Goal: Task Accomplishment & Management: Use online tool/utility

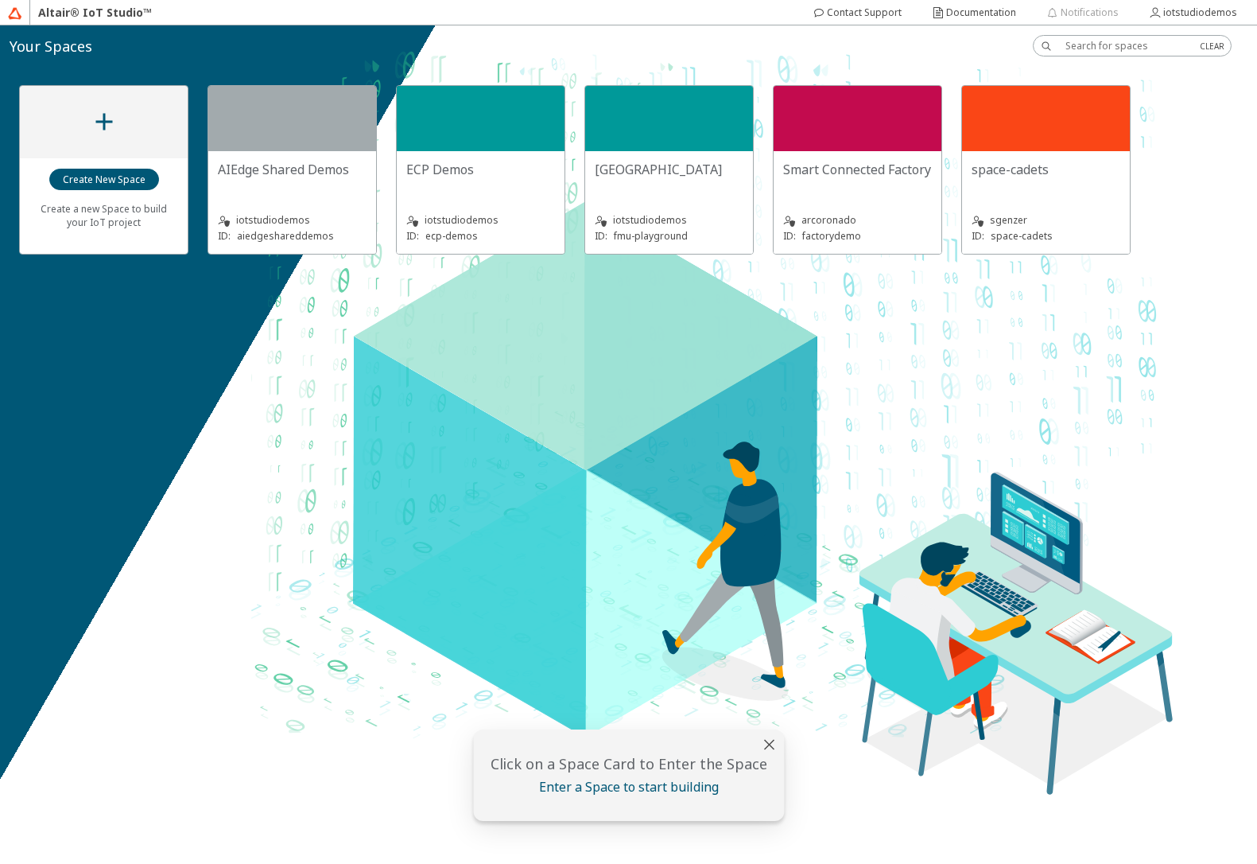
click at [0, 0] on slot "ECP Demos" at bounding box center [0, 0] width 0 height 0
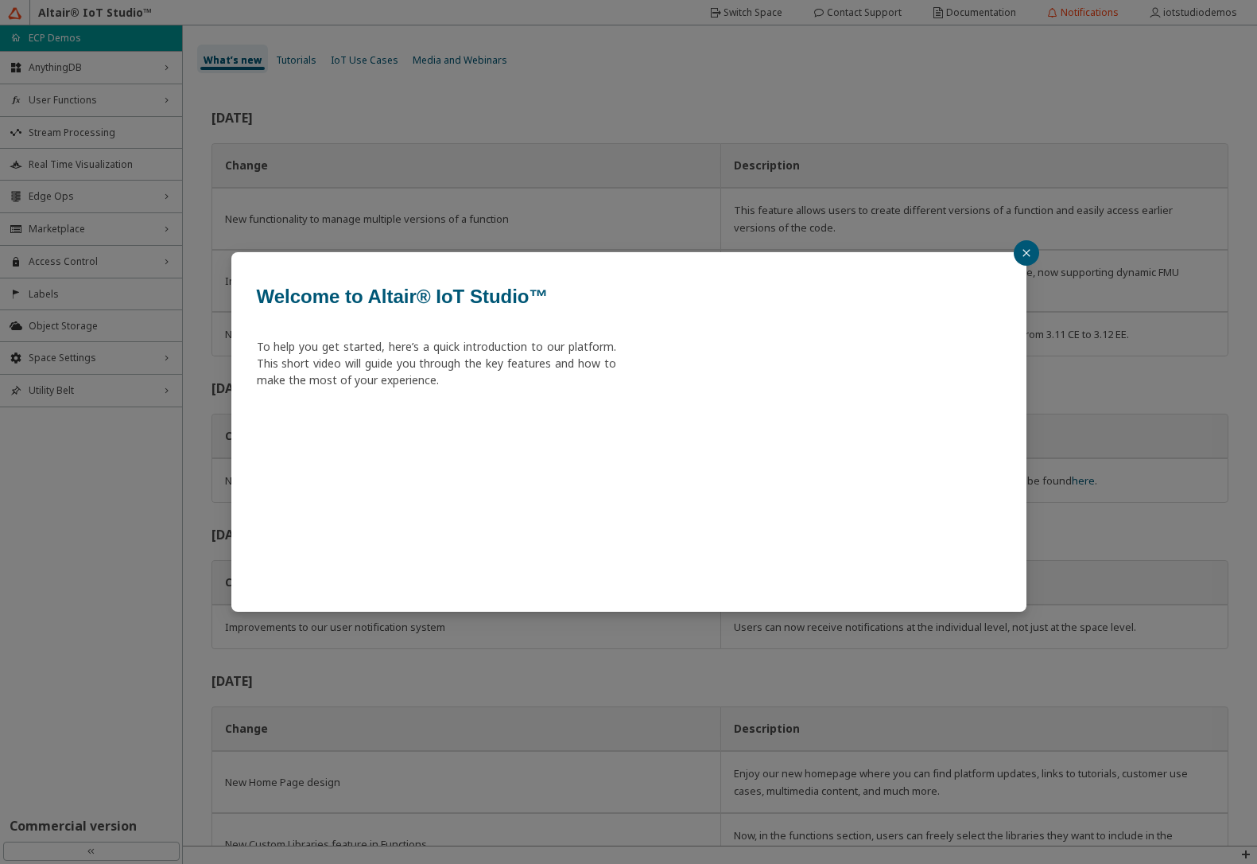
click at [76, 187] on div "Welcome to Altair® IoT Studio™ To help you get started, here’s a quick introduc…" at bounding box center [628, 432] width 1257 height 864
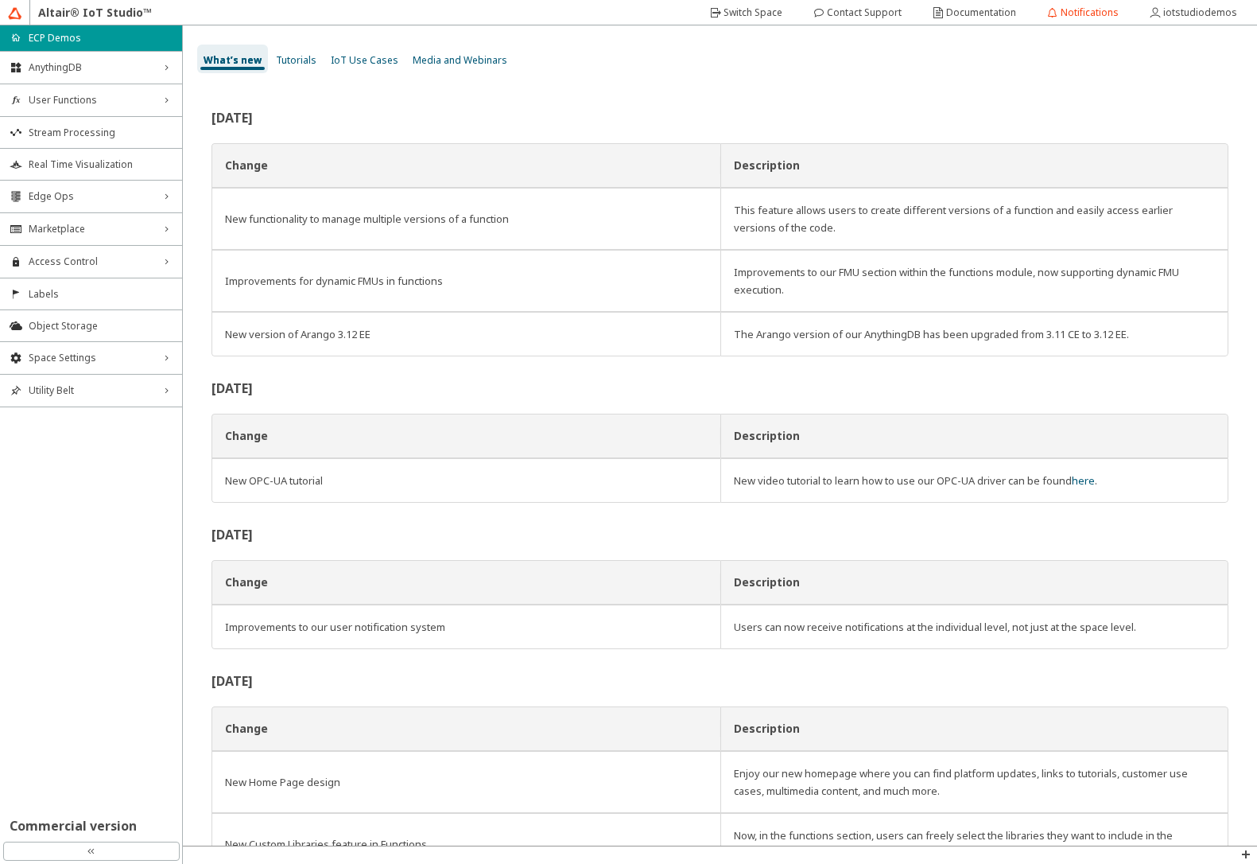
click at [76, 194] on span "Edge Ops" at bounding box center [91, 196] width 125 height 13
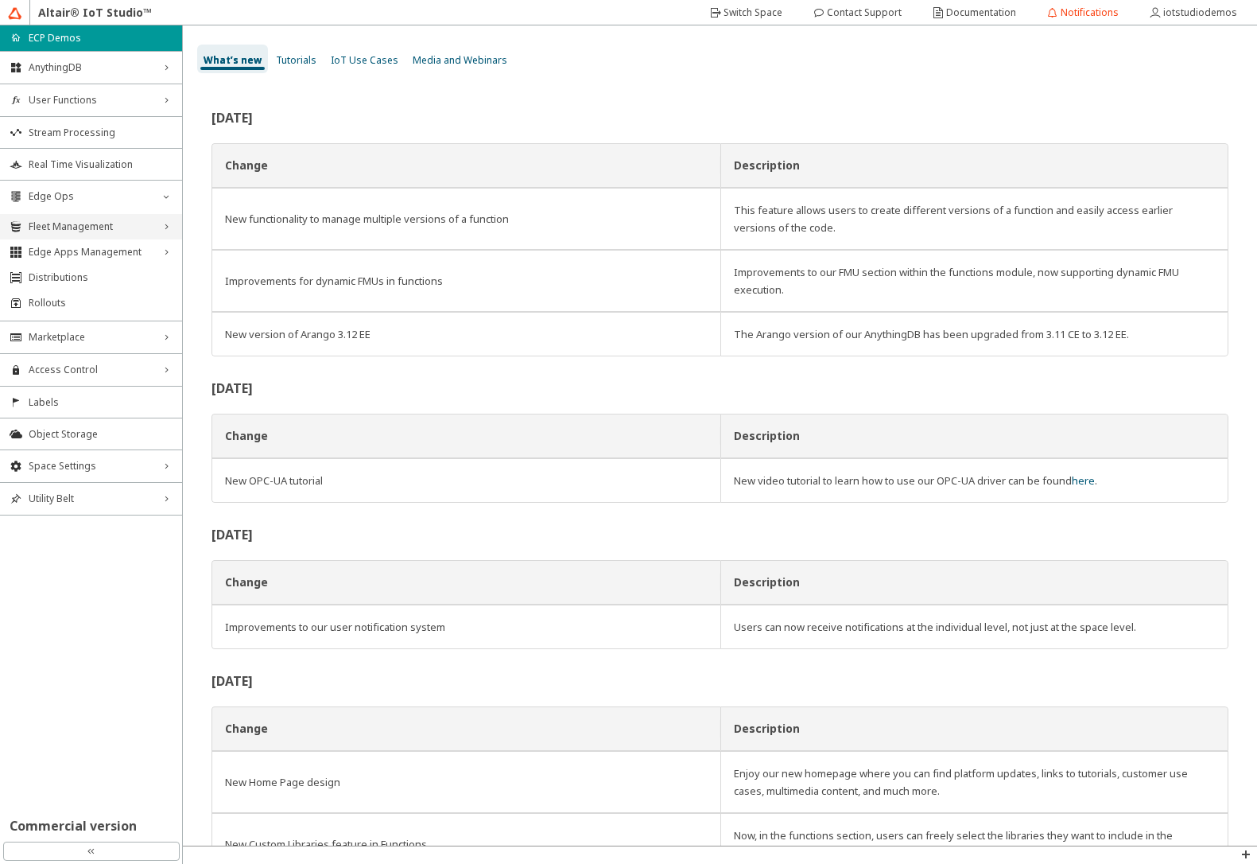
click at [73, 222] on span "Fleet Management" at bounding box center [91, 226] width 125 height 13
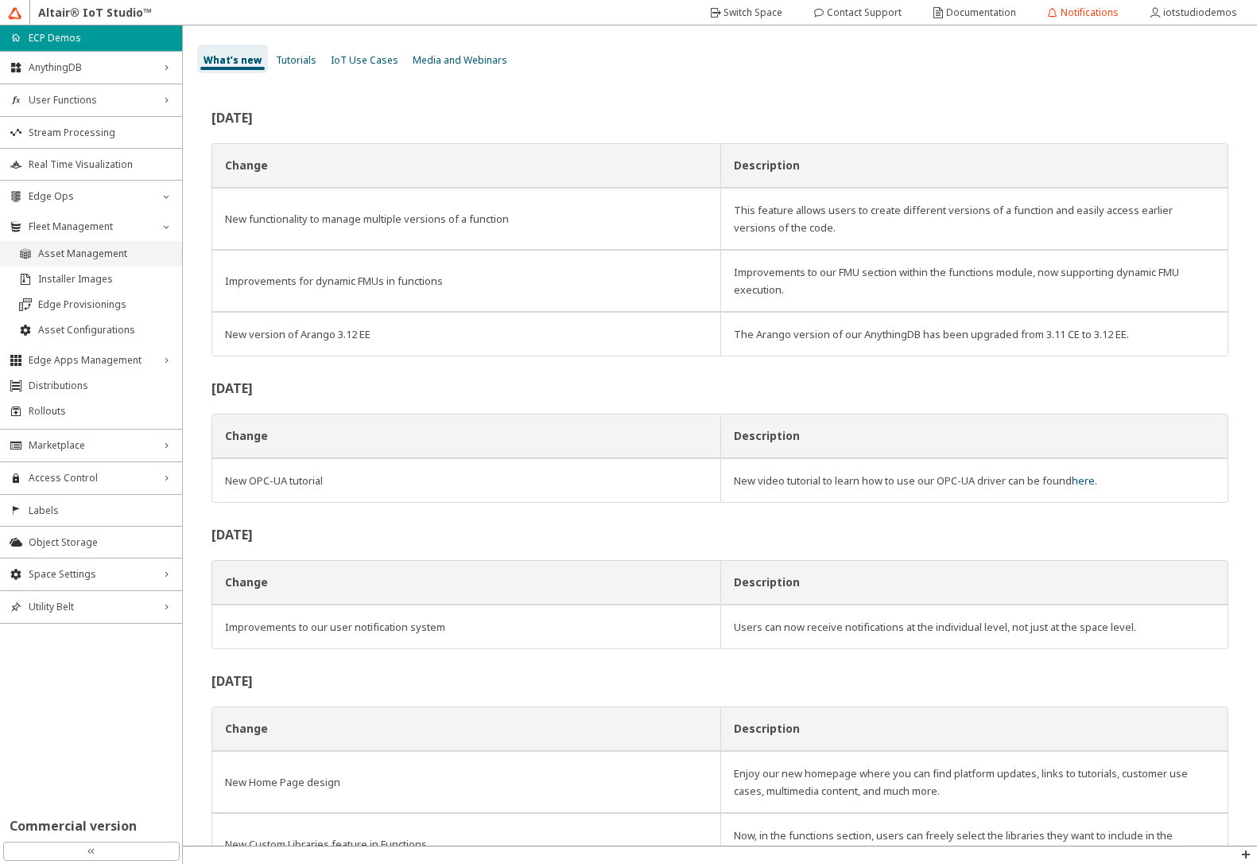
click at [73, 248] on span "Asset Management" at bounding box center [105, 253] width 134 height 13
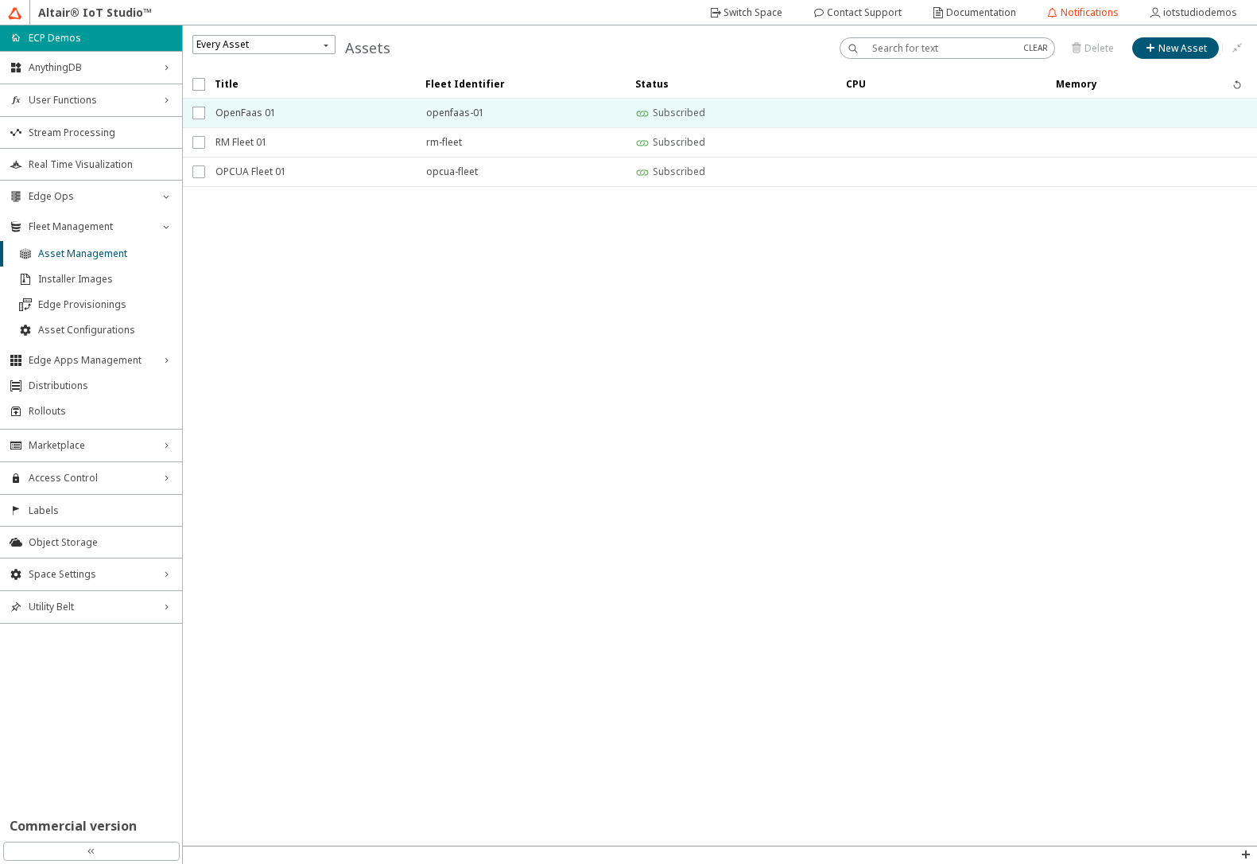
click at [271, 114] on span "OpenFaas 01" at bounding box center [311, 113] width 190 height 29
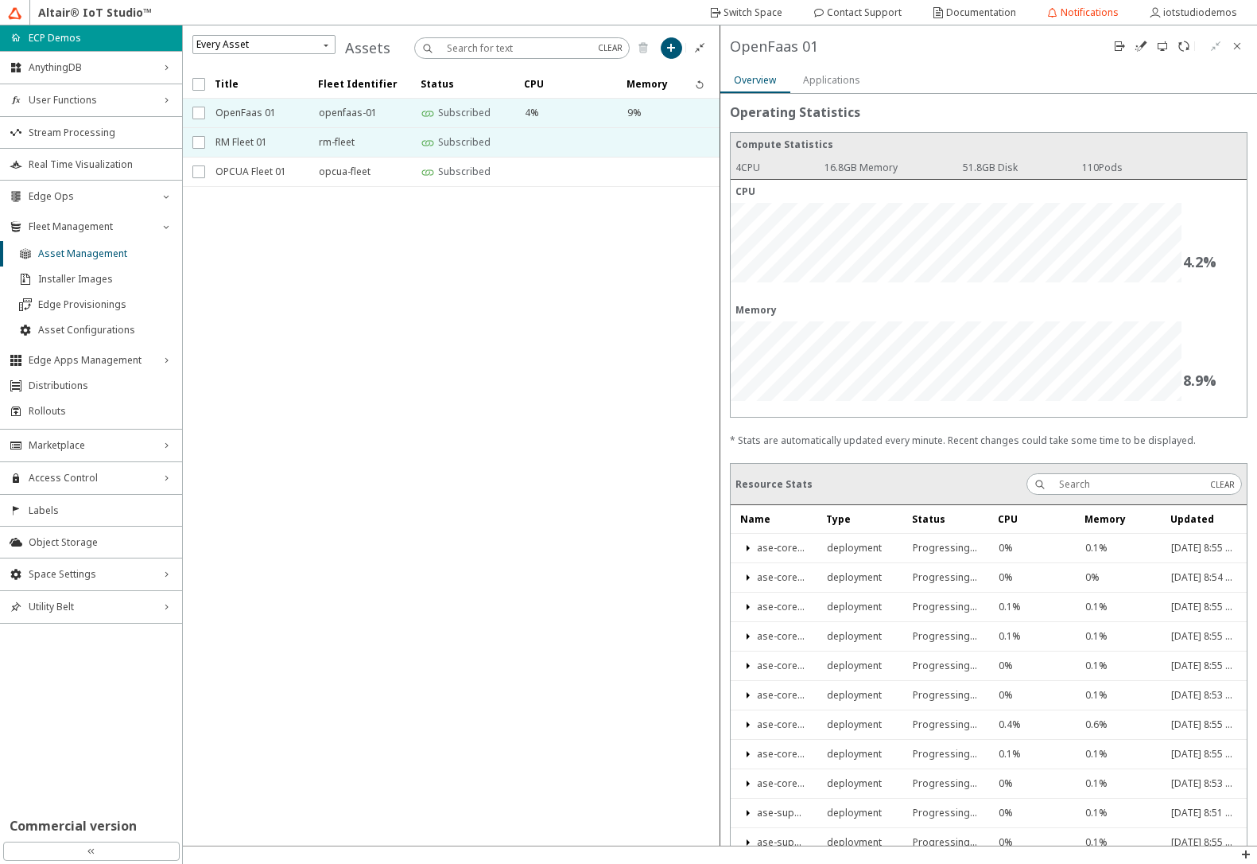
click at [265, 138] on span "RM Fleet 01" at bounding box center [257, 142] width 83 height 29
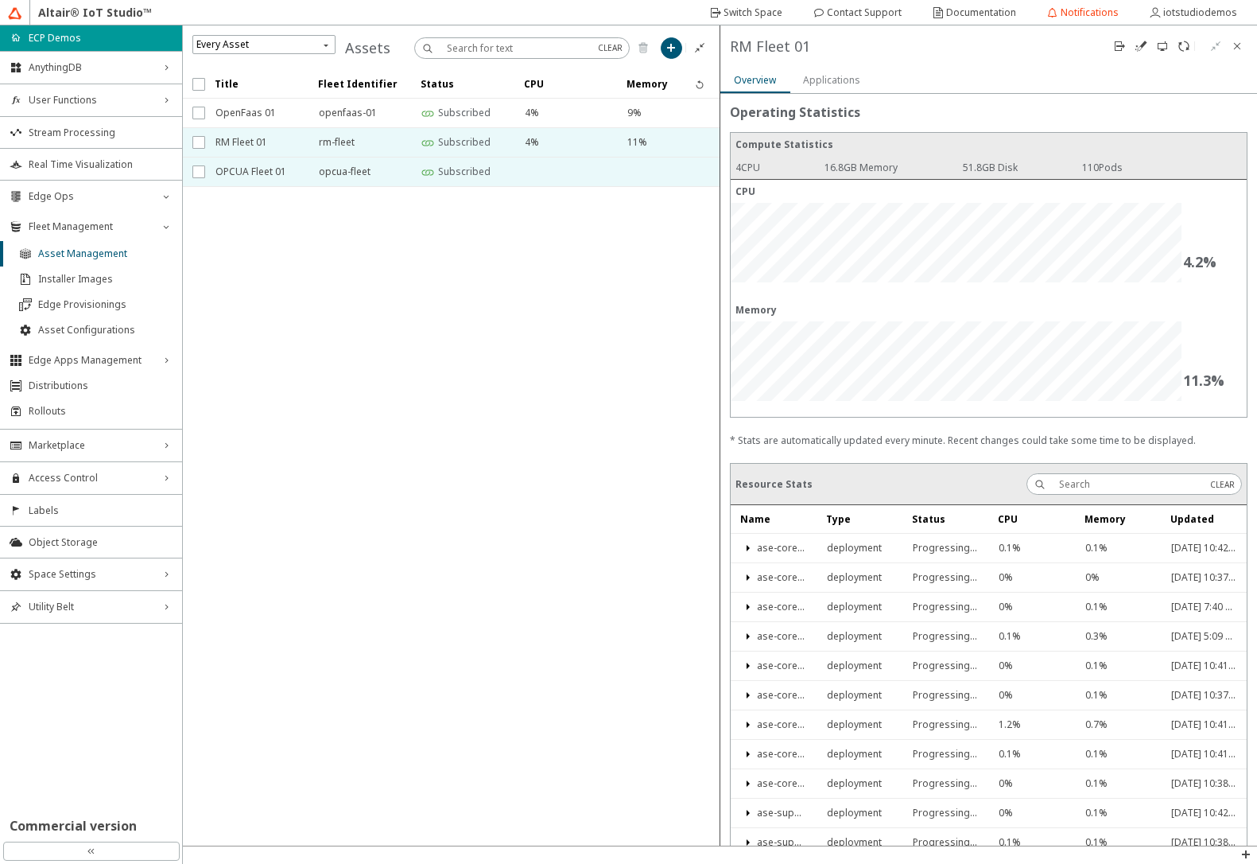
click at [263, 173] on span "OPCUA Fleet 01" at bounding box center [257, 171] width 83 height 29
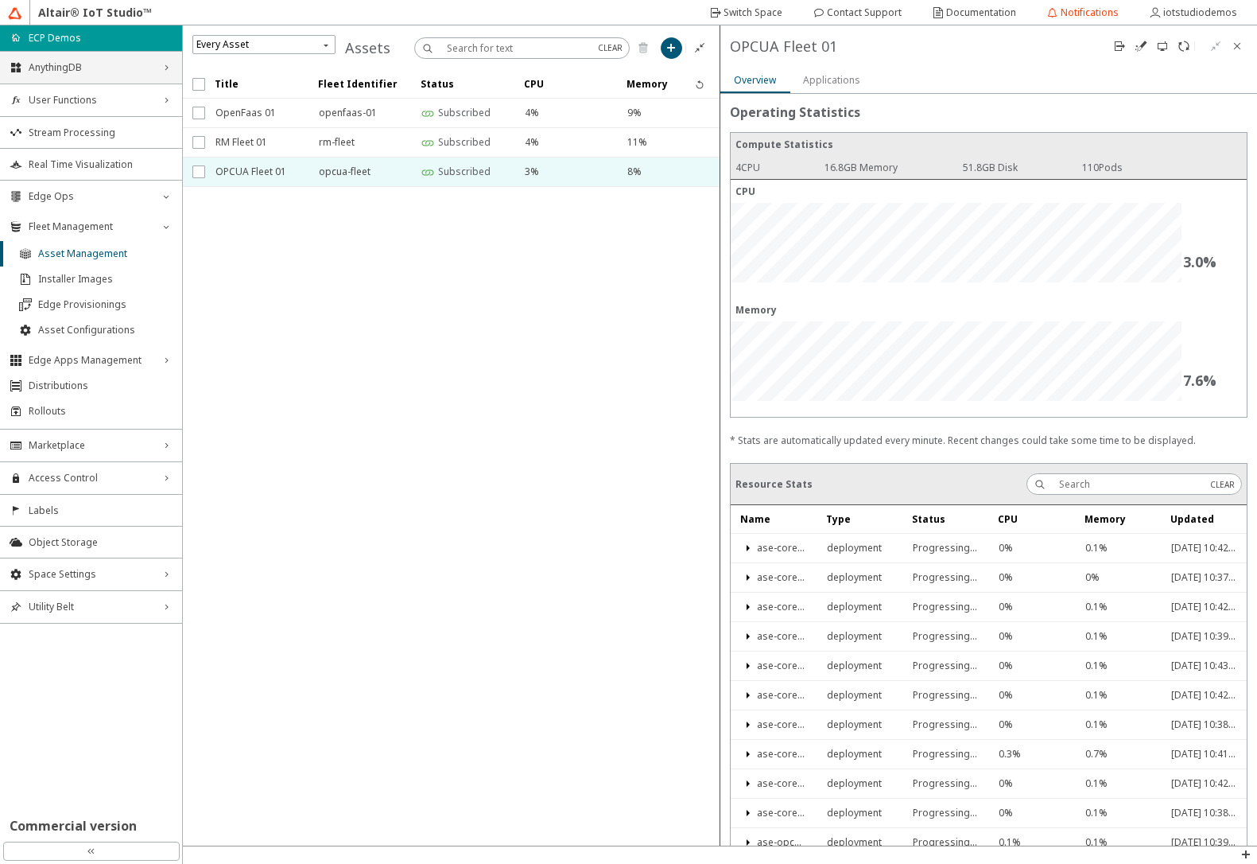
click at [84, 72] on span "AnythingDB" at bounding box center [91, 67] width 125 height 13
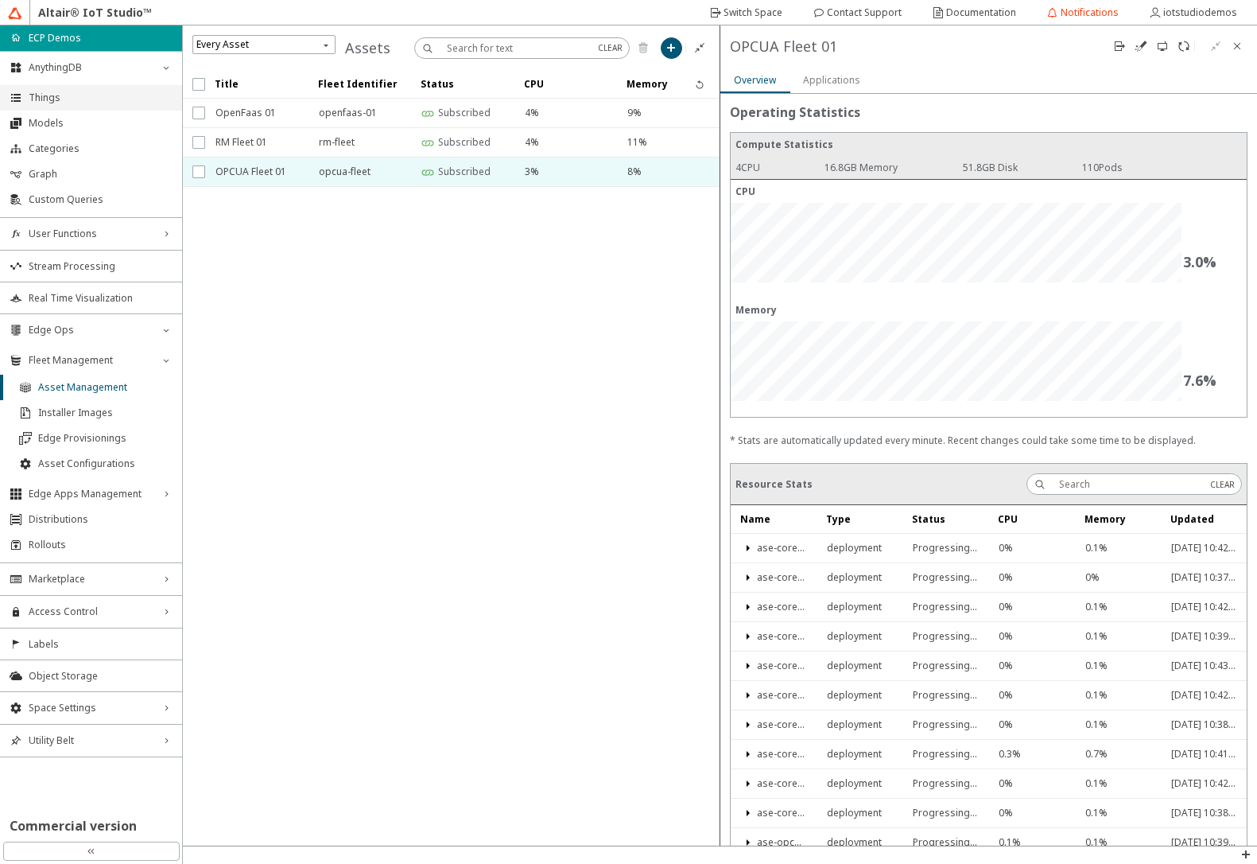
click at [60, 96] on span "Things" at bounding box center [101, 97] width 144 height 13
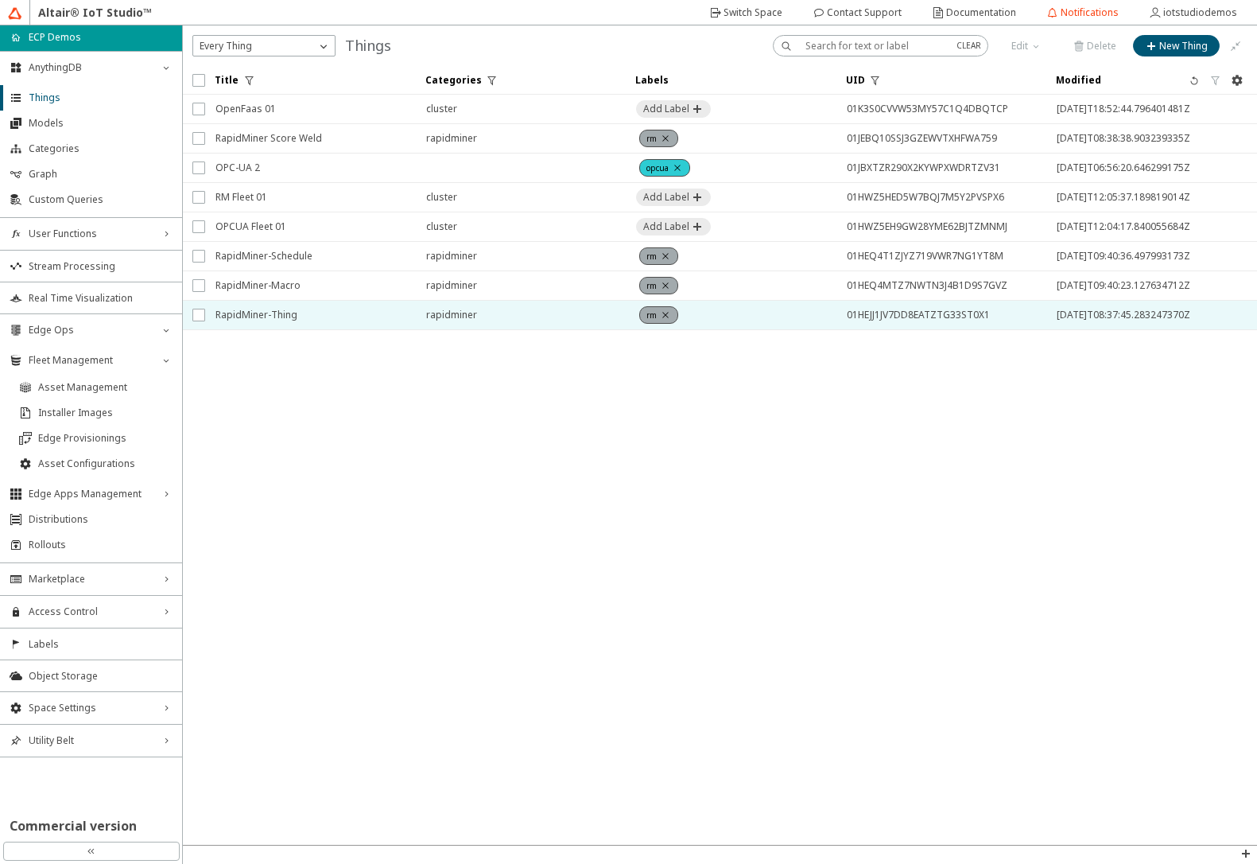
click at [259, 317] on span "RapidMiner-Thing" at bounding box center [311, 315] width 190 height 29
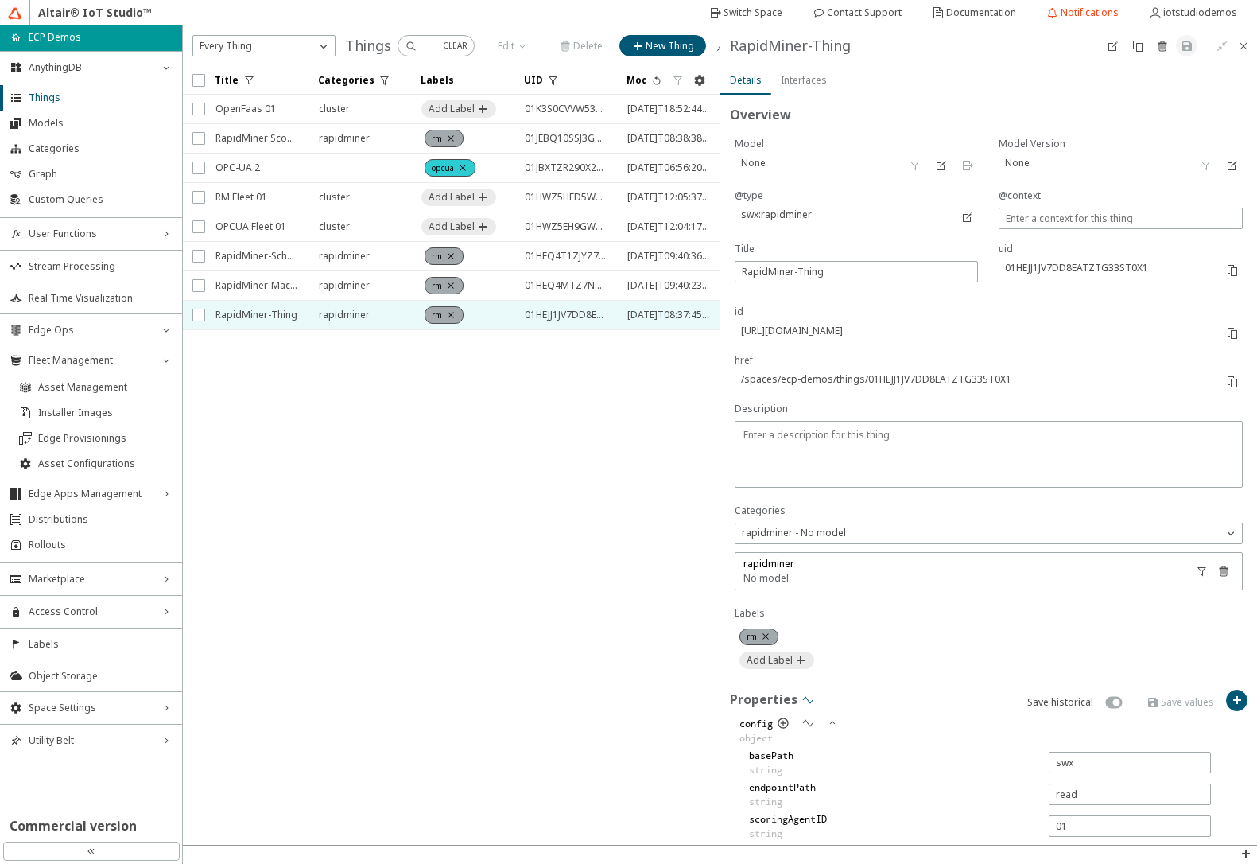
click at [807, 697] on iron-icon at bounding box center [808, 700] width 13 height 13
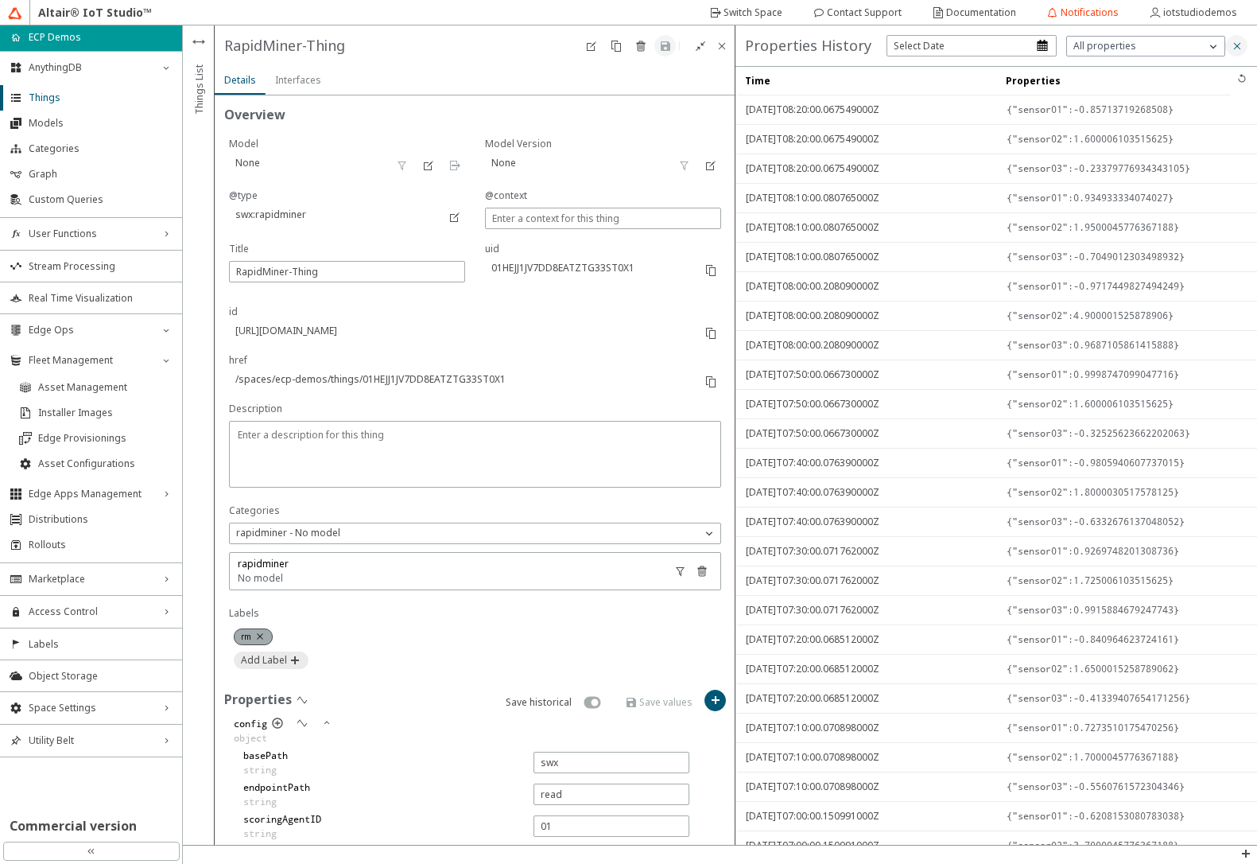
click at [1242, 44] on iron-icon at bounding box center [1237, 46] width 13 height 13
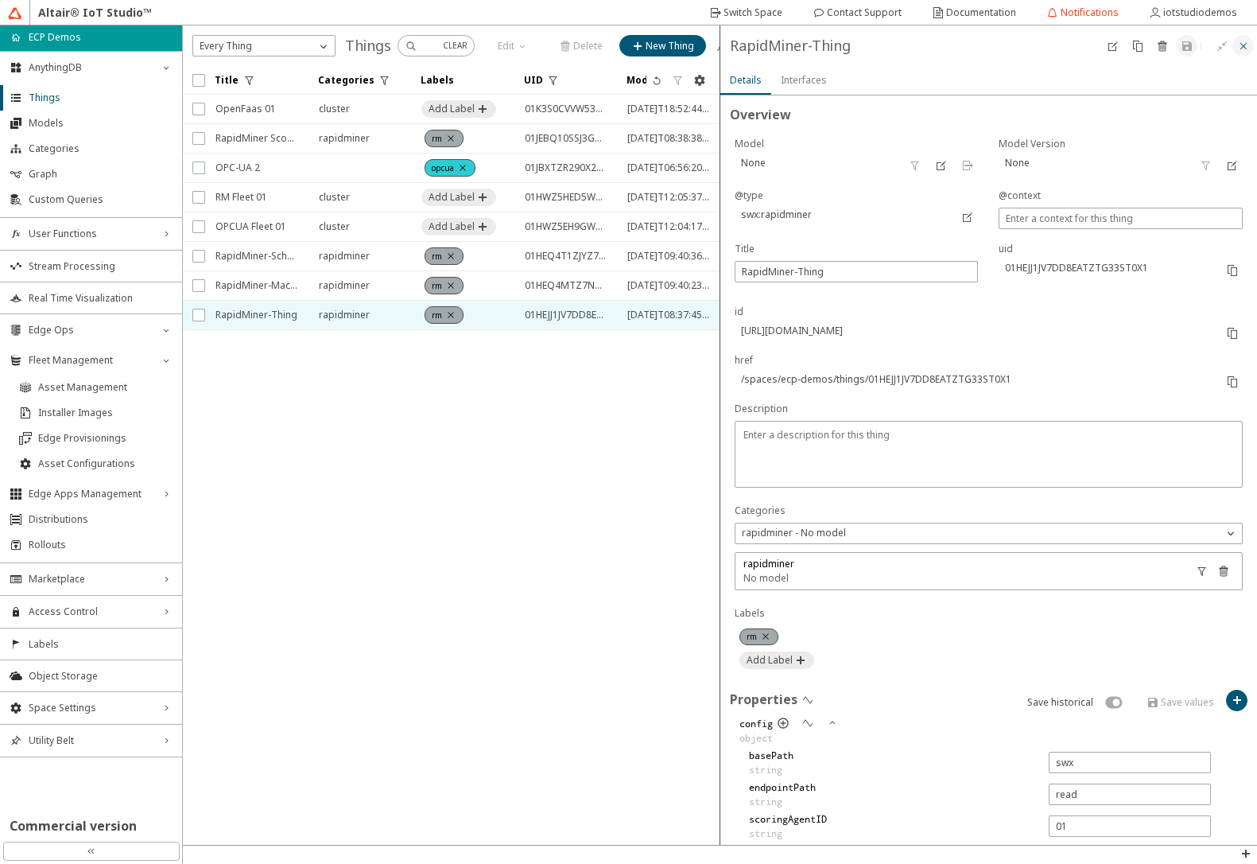
click at [1248, 51] on iron-icon at bounding box center [1244, 46] width 13 height 13
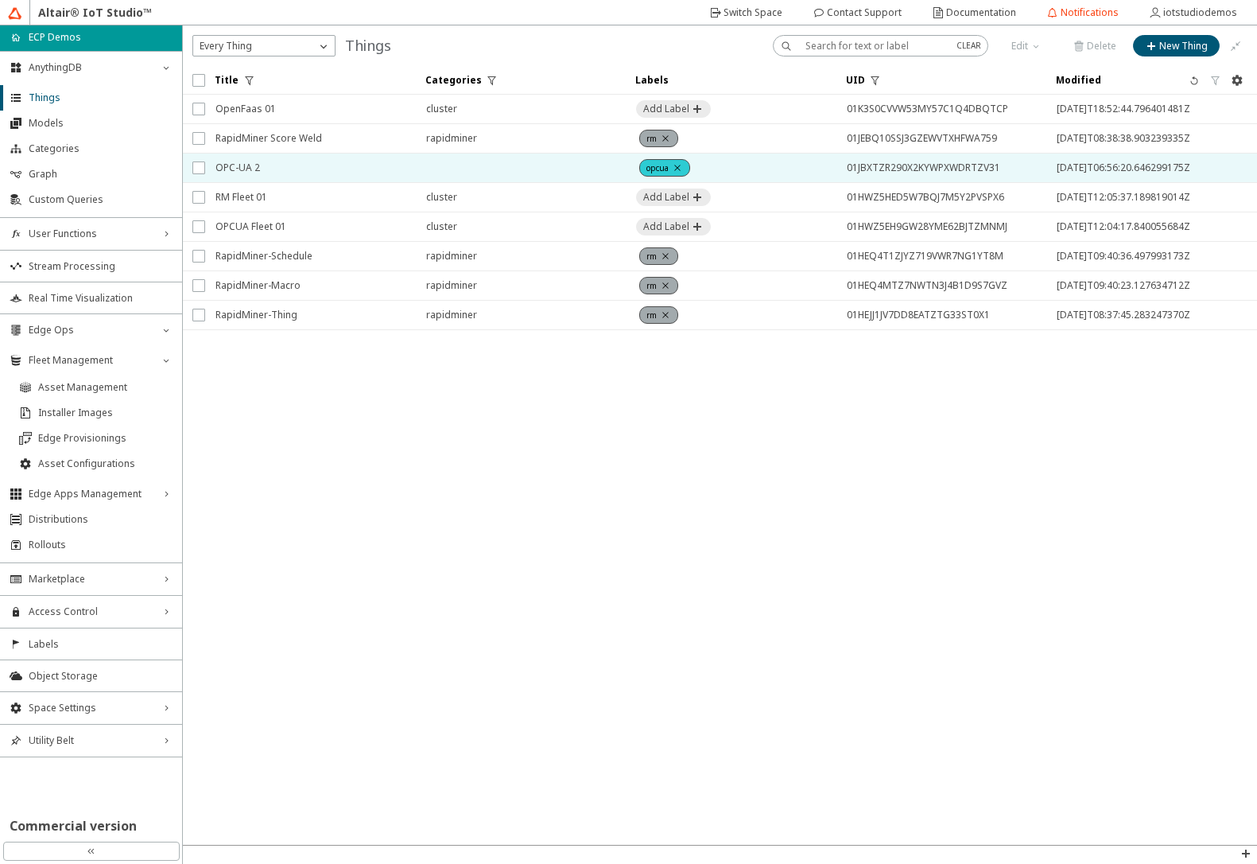
click at [232, 169] on span "OPC-UA 2" at bounding box center [311, 167] width 190 height 29
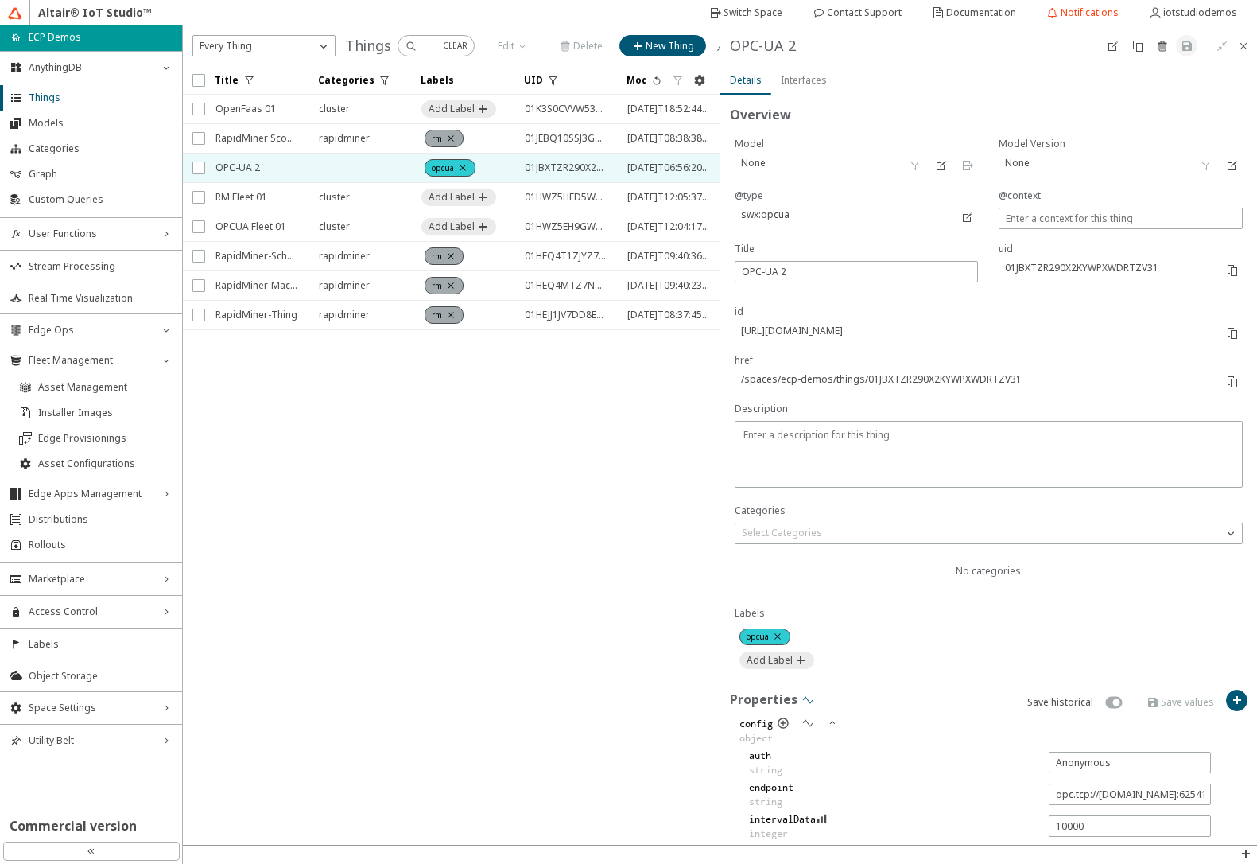
click at [807, 701] on iron-icon at bounding box center [808, 700] width 13 height 13
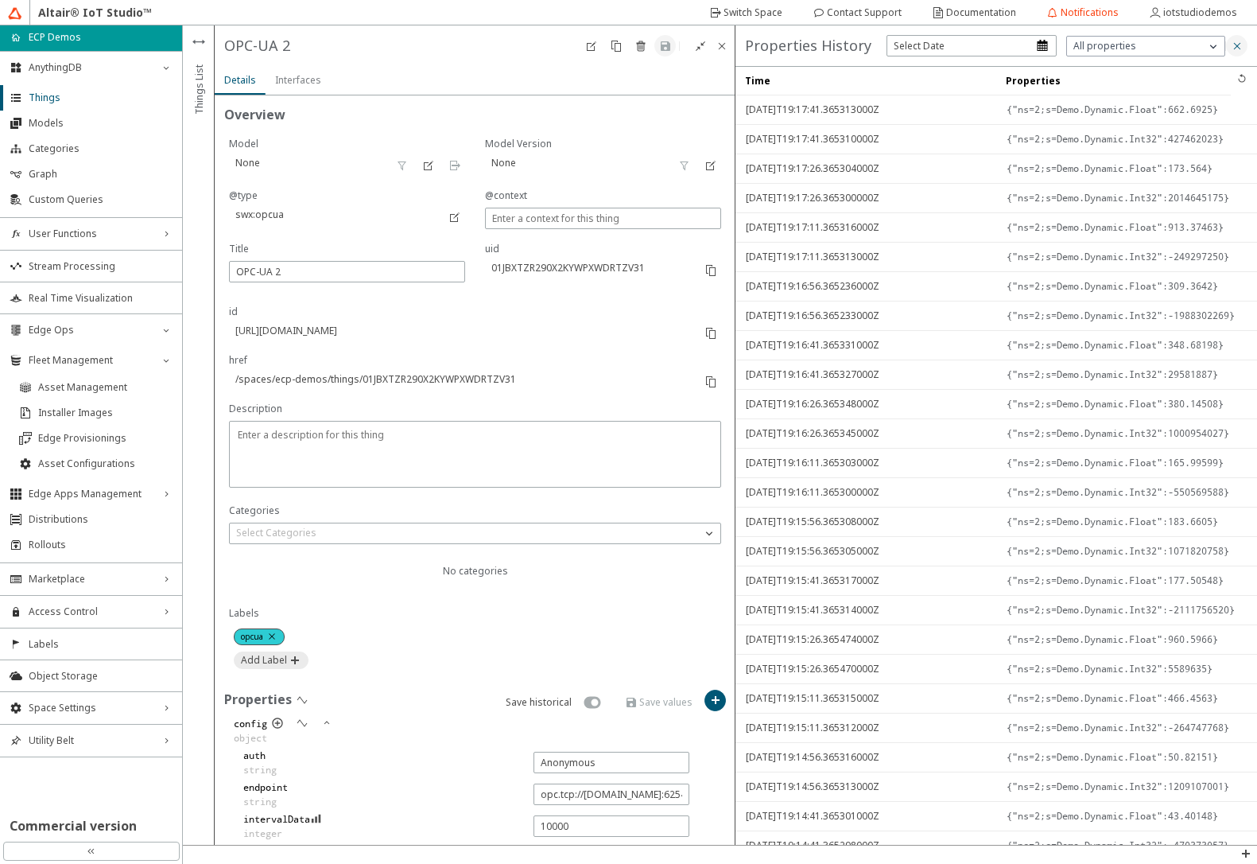
click at [1241, 48] on iron-icon at bounding box center [1237, 46] width 13 height 13
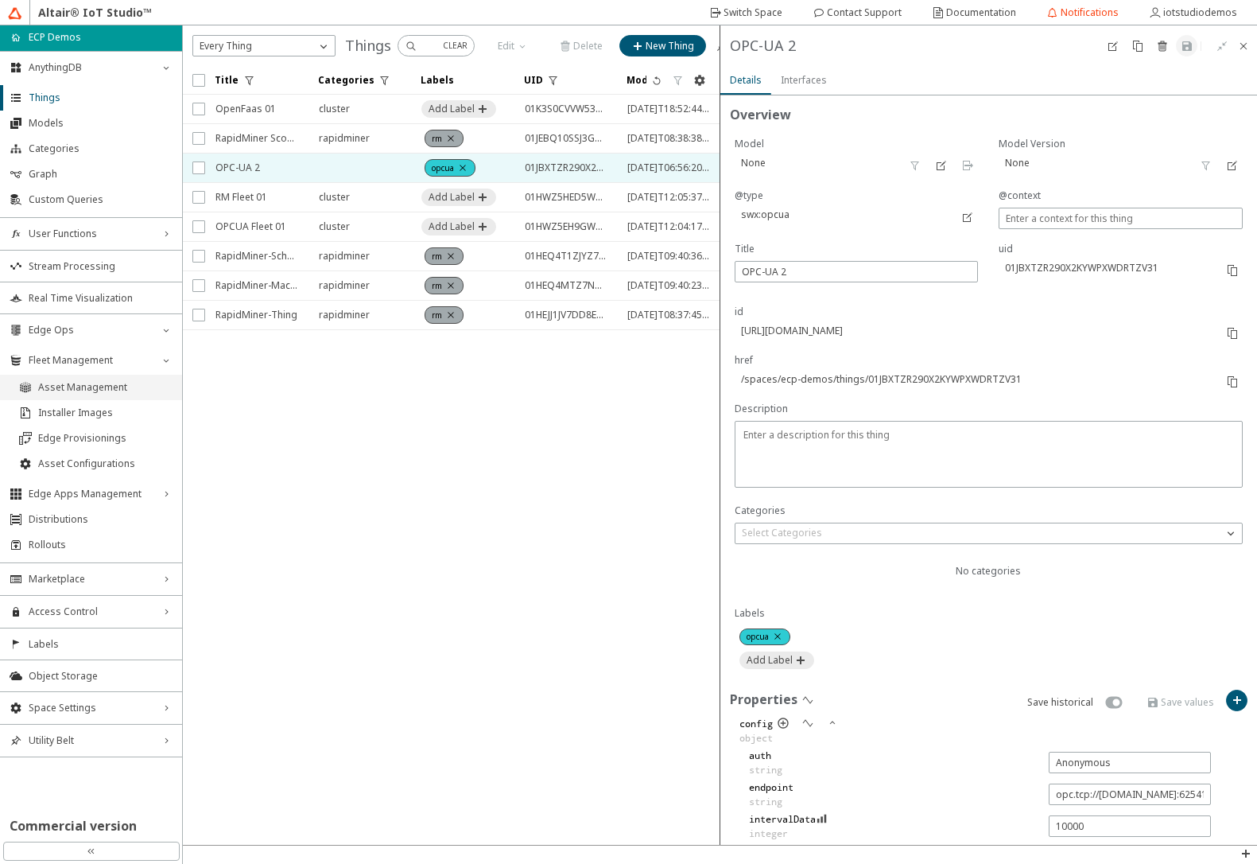
click at [59, 388] on span "Asset Management" at bounding box center [105, 387] width 134 height 13
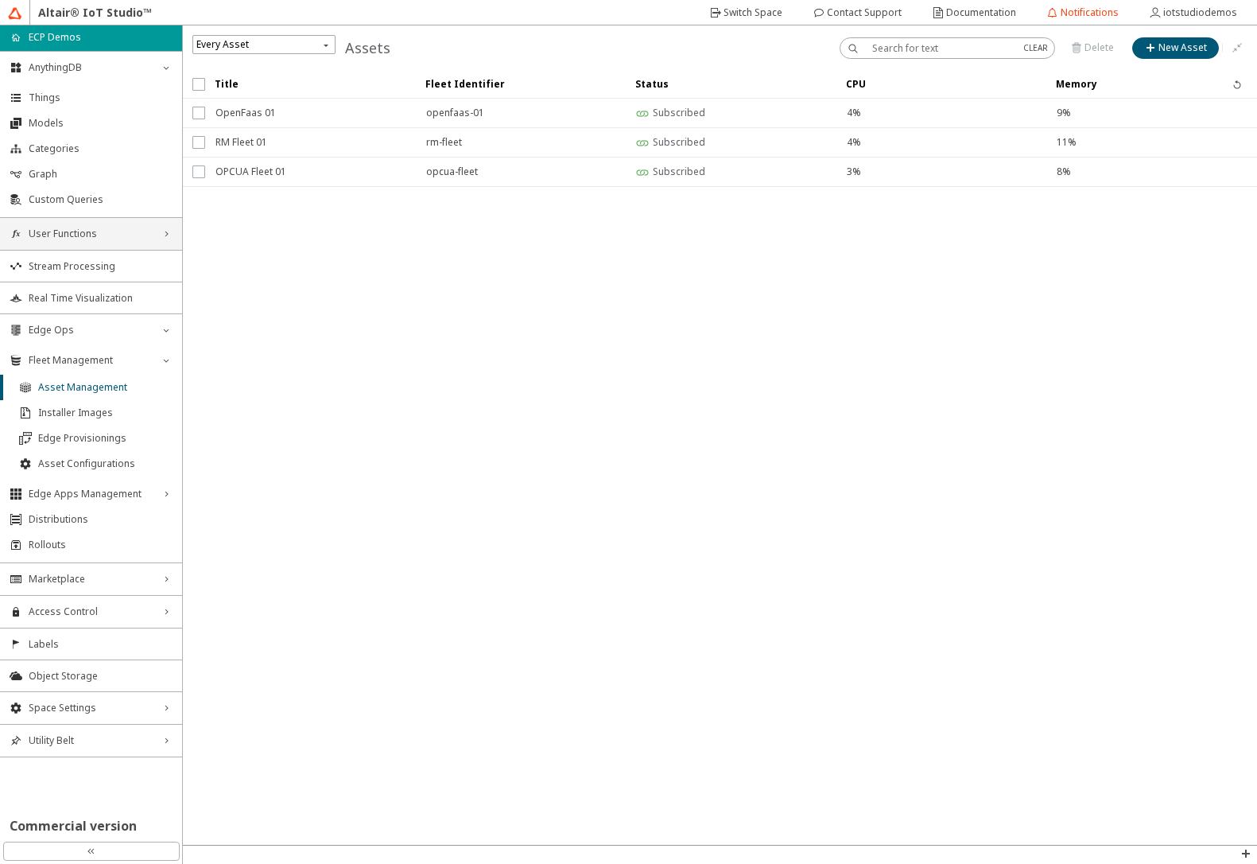
click at [95, 239] on span "User Functions" at bounding box center [91, 233] width 125 height 13
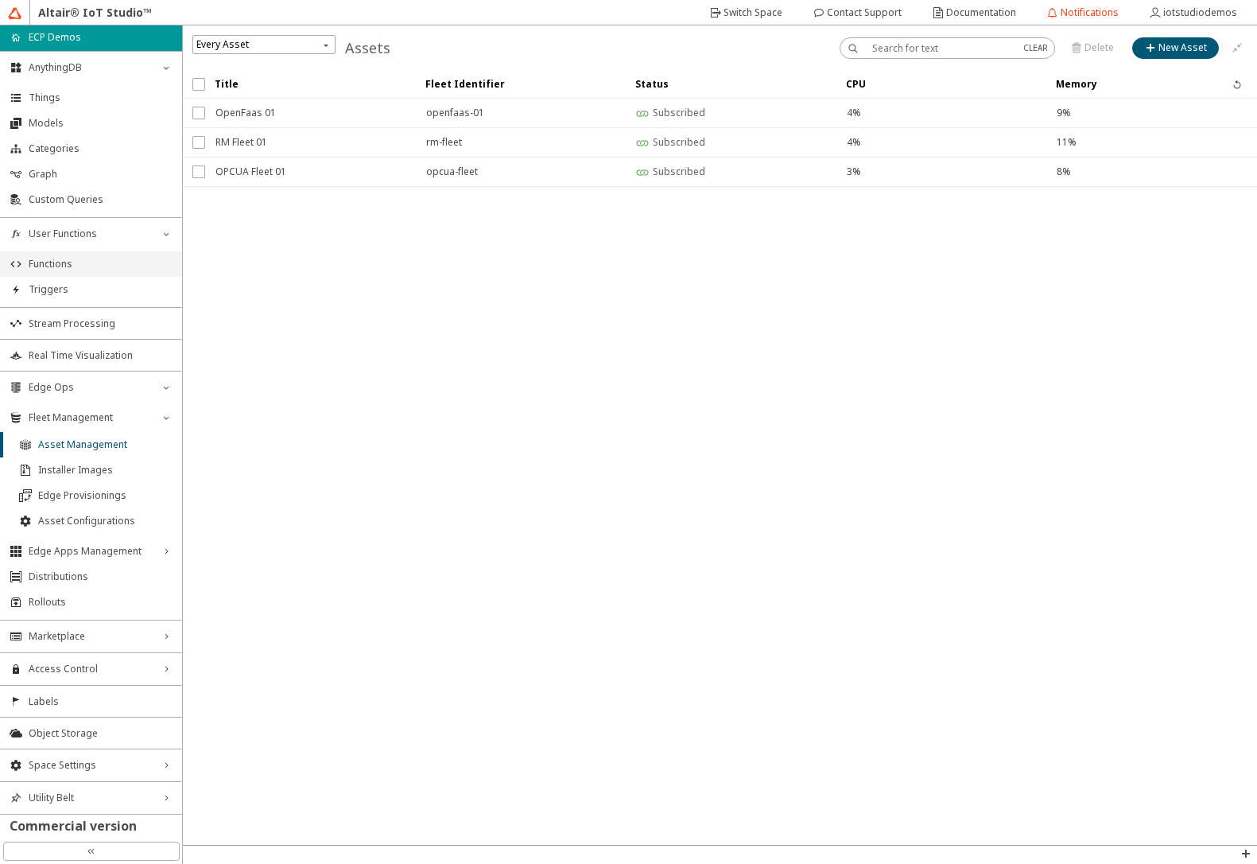
click at [87, 262] on span "Functions" at bounding box center [101, 264] width 144 height 13
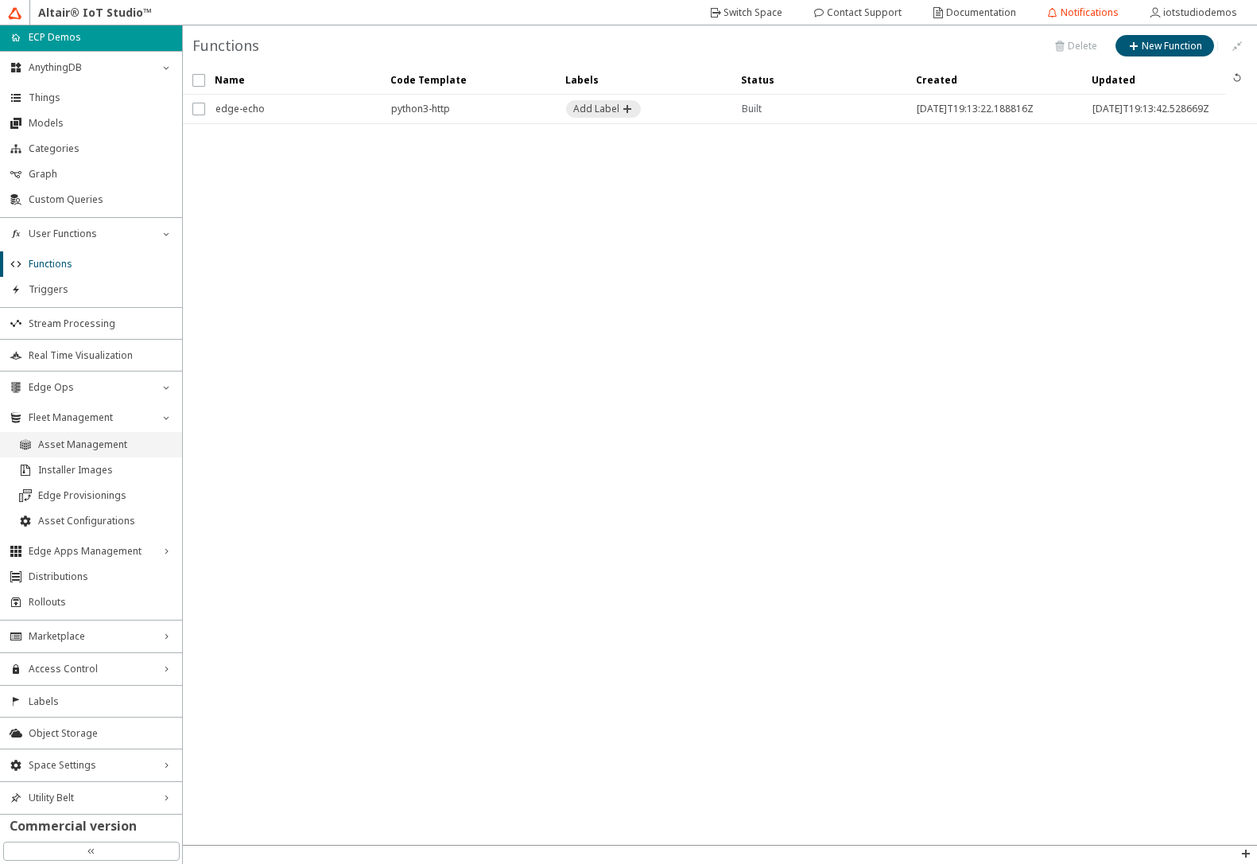
click at [91, 454] on li "Asset Management" at bounding box center [91, 444] width 182 height 25
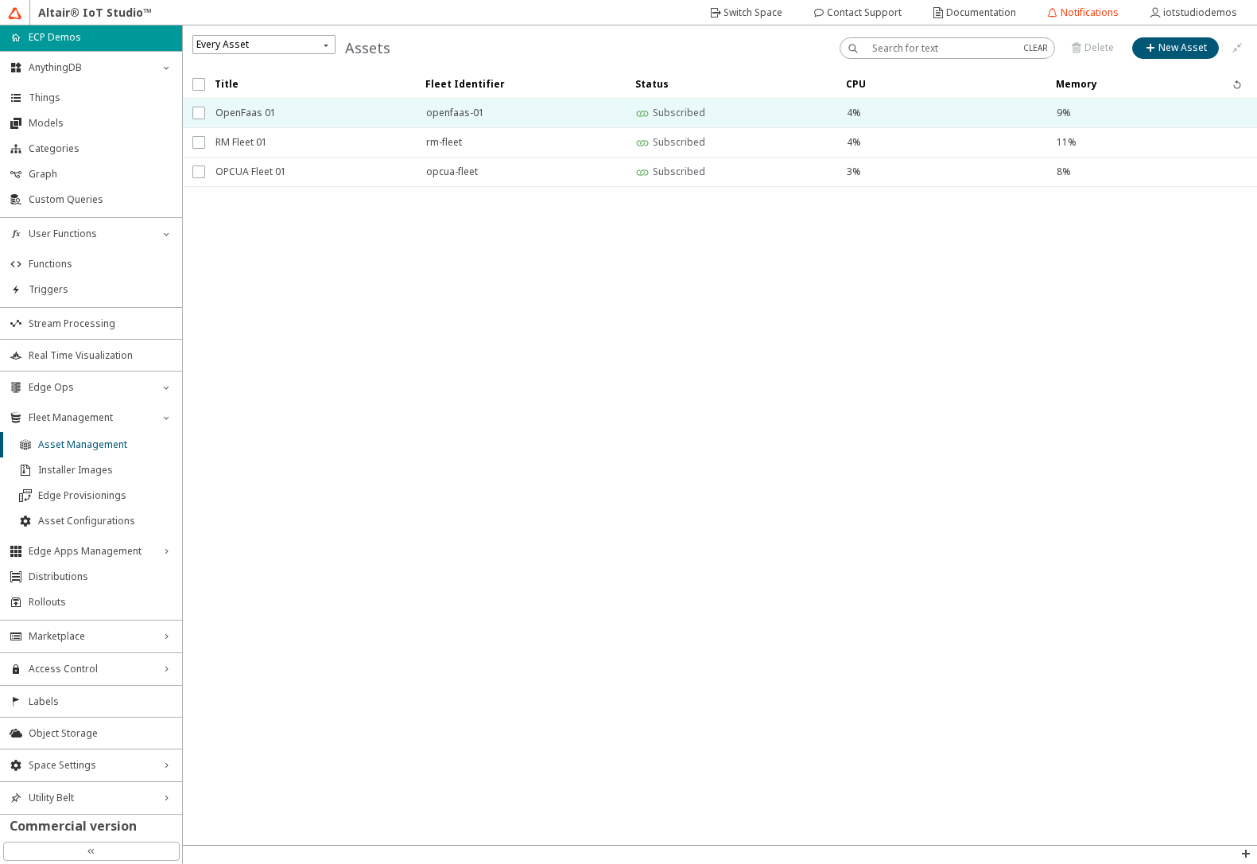
click at [305, 114] on span "OpenFaas 01" at bounding box center [311, 113] width 190 height 29
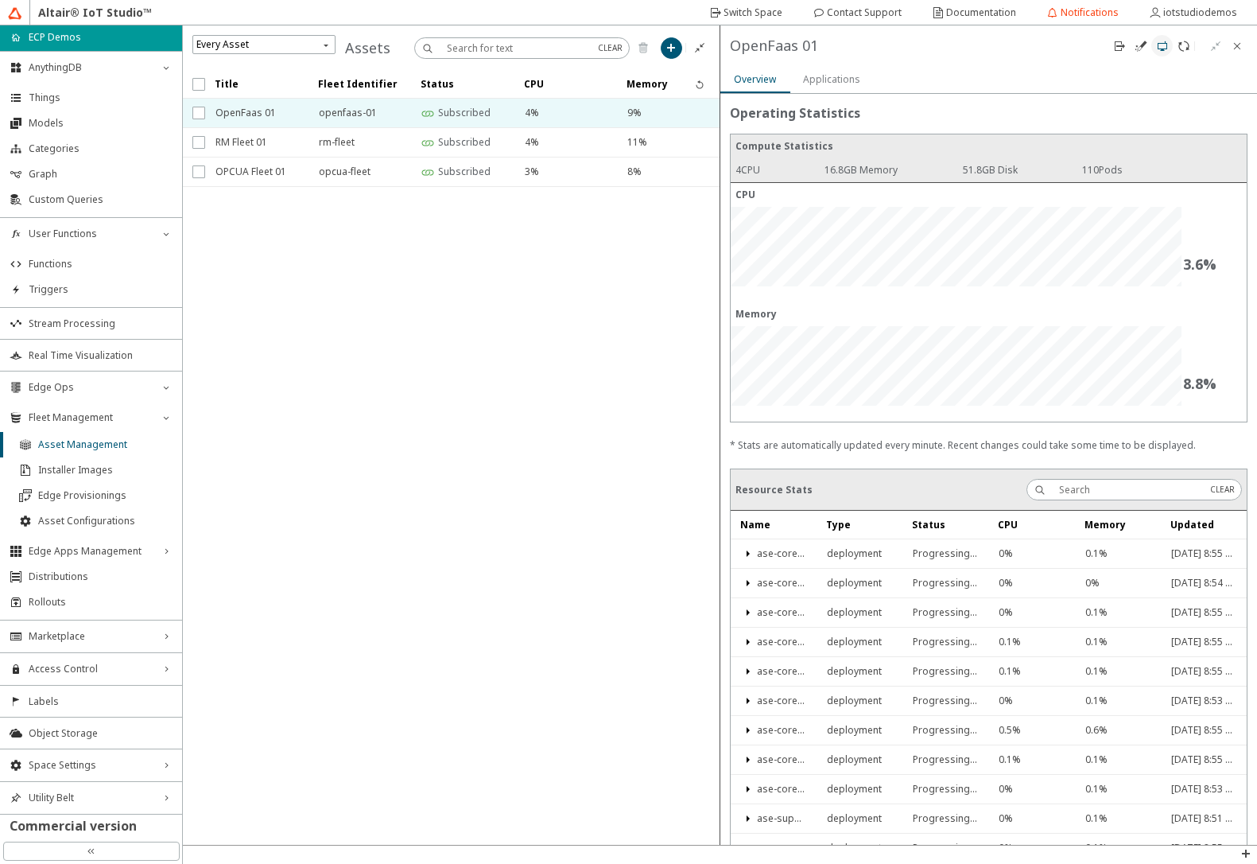
click at [1165, 52] on paper-button at bounding box center [1162, 45] width 21 height 21
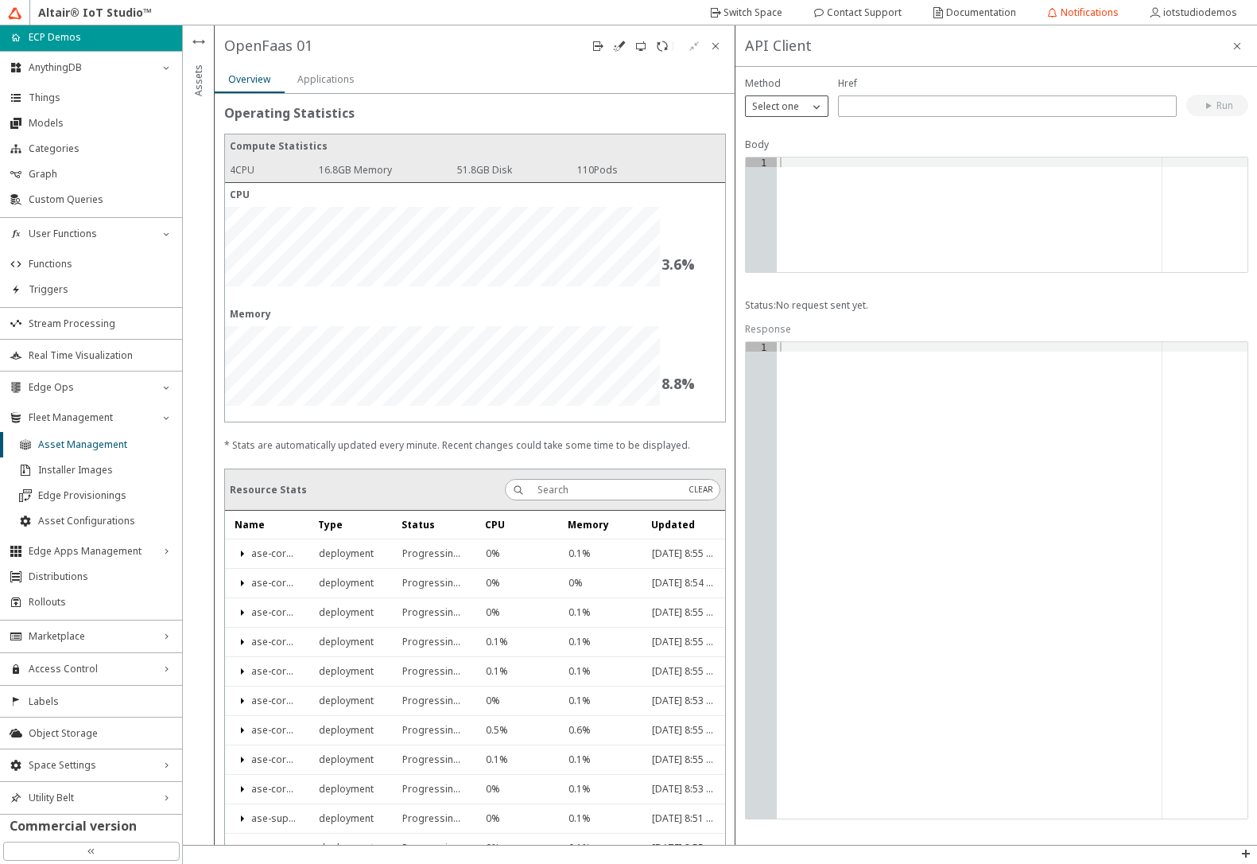
click at [799, 105] on p "Select one" at bounding box center [776, 106] width 60 height 14
click at [792, 127] on p "GET" at bounding box center [787, 129] width 82 height 14
click at [872, 109] on input "text" at bounding box center [1007, 106] width 324 height 14
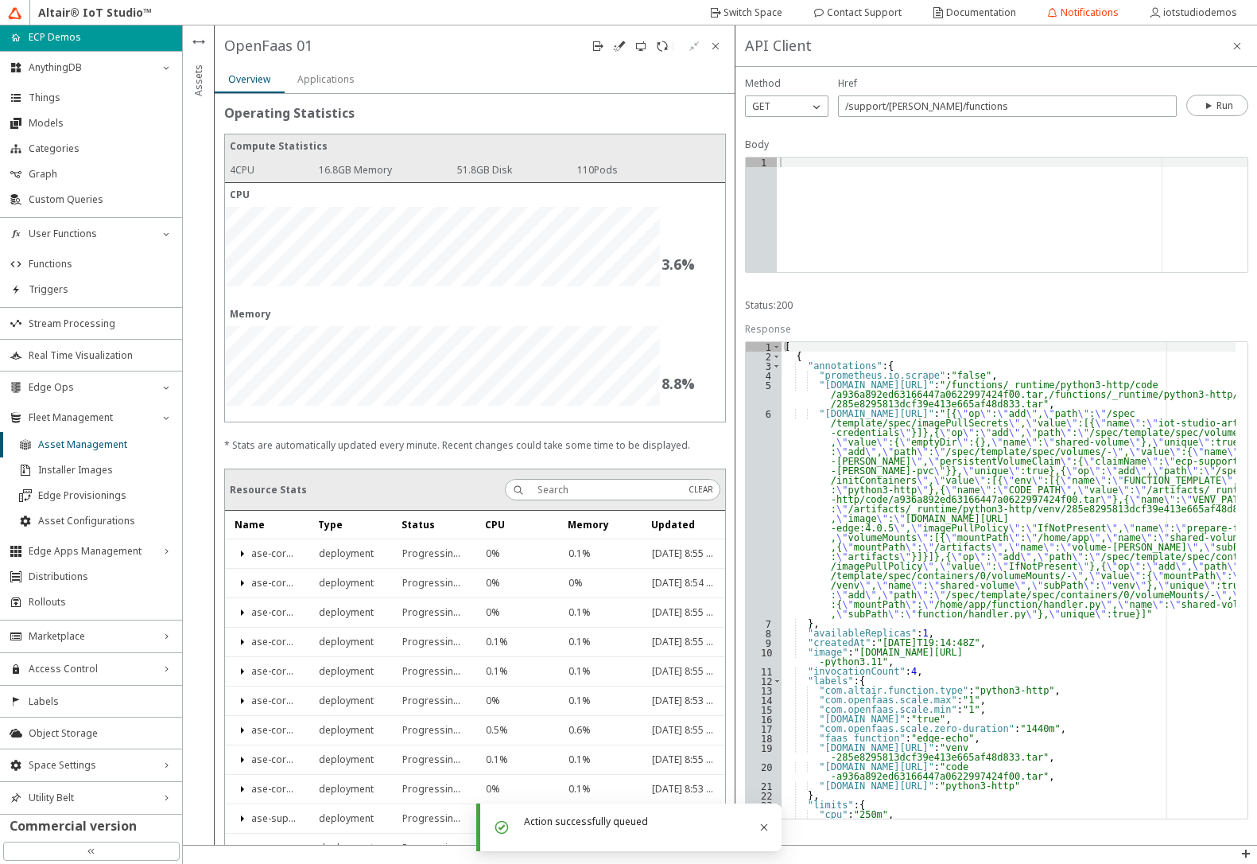
scroll to position [134, 0]
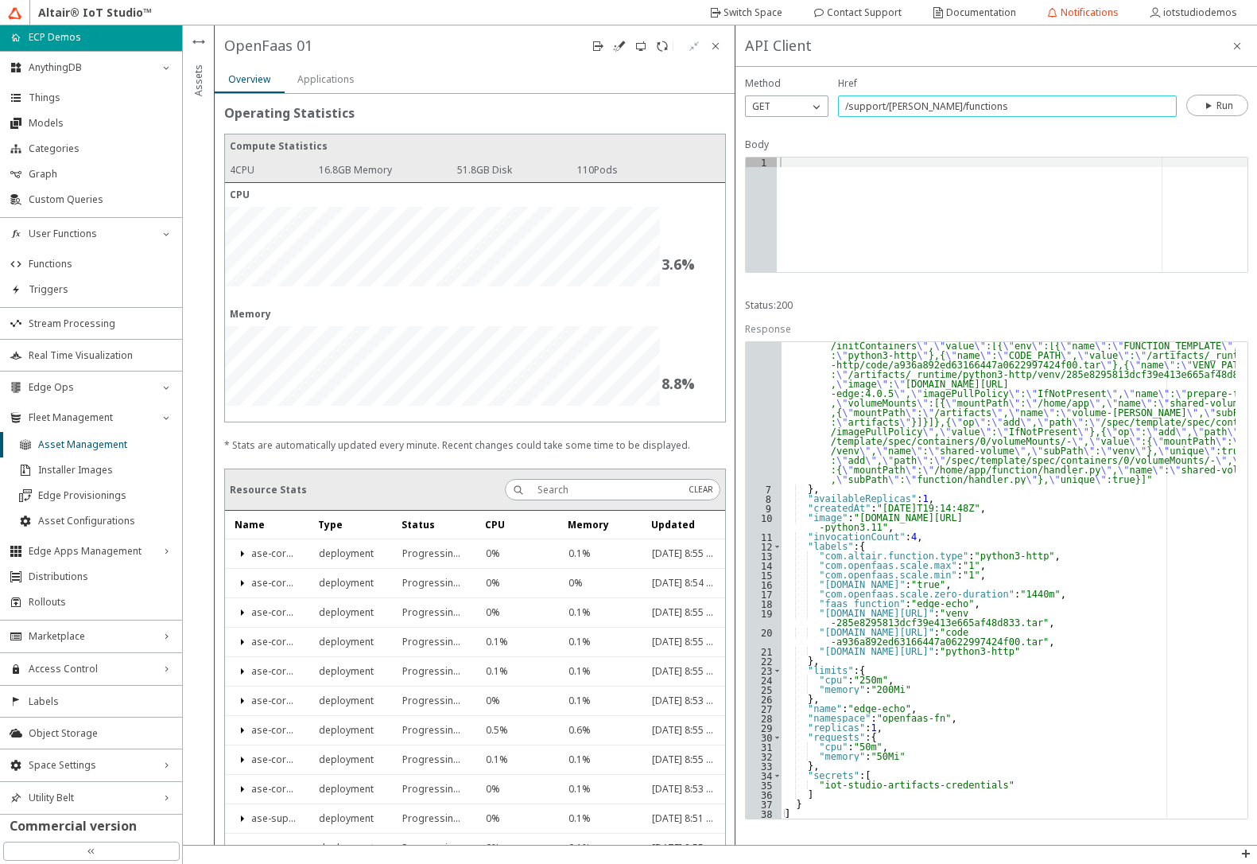
click at [970, 110] on input "/support/[PERSON_NAME]/functions" at bounding box center [1007, 106] width 324 height 14
type input "/support/[PERSON_NAME]/functions/edge-echo/invoke"
click at [887, 227] on div at bounding box center [1012, 224] width 471 height 134
click at [784, 99] on div "GET" at bounding box center [777, 107] width 63 height 16
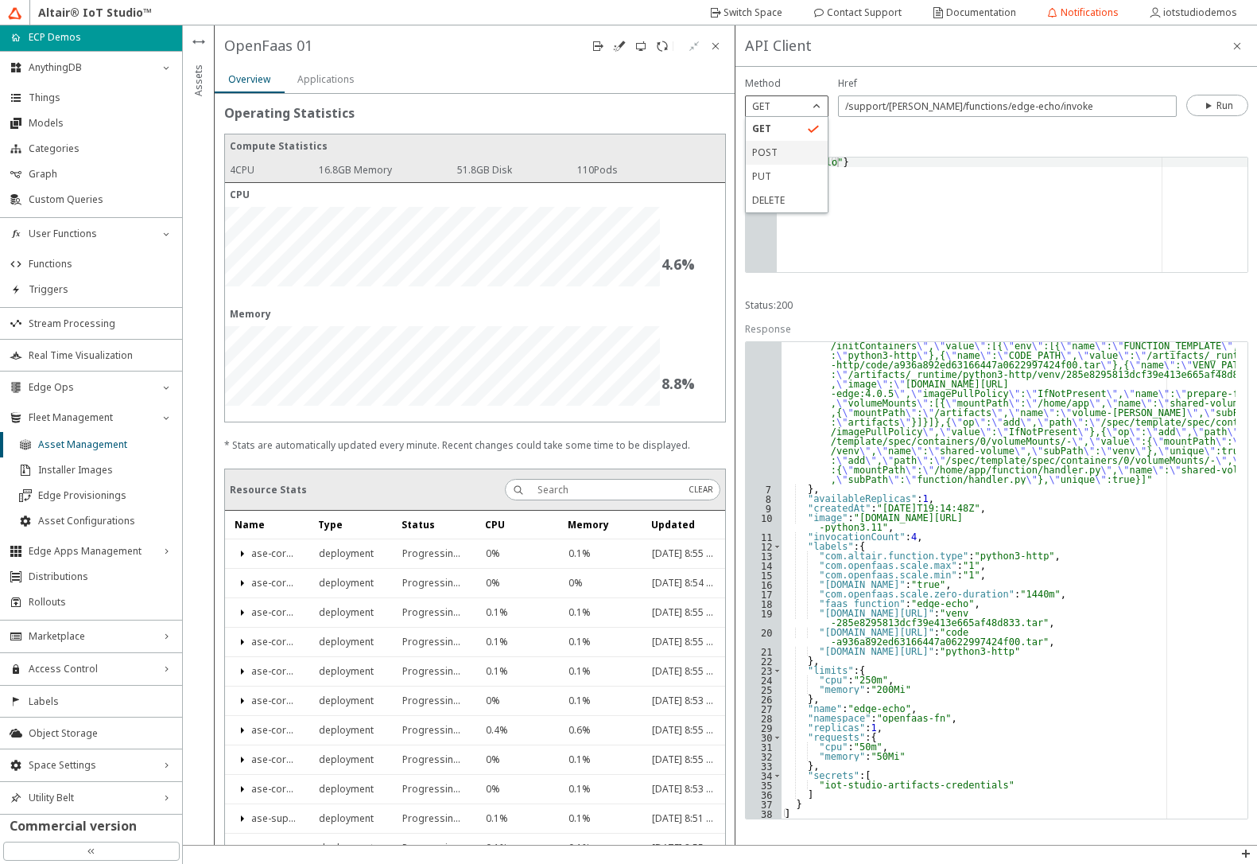
click at [785, 150] on p "POST" at bounding box center [787, 153] width 82 height 14
click at [0, 0] on slot "Run" at bounding box center [0, 0] width 0 height 0
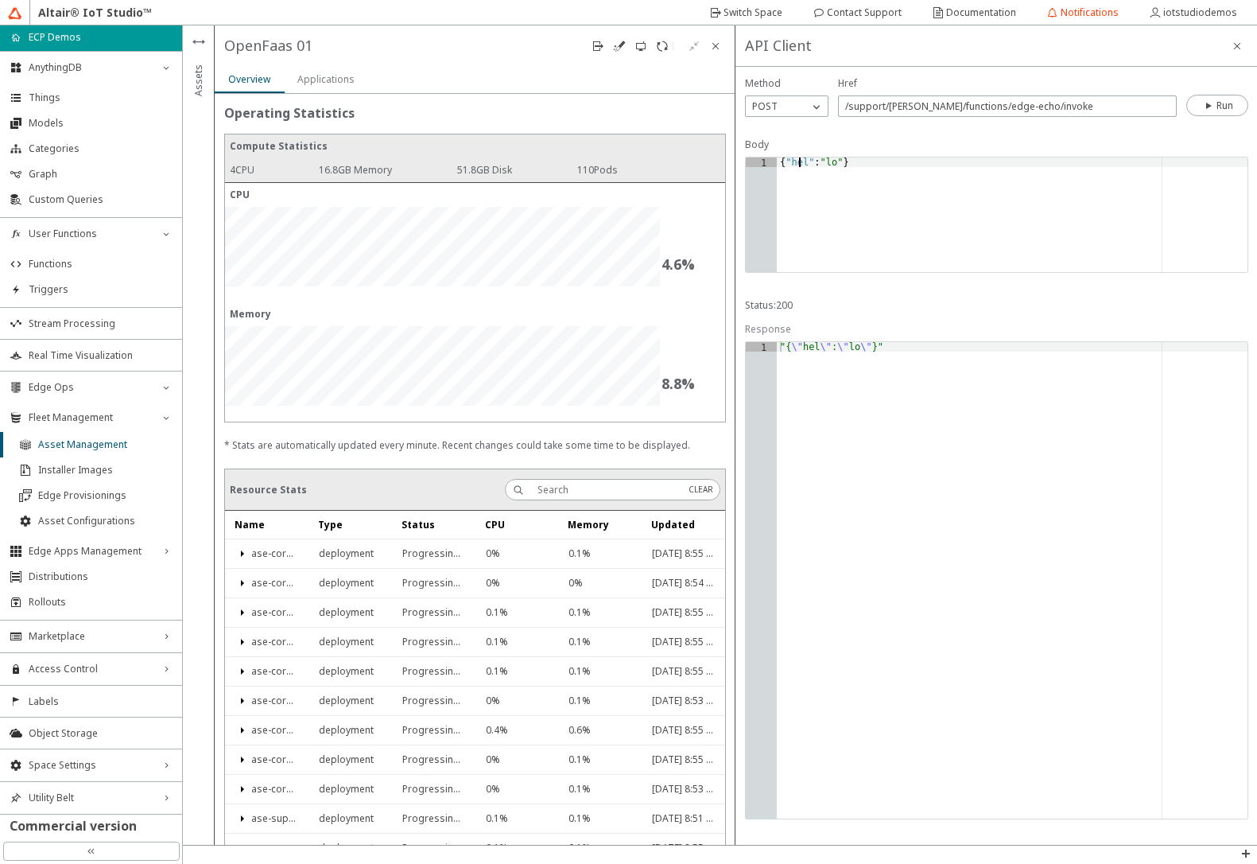
click at [798, 165] on div "{ "hel" : "lo" }" at bounding box center [1012, 224] width 471 height 134
click at [798, 164] on div "{ "hel" : "lo" }" at bounding box center [1012, 224] width 471 height 134
click at [798, 165] on div "{ "hel" : "lo" }" at bounding box center [1012, 224] width 471 height 134
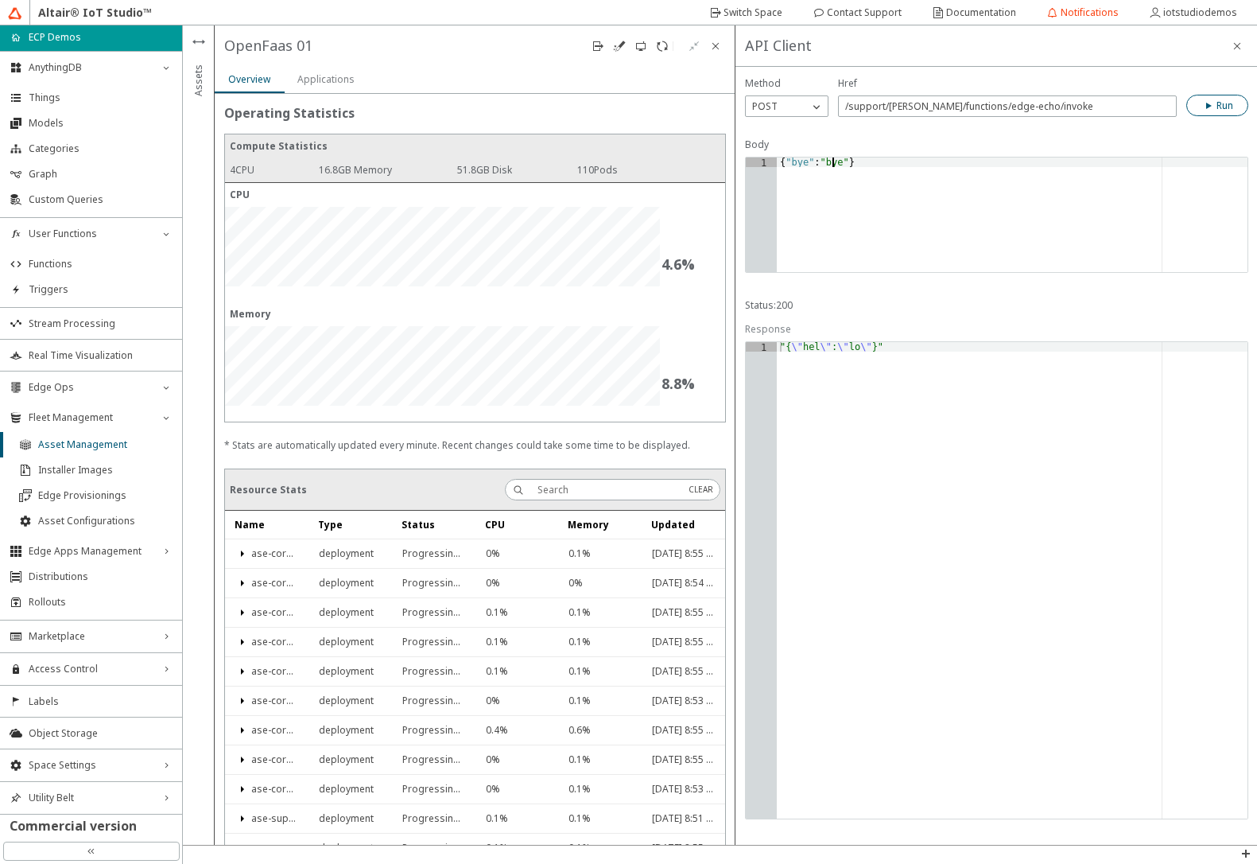
type textarea "{"bye":"bye"}"
click at [1208, 102] on iron-icon at bounding box center [1210, 105] width 14 height 13
click at [1238, 50] on iron-icon at bounding box center [1237, 46] width 13 height 13
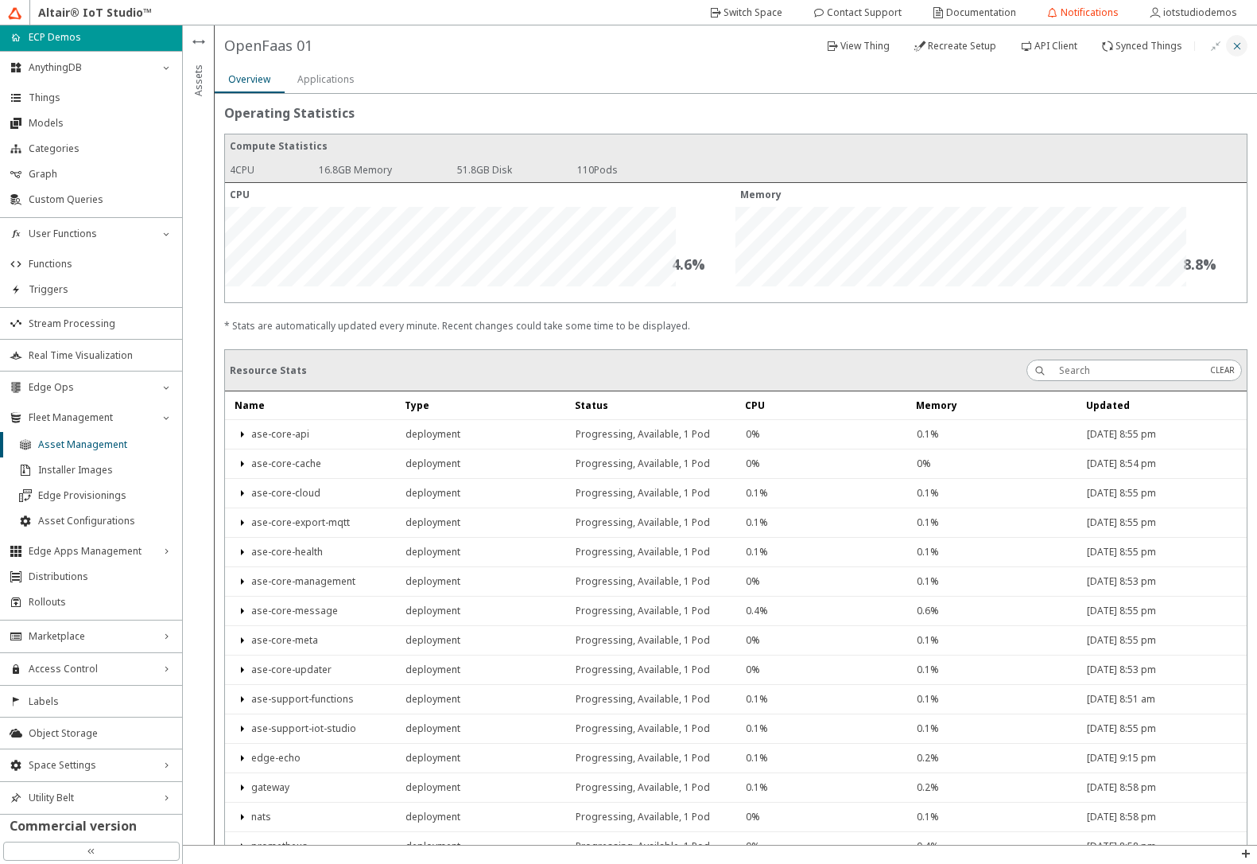
click at [1238, 47] on iron-icon at bounding box center [1237, 46] width 13 height 13
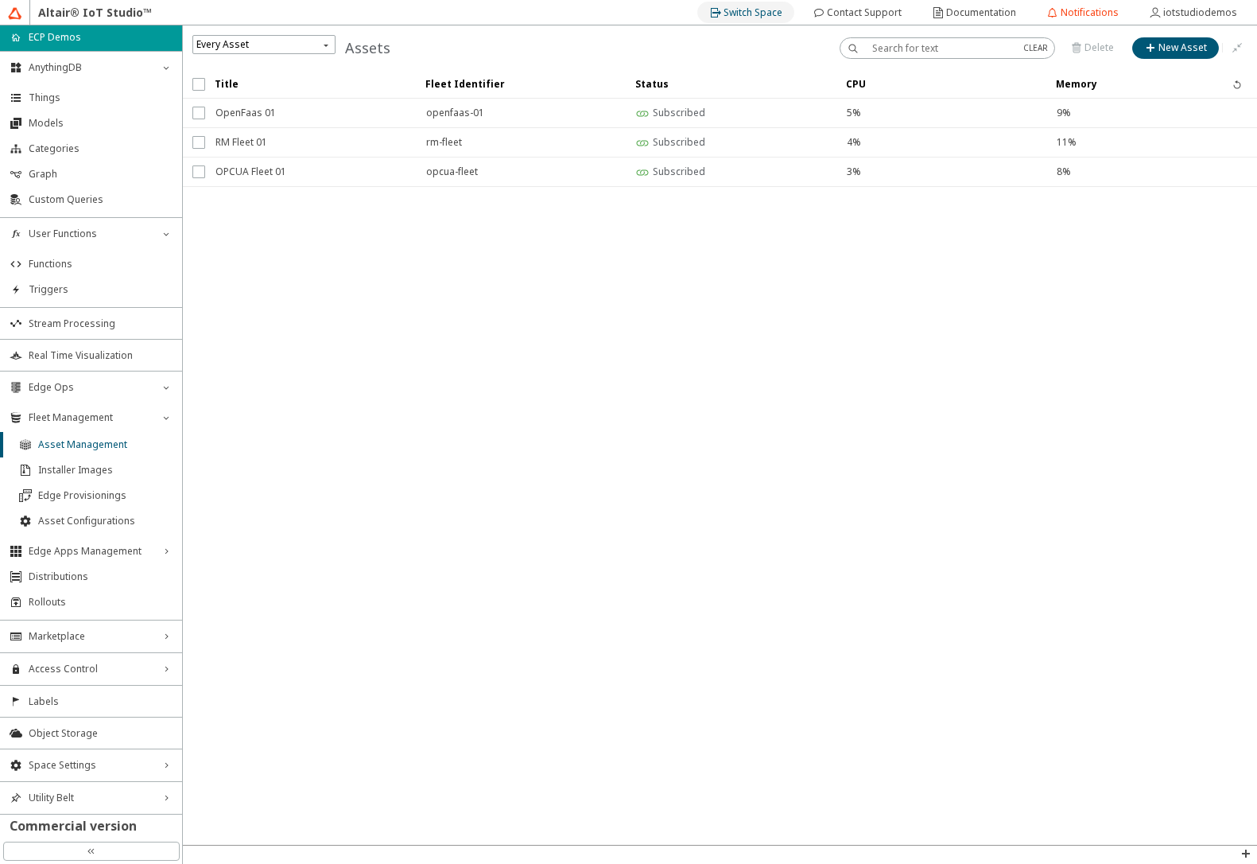
click at [0, 0] on slot "Switch Space" at bounding box center [0, 0] width 0 height 0
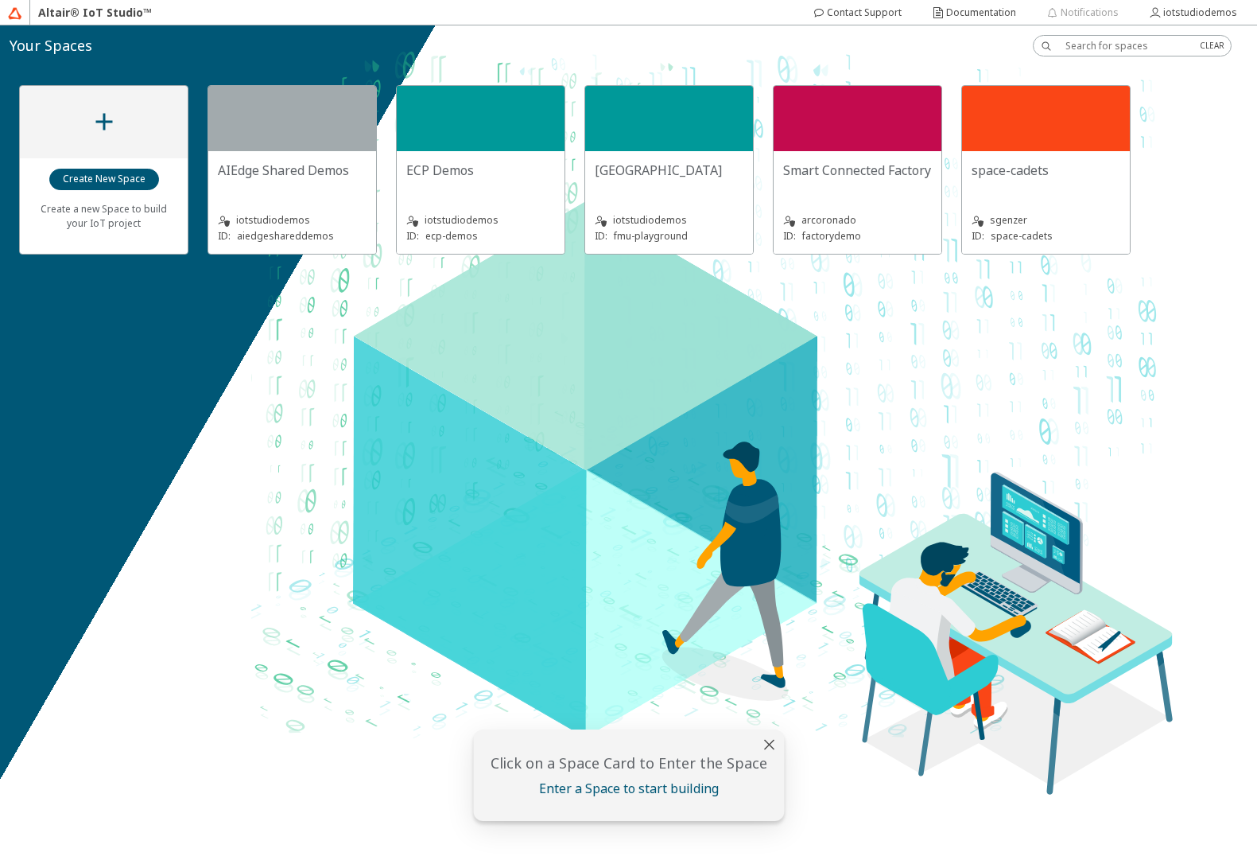
click at [287, 188] on div "AIEdge Shared Demos" at bounding box center [292, 177] width 149 height 32
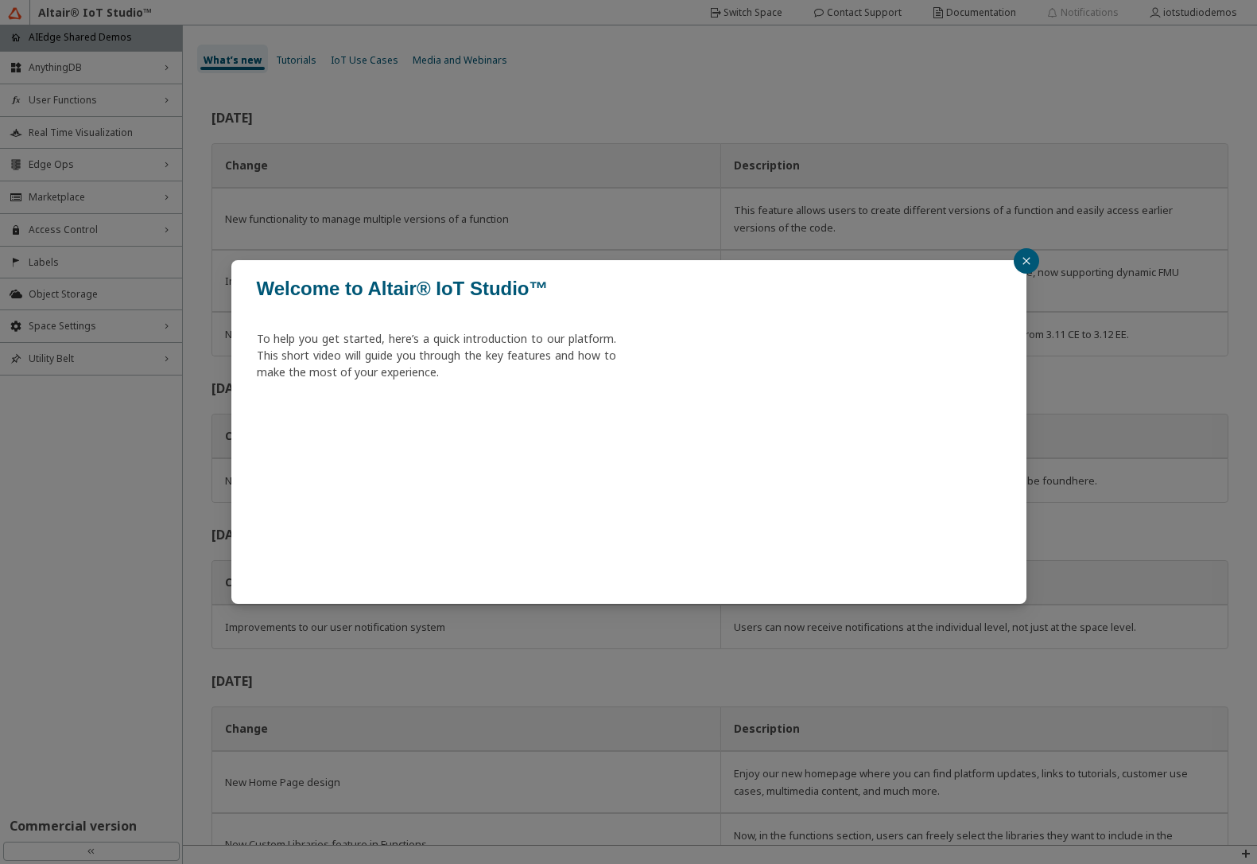
click at [48, 162] on div "Welcome to Altair® IoT Studio™ To help you get started, here’s a quick introduc…" at bounding box center [628, 432] width 1257 height 864
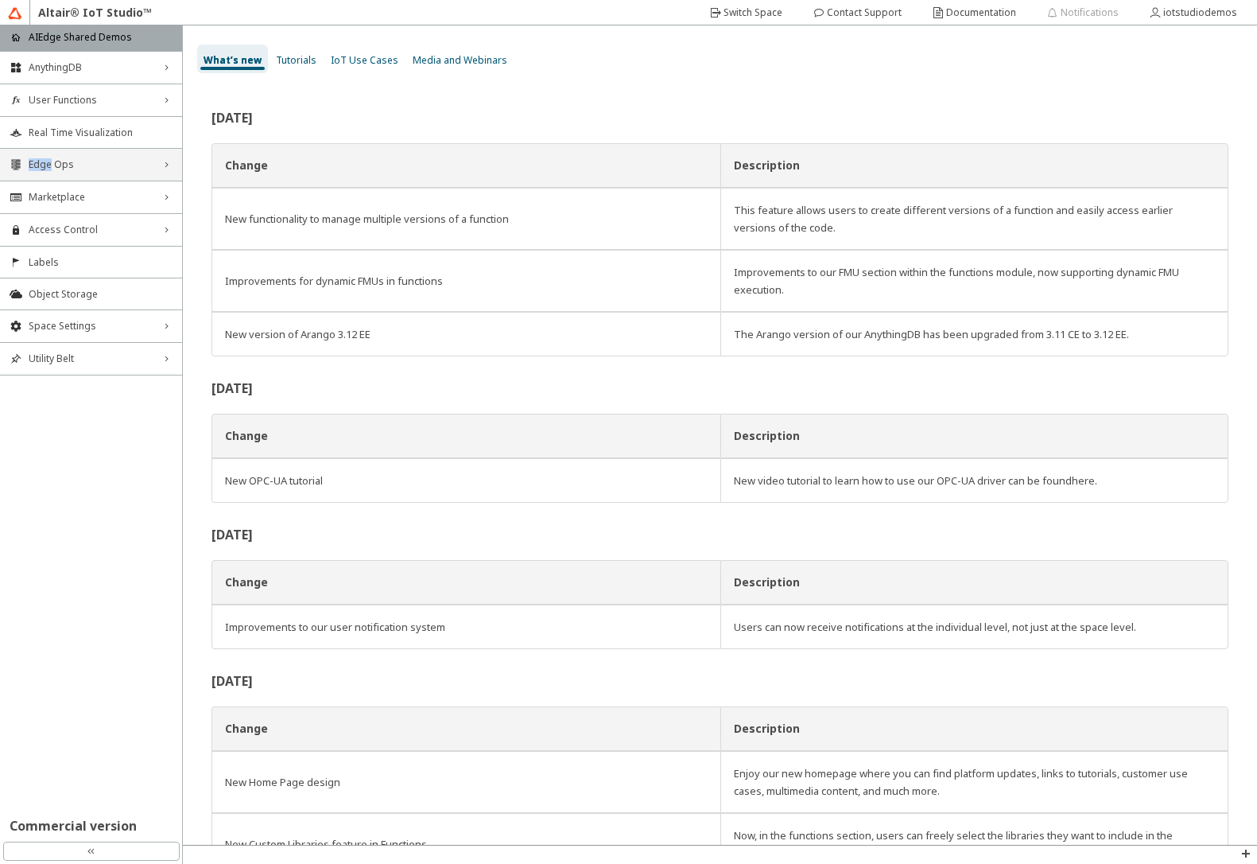
click at [48, 164] on span "Edge Ops" at bounding box center [91, 164] width 125 height 13
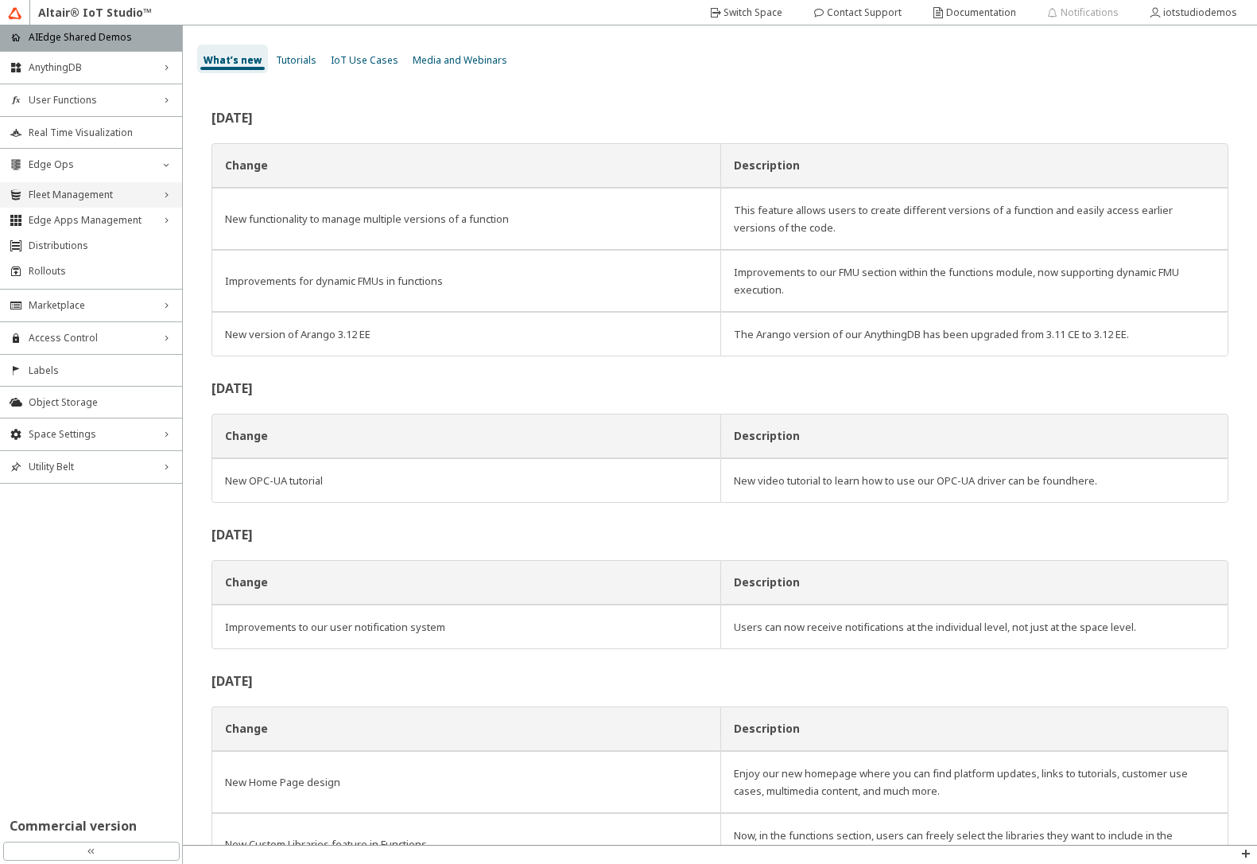
click at [51, 191] on span "Fleet Management" at bounding box center [91, 194] width 125 height 13
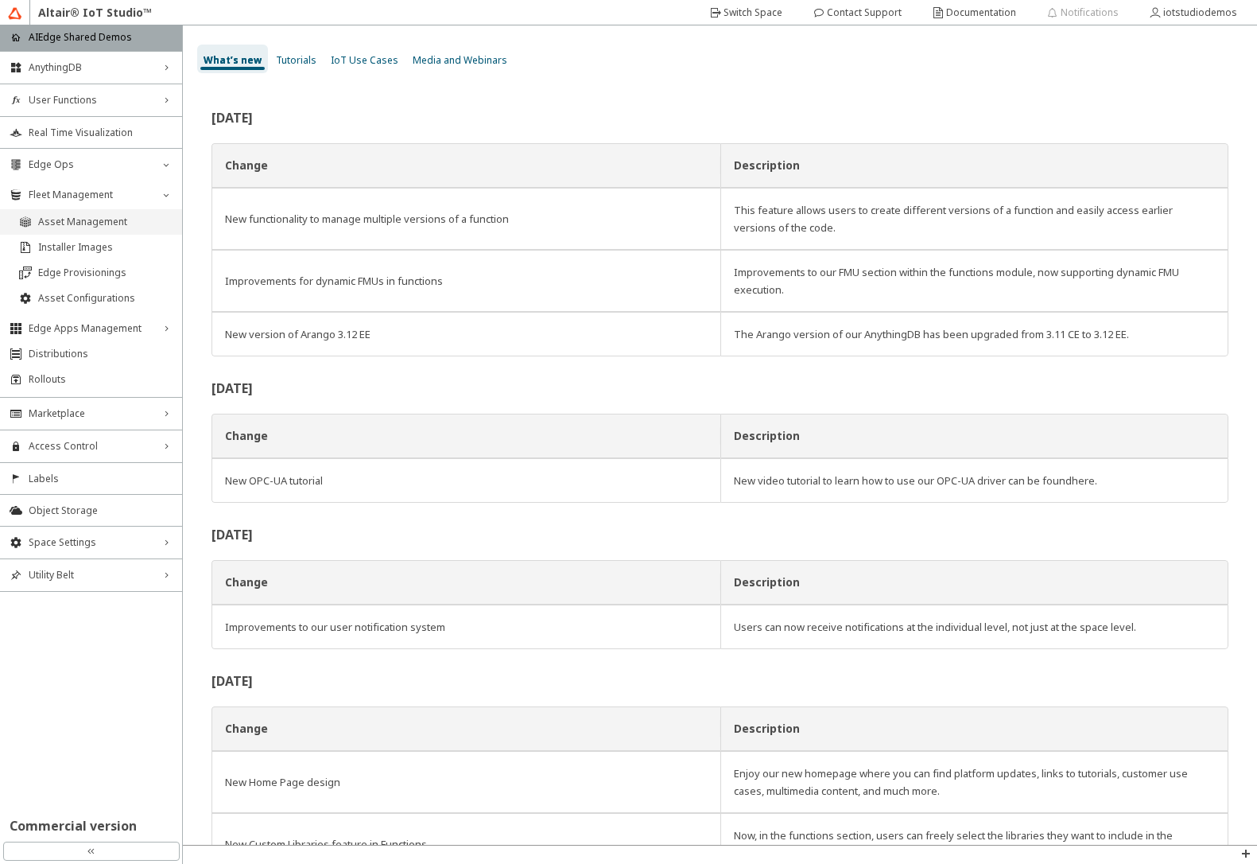
click at [52, 223] on span "Asset Management" at bounding box center [105, 222] width 134 height 13
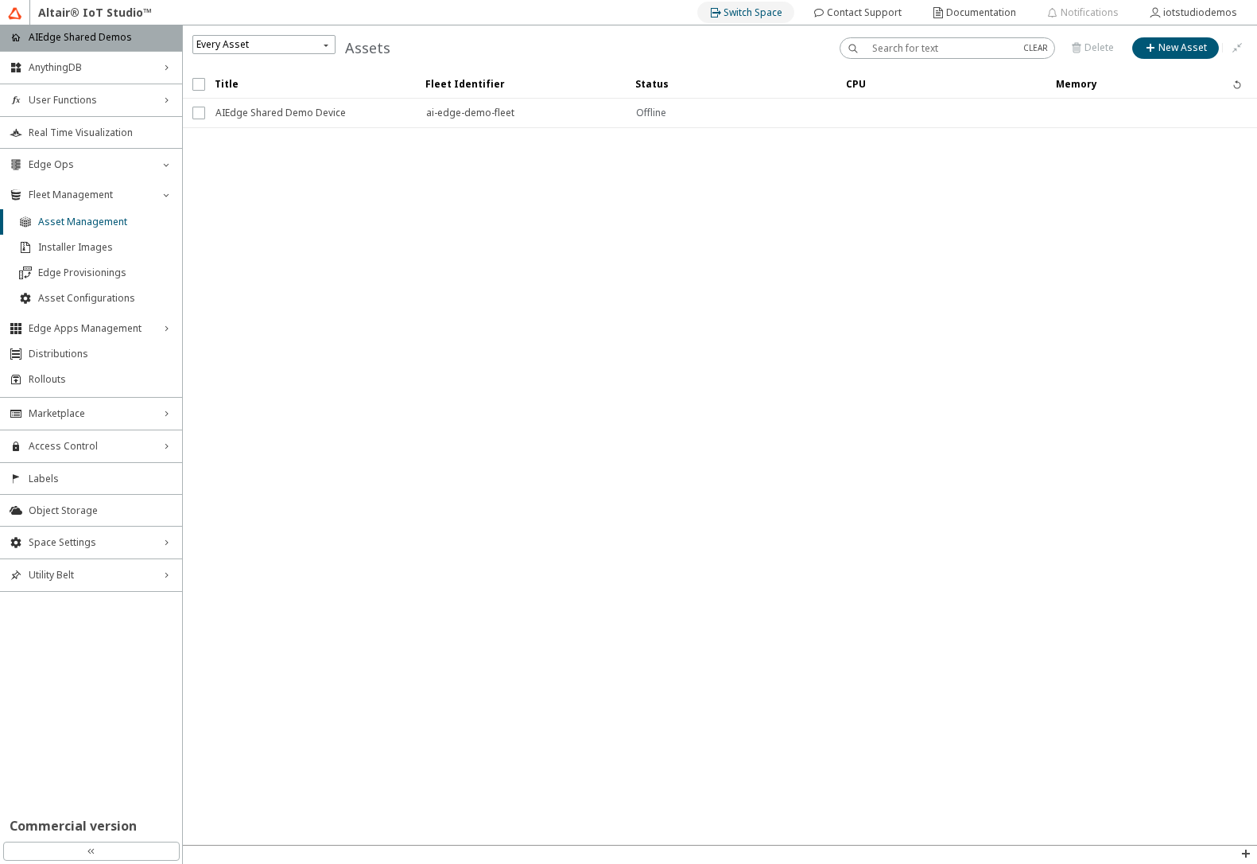
click at [0, 0] on slot "Switch Space" at bounding box center [0, 0] width 0 height 0
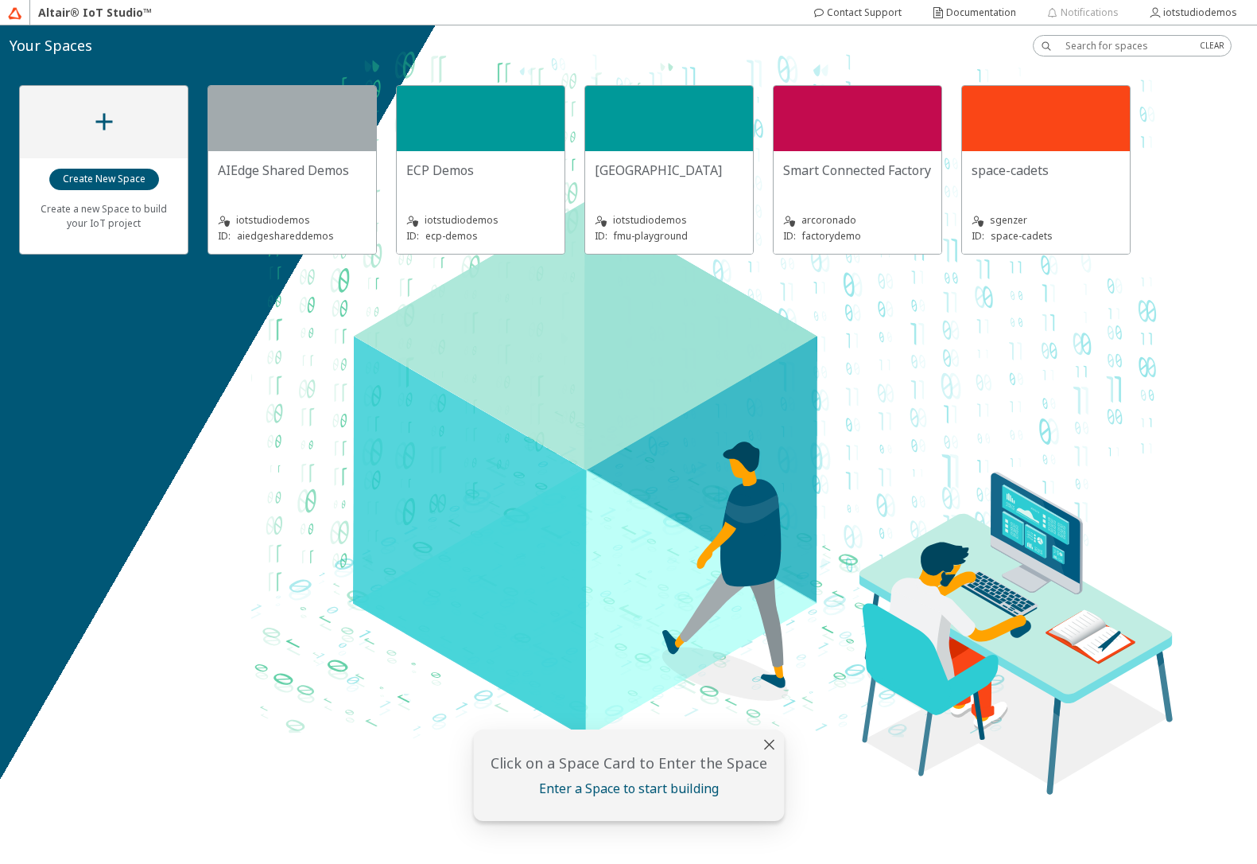
click at [0, 0] on slot "[GEOGRAPHIC_DATA]" at bounding box center [0, 0] width 0 height 0
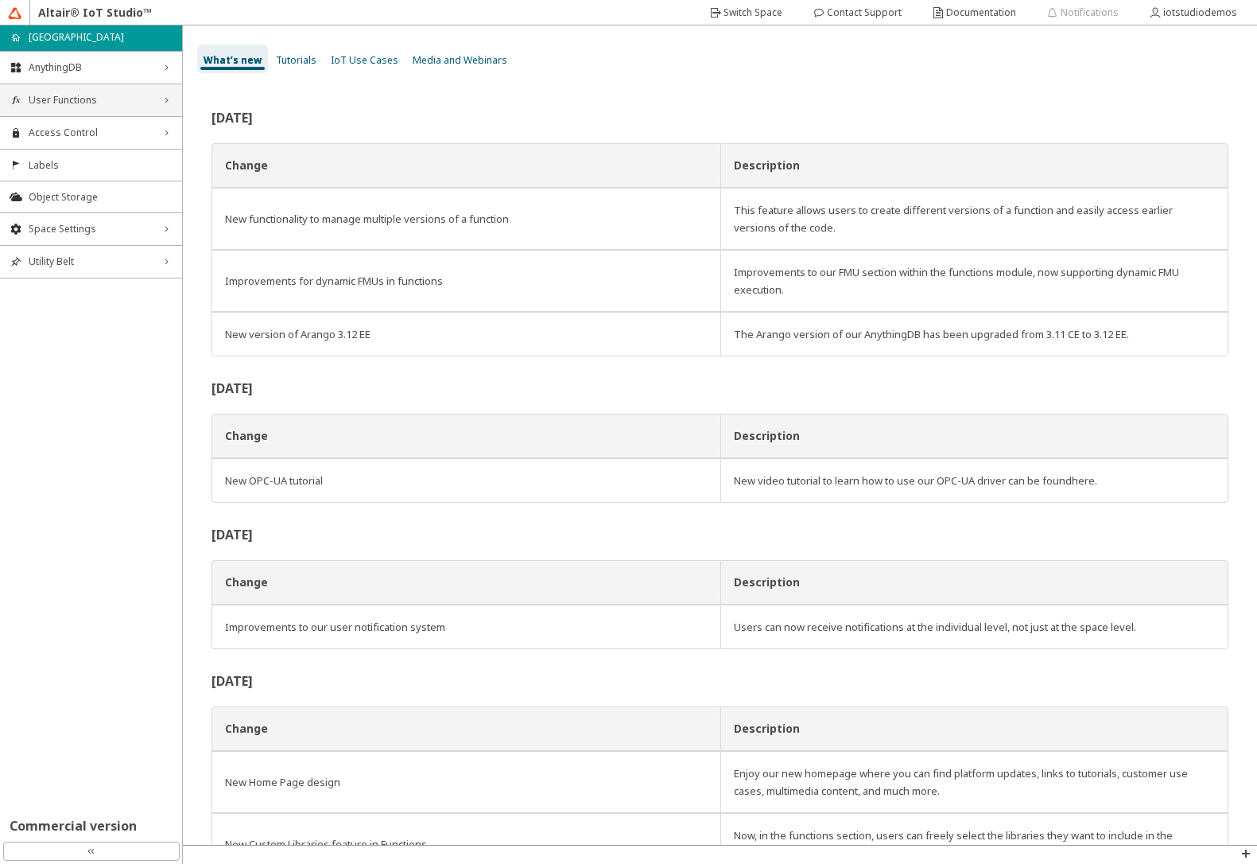
click at [79, 96] on span "User Functions" at bounding box center [91, 100] width 125 height 13
click at [79, 125] on span "Functions" at bounding box center [101, 130] width 144 height 13
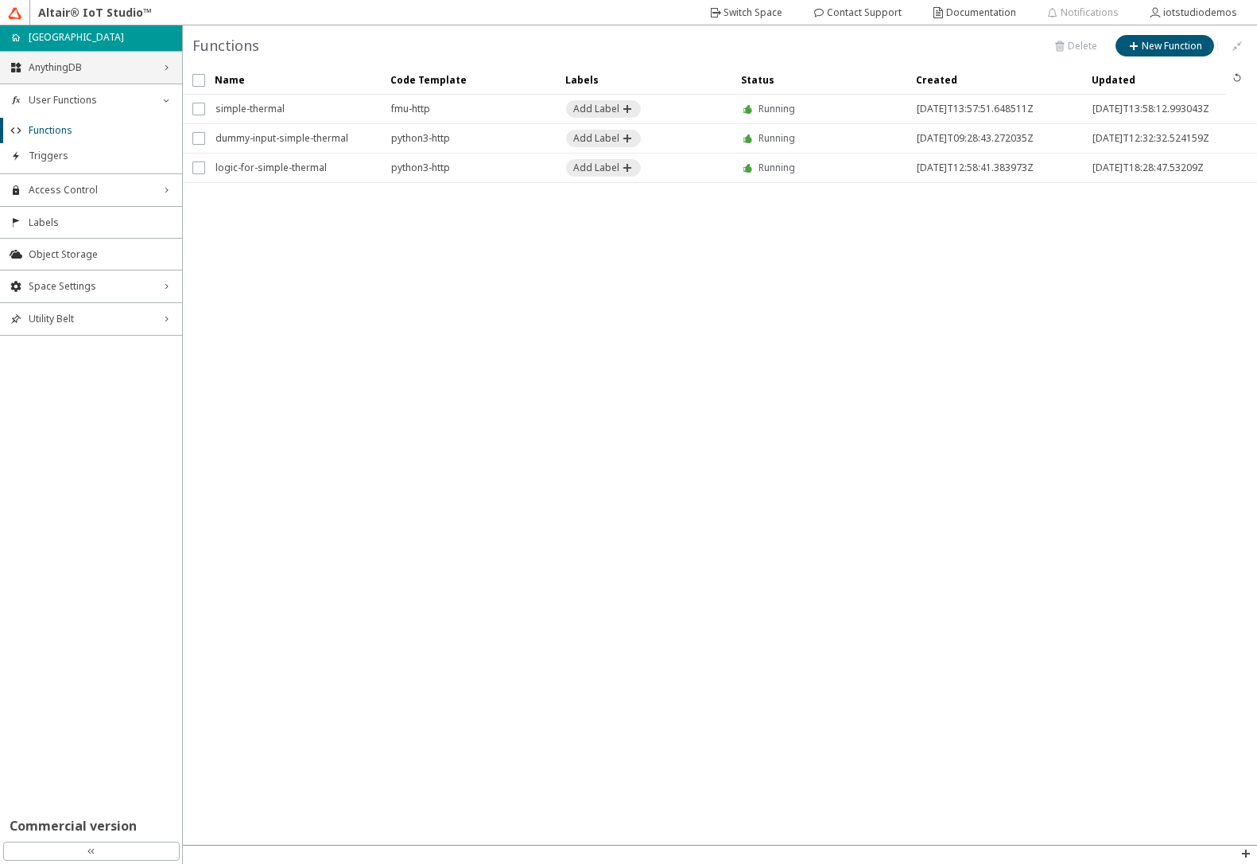
click at [129, 67] on span "AnythingDB" at bounding box center [91, 67] width 125 height 13
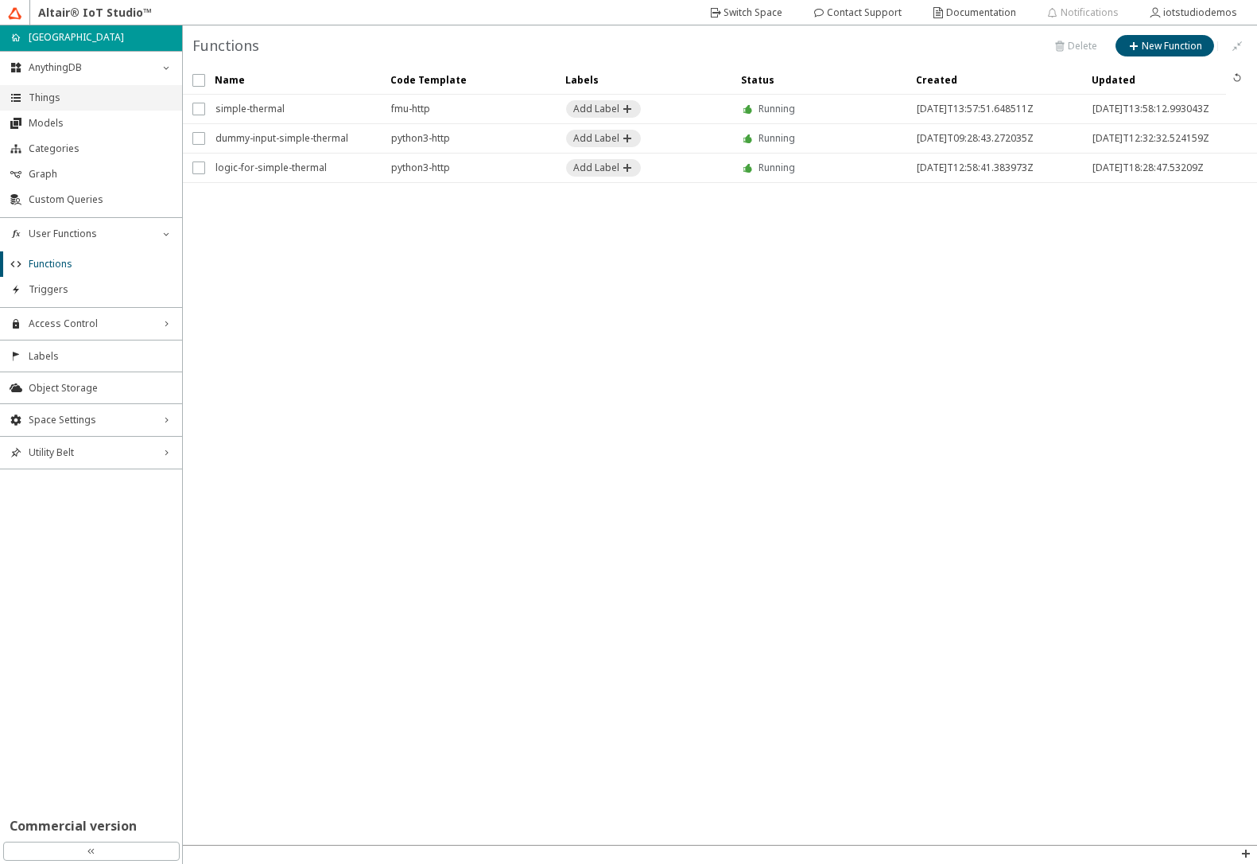
click at [80, 99] on span "Things" at bounding box center [101, 97] width 144 height 13
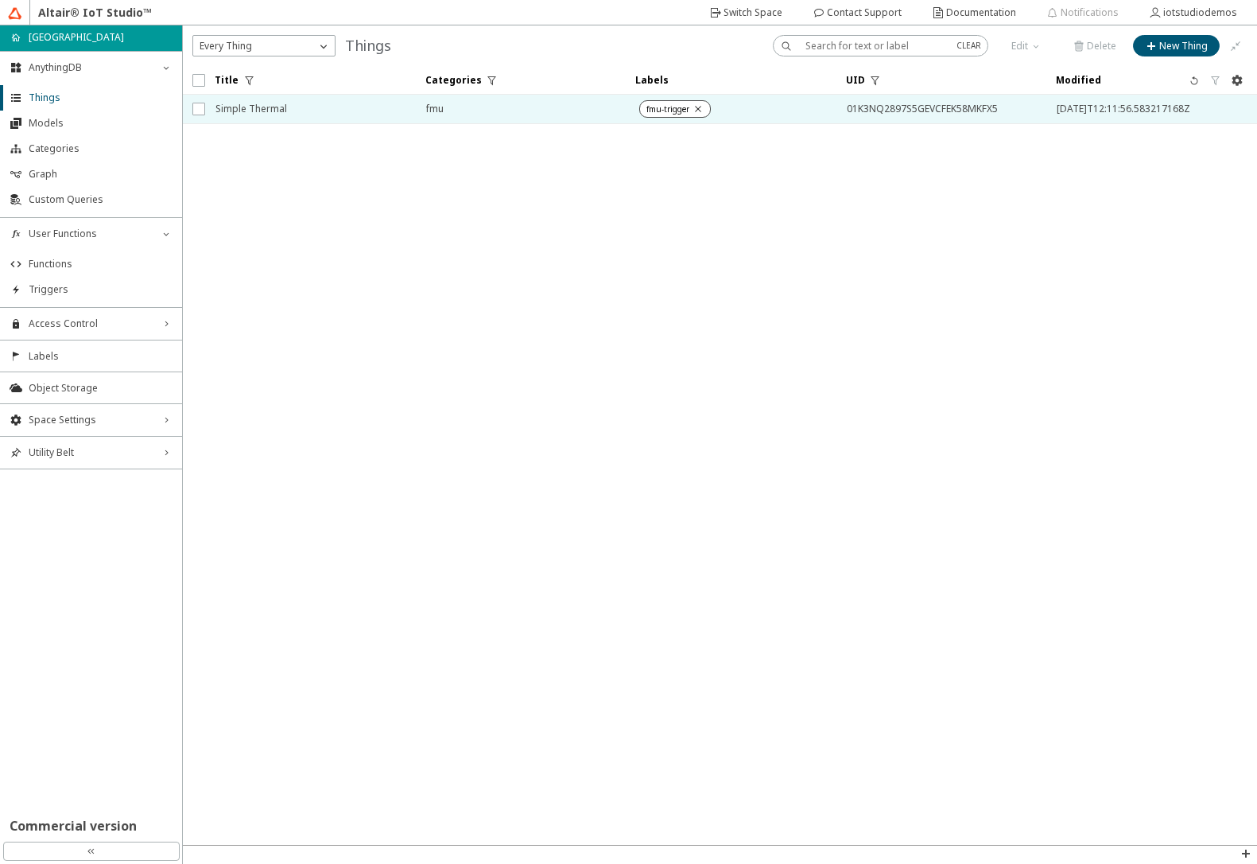
click at [312, 111] on span "Simple Thermal" at bounding box center [311, 109] width 190 height 29
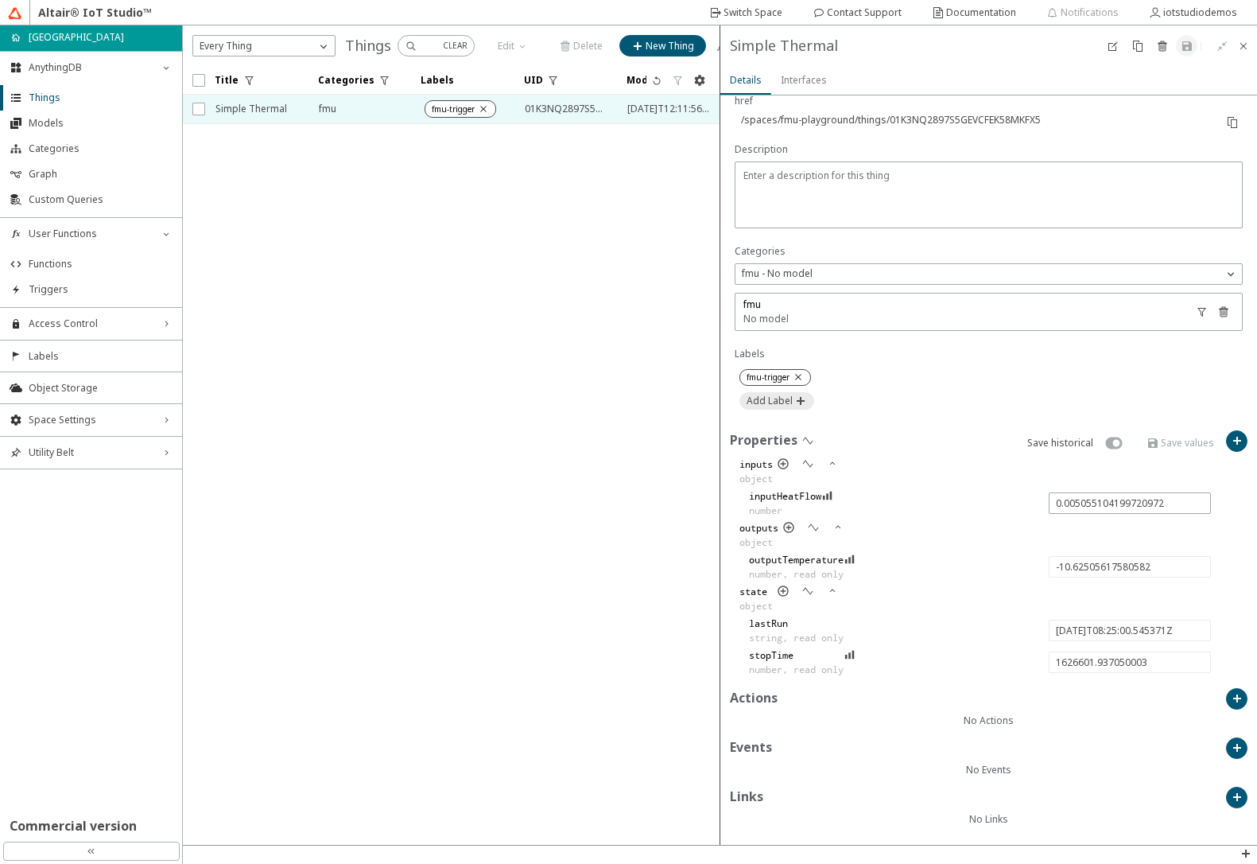
scroll to position [260, 0]
click at [803, 443] on iron-icon at bounding box center [808, 439] width 13 height 13
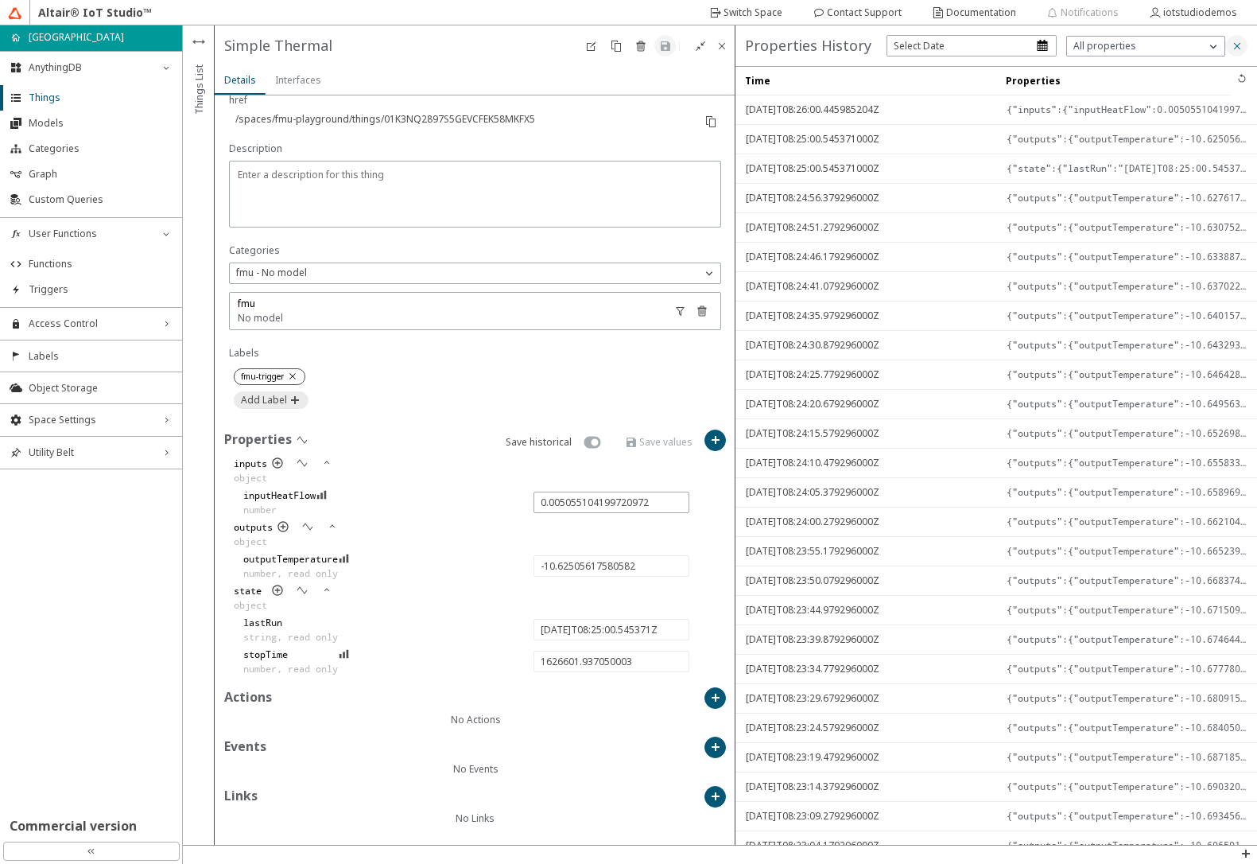
click at [1243, 45] on iron-icon at bounding box center [1237, 46] width 13 height 13
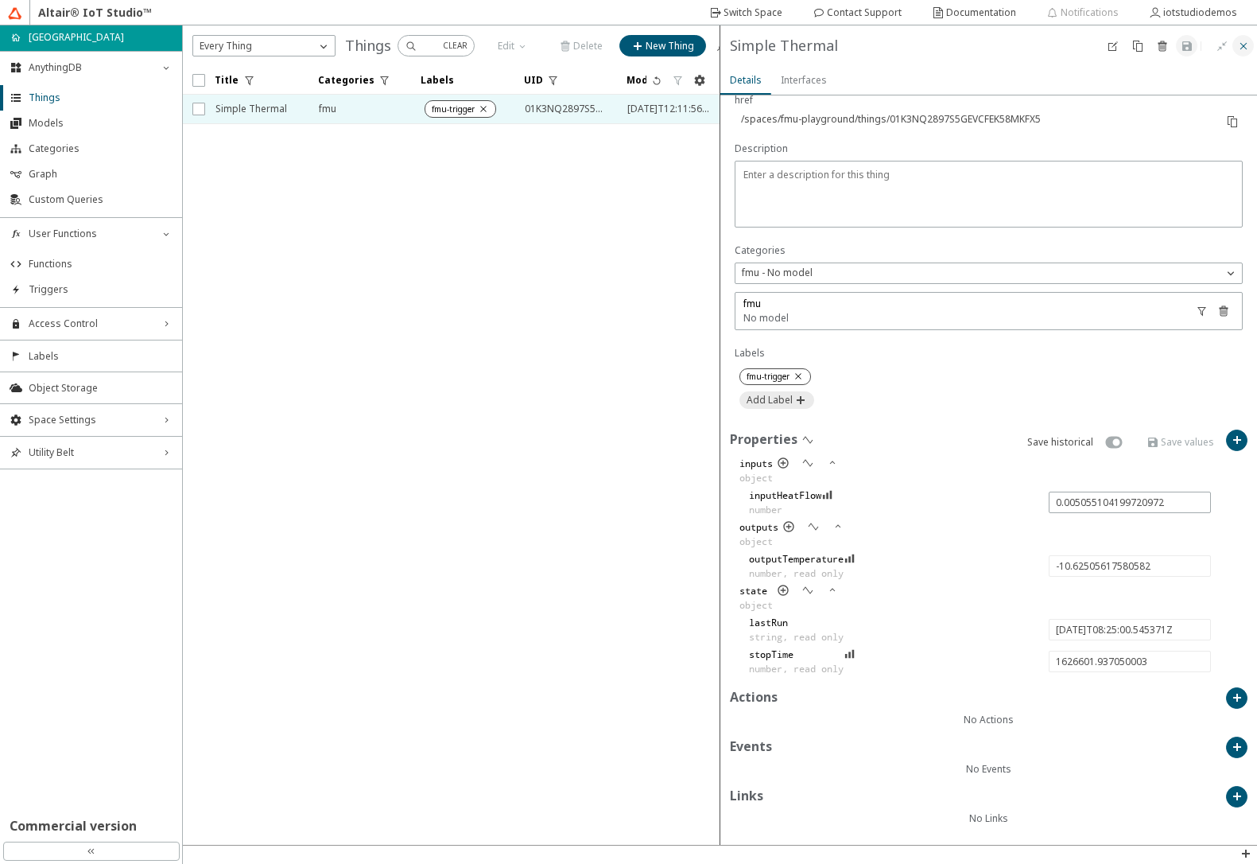
click at [1242, 46] on iron-icon at bounding box center [1244, 46] width 13 height 13
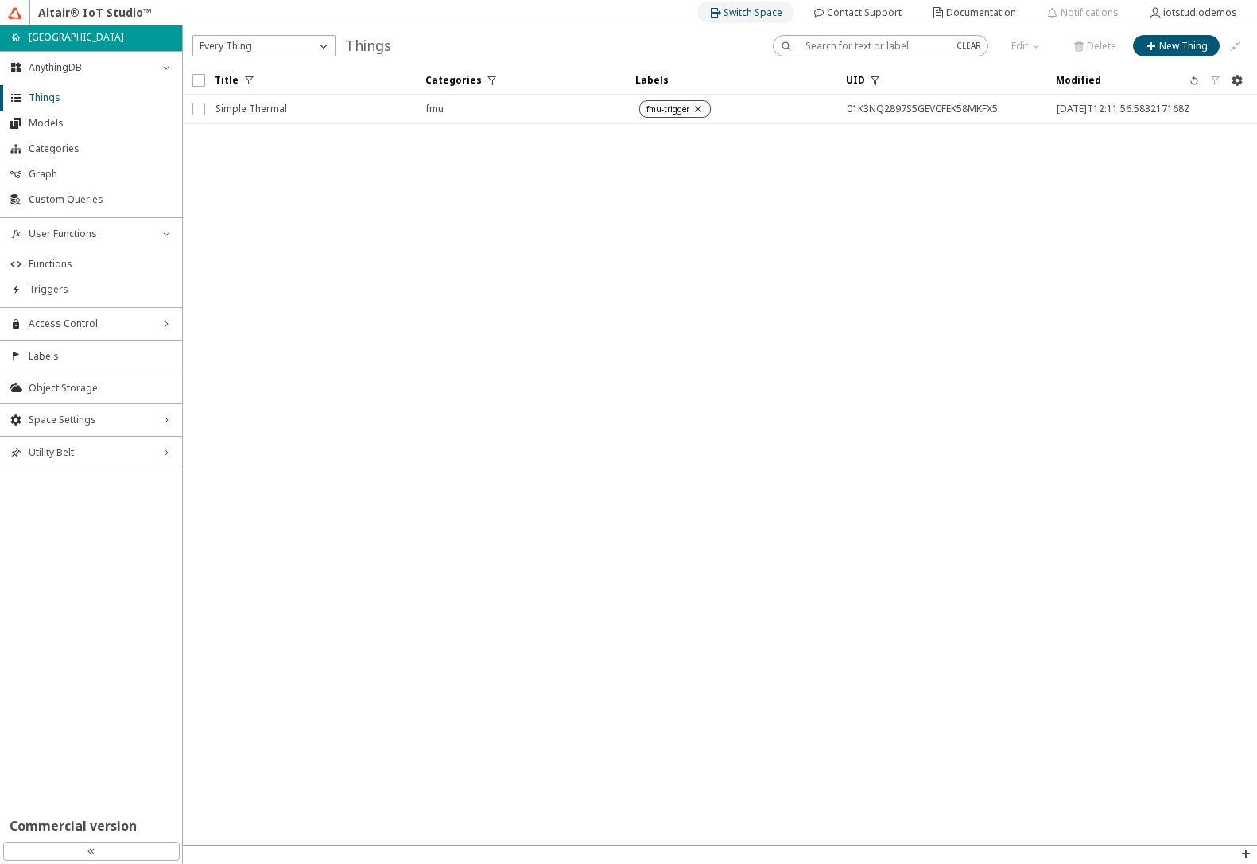
click at [724, 14] on iron-icon at bounding box center [716, 12] width 14 height 13
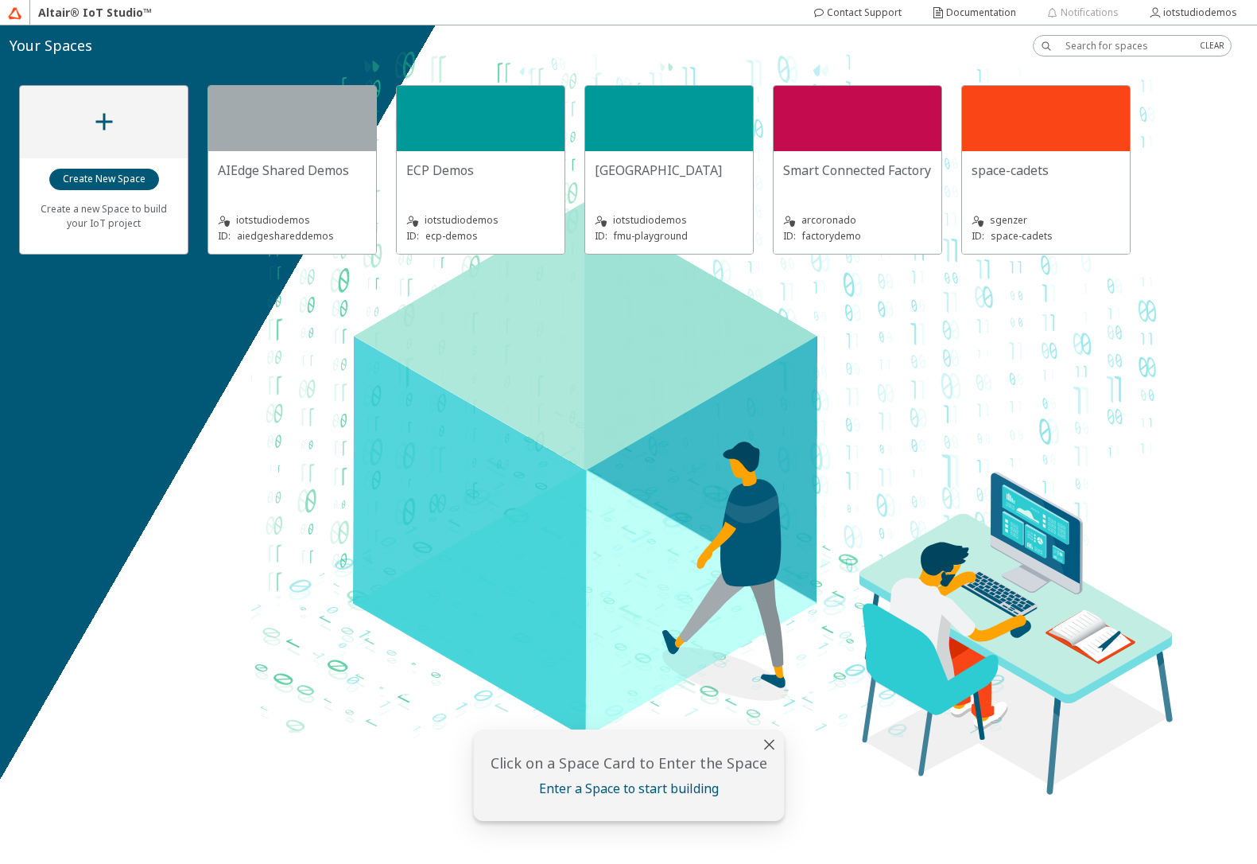
click at [0, 0] on slot "Smart Connected Factory" at bounding box center [0, 0] width 0 height 0
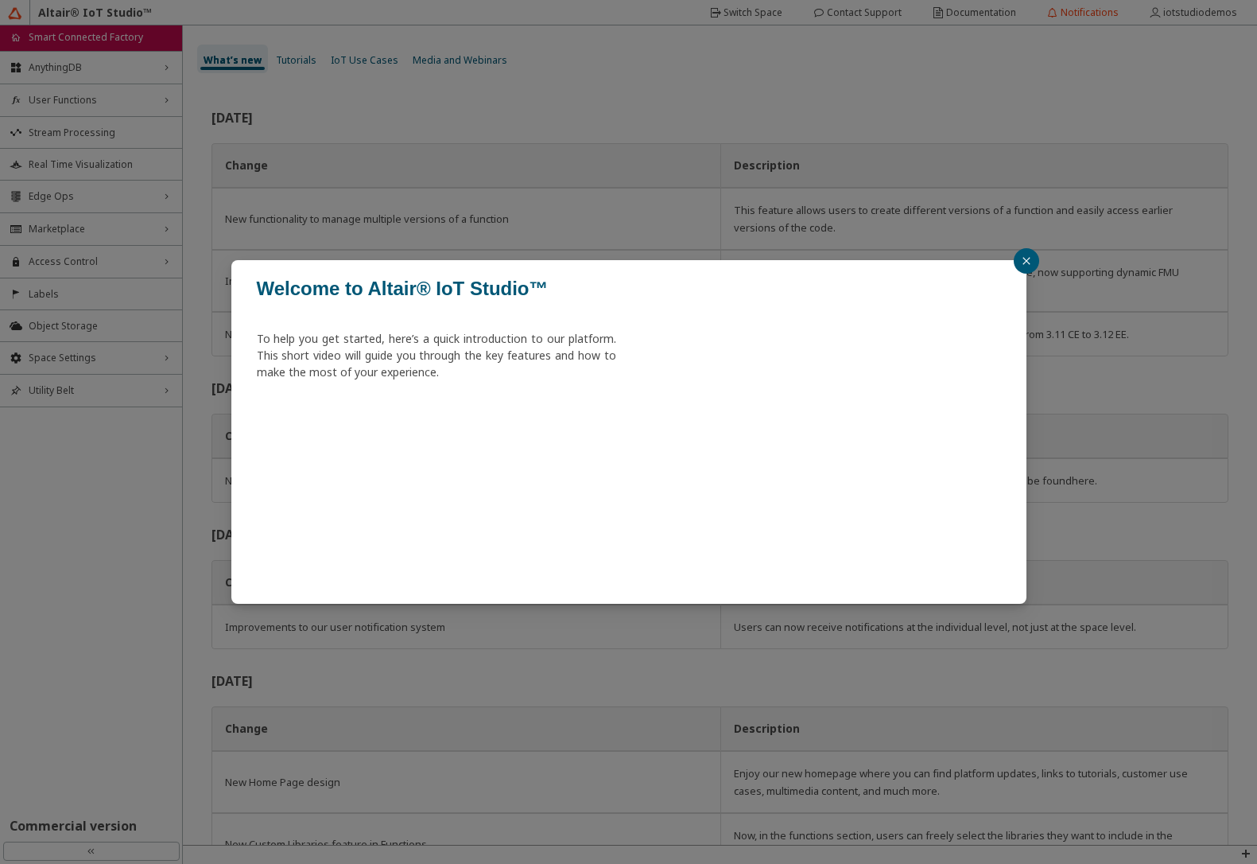
click at [1021, 268] on button "button" at bounding box center [1026, 260] width 25 height 25
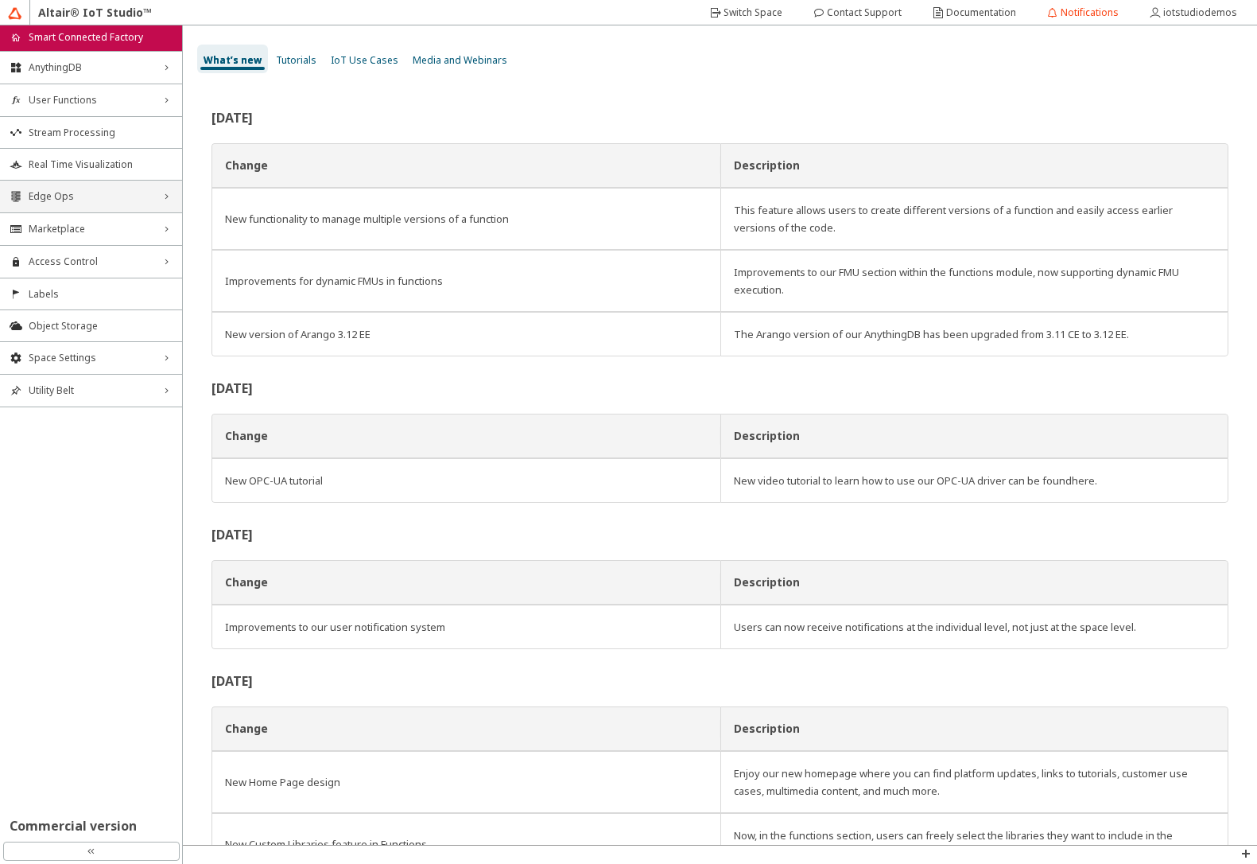
click at [103, 192] on span "Edge Ops" at bounding box center [91, 196] width 125 height 13
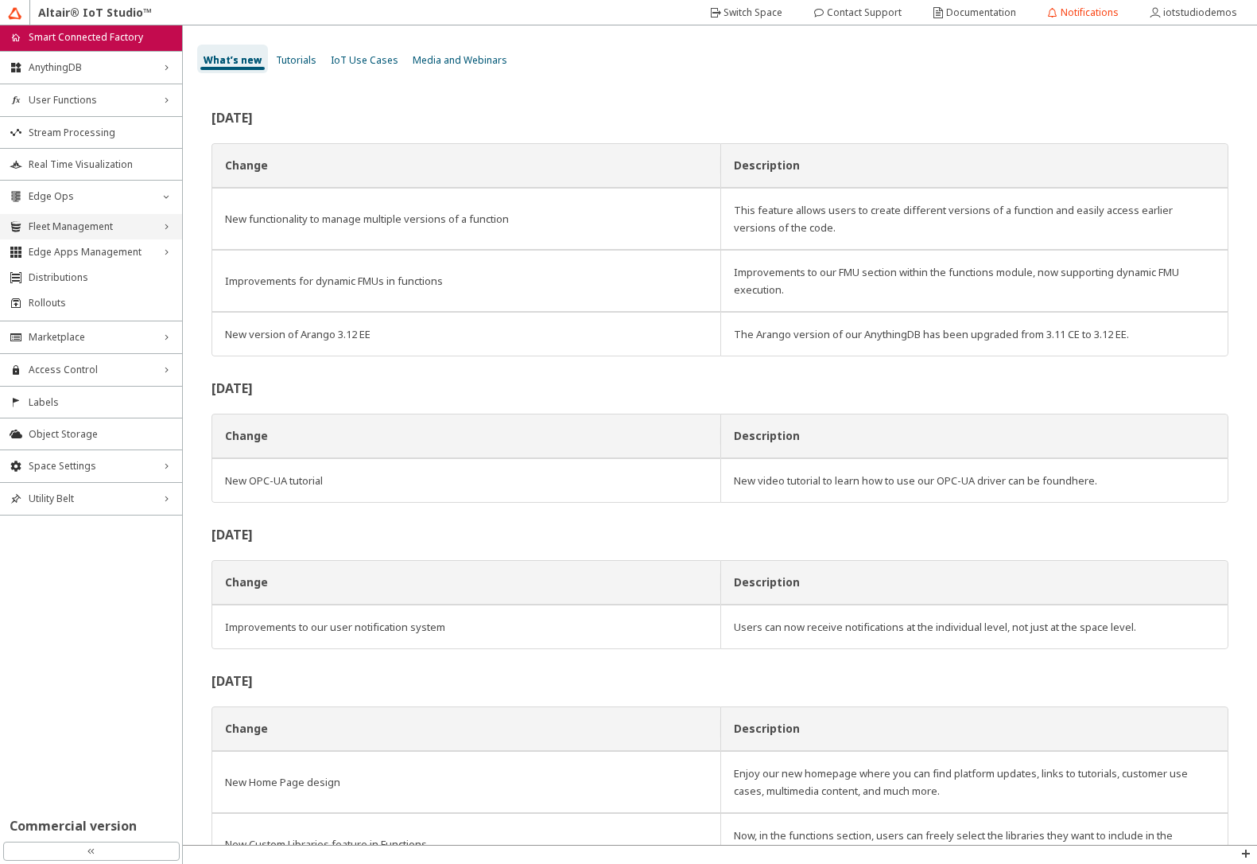
click at [95, 225] on span "Fleet Management" at bounding box center [91, 226] width 125 height 13
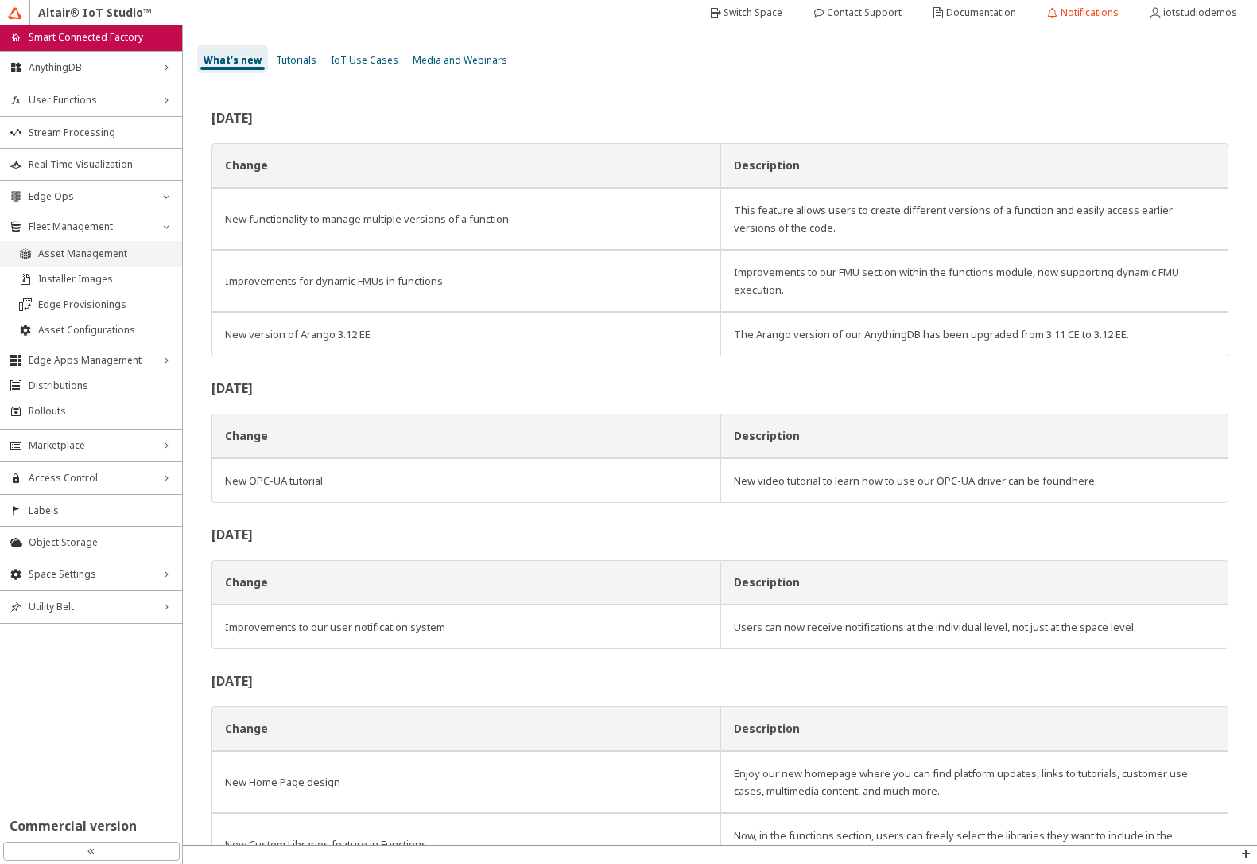
click at [91, 258] on span "Asset Management" at bounding box center [105, 253] width 134 height 13
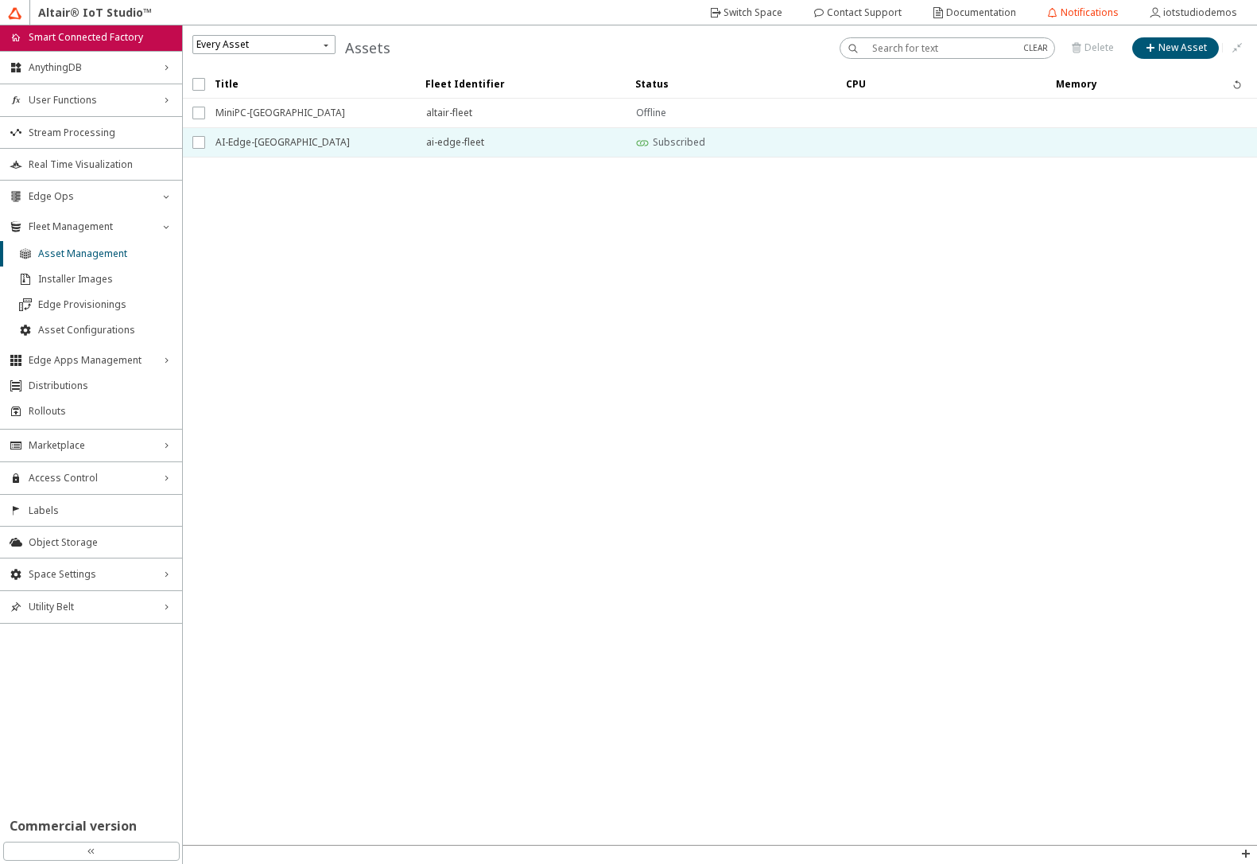
click at [240, 140] on span "AI-Edge-[GEOGRAPHIC_DATA]" at bounding box center [311, 142] width 190 height 29
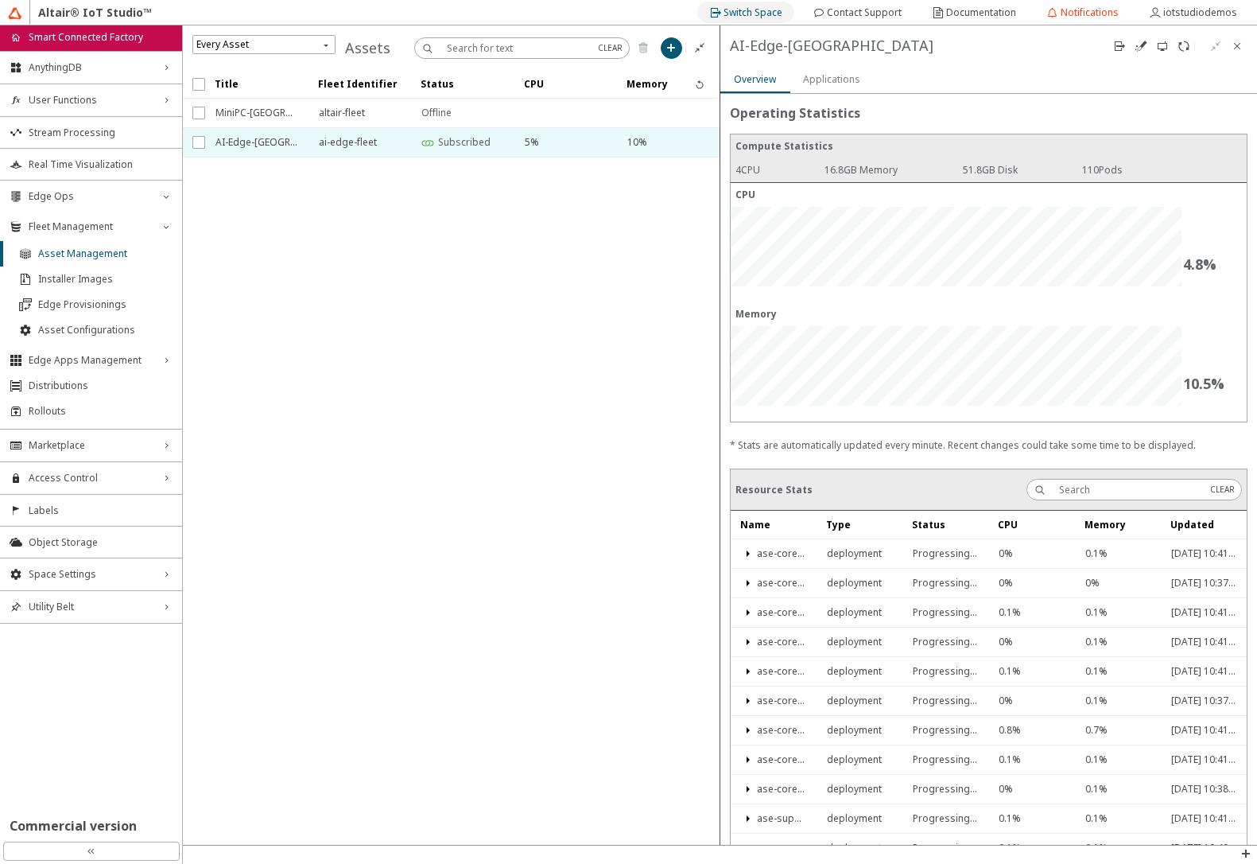
click at [724, 17] on iron-icon at bounding box center [716, 12] width 14 height 13
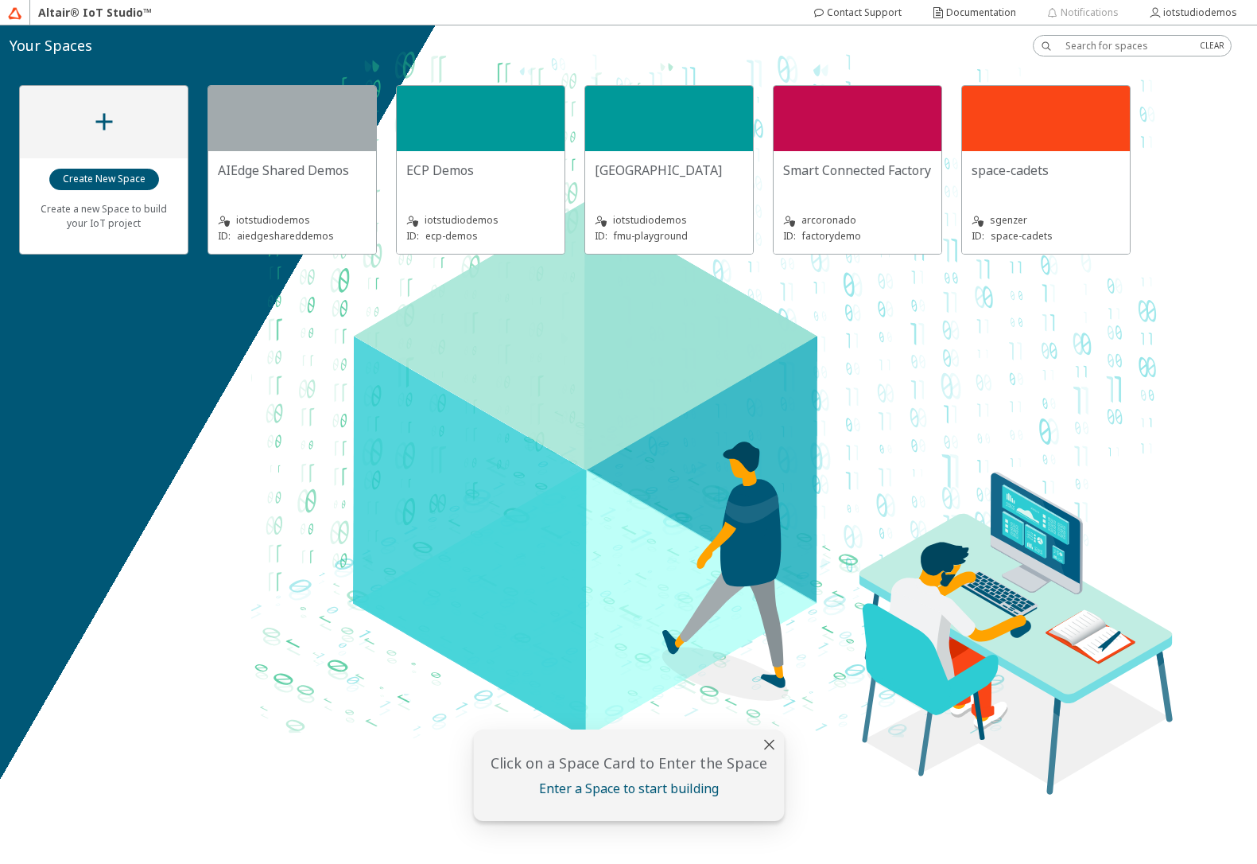
click at [1027, 216] on div "sgenzer" at bounding box center [1046, 220] width 149 height 16
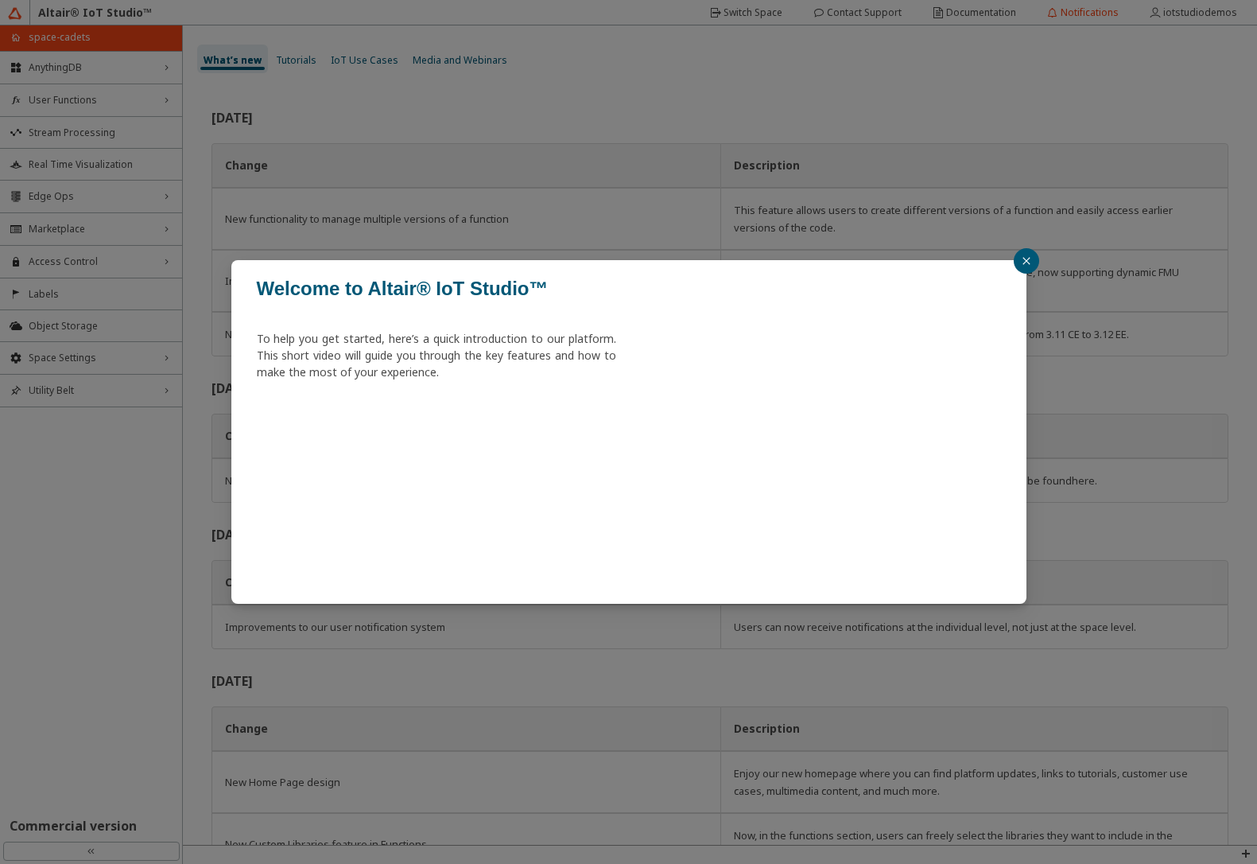
click at [103, 191] on div "Welcome to Altair® IoT Studio™ To help you get started, here’s a quick introduc…" at bounding box center [628, 432] width 1257 height 864
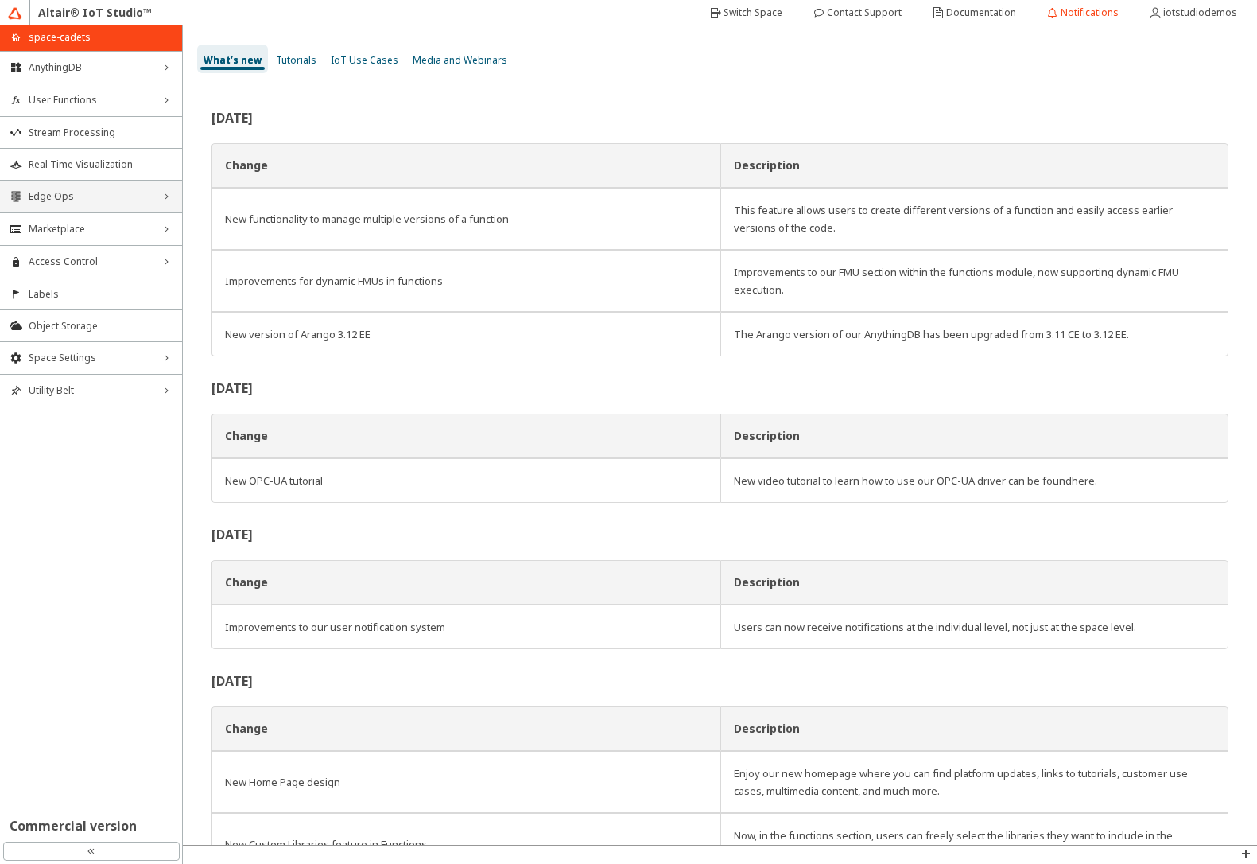
click at [103, 192] on span "Edge Ops" at bounding box center [91, 196] width 125 height 13
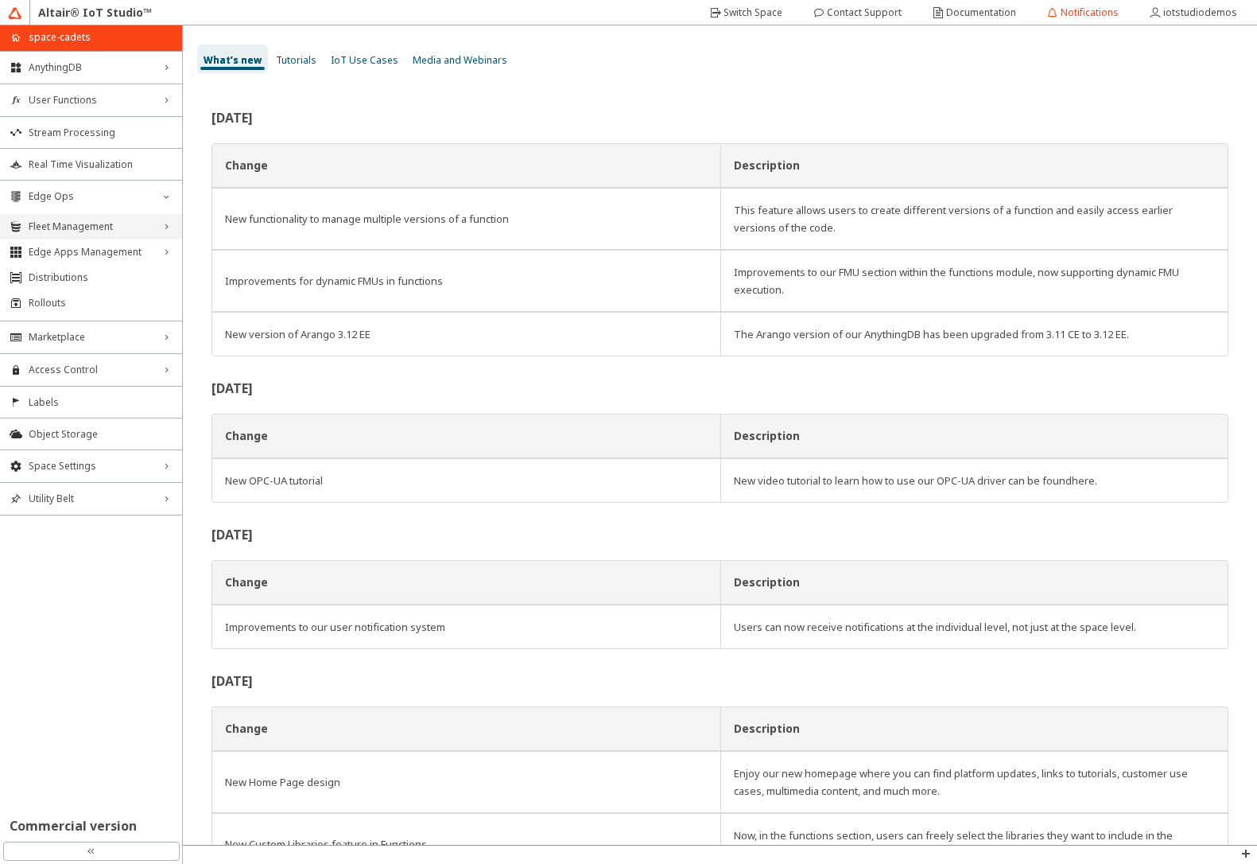
click at [101, 224] on span "Fleet Management" at bounding box center [91, 226] width 125 height 13
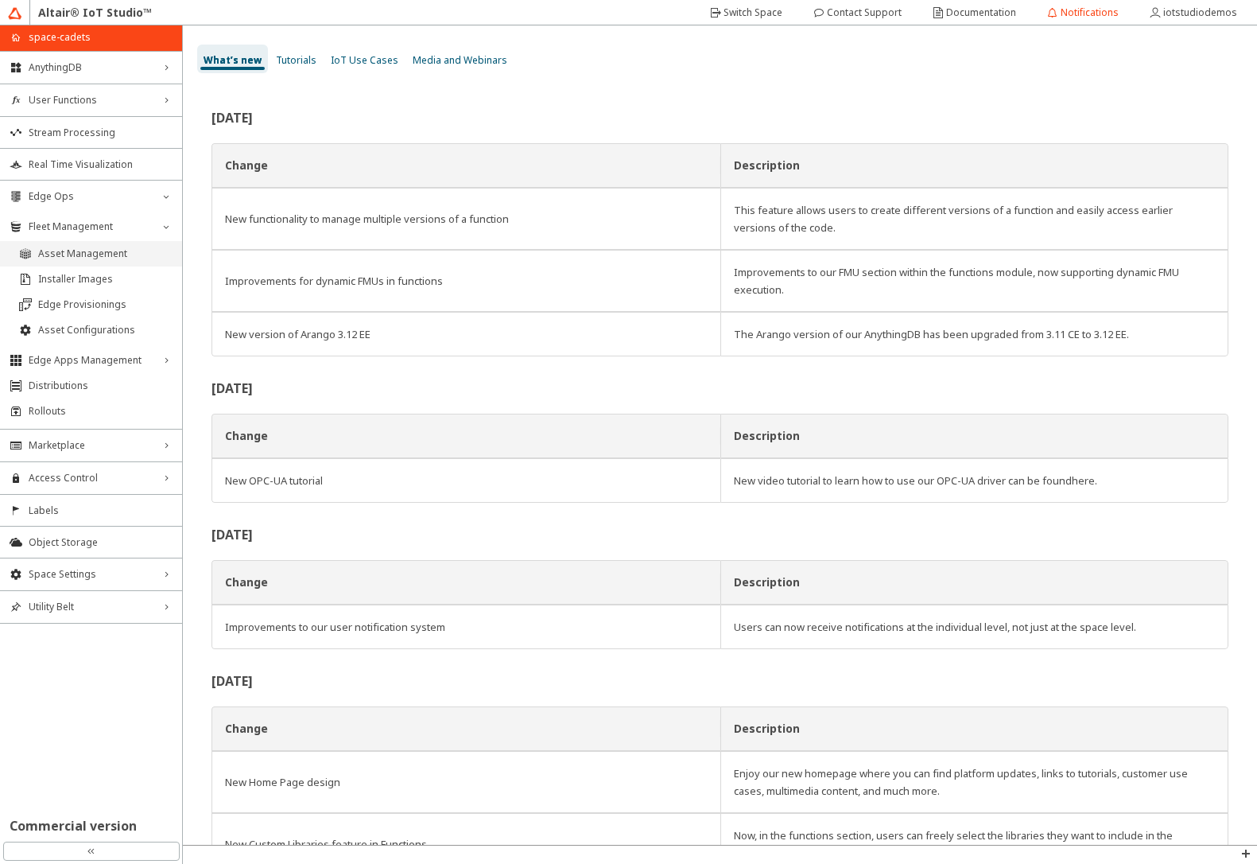
click at [101, 259] on span "Asset Management" at bounding box center [105, 253] width 134 height 13
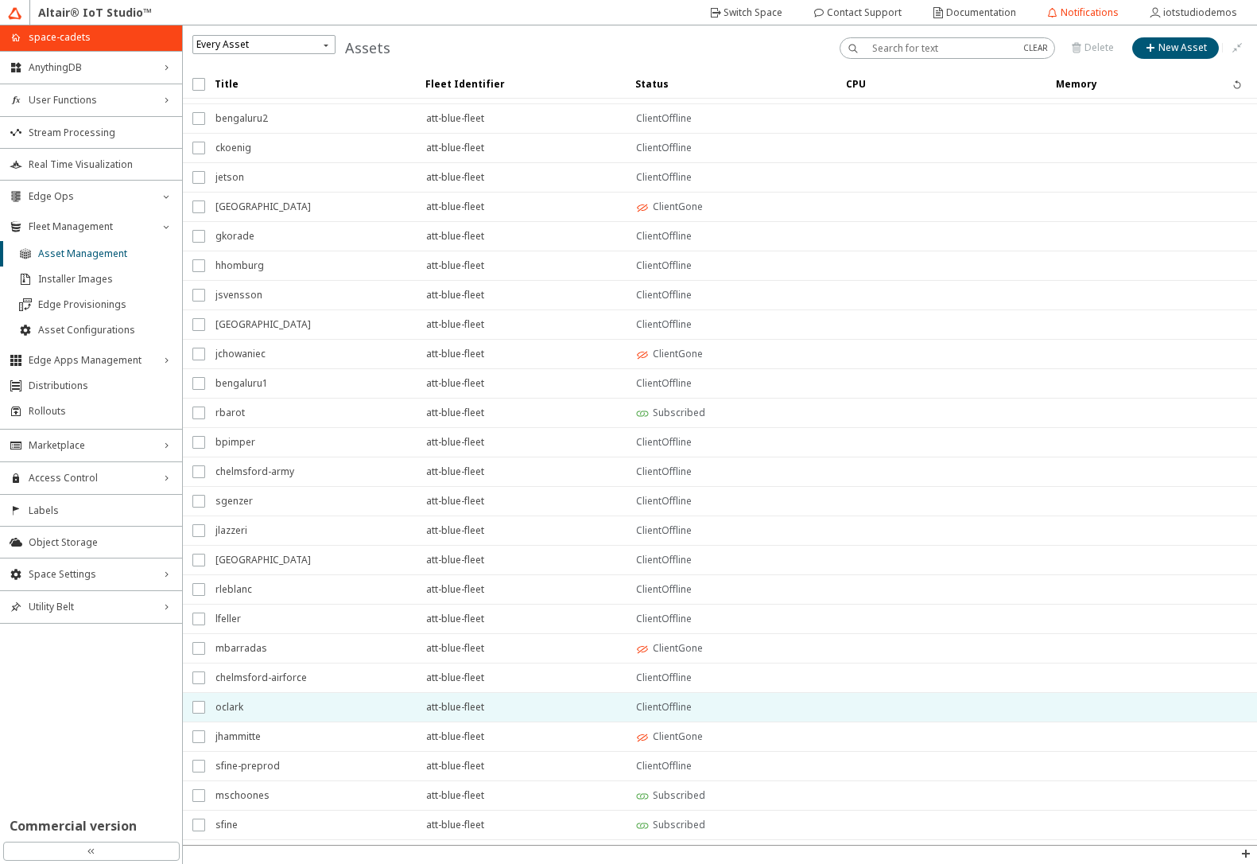
scroll to position [78, 0]
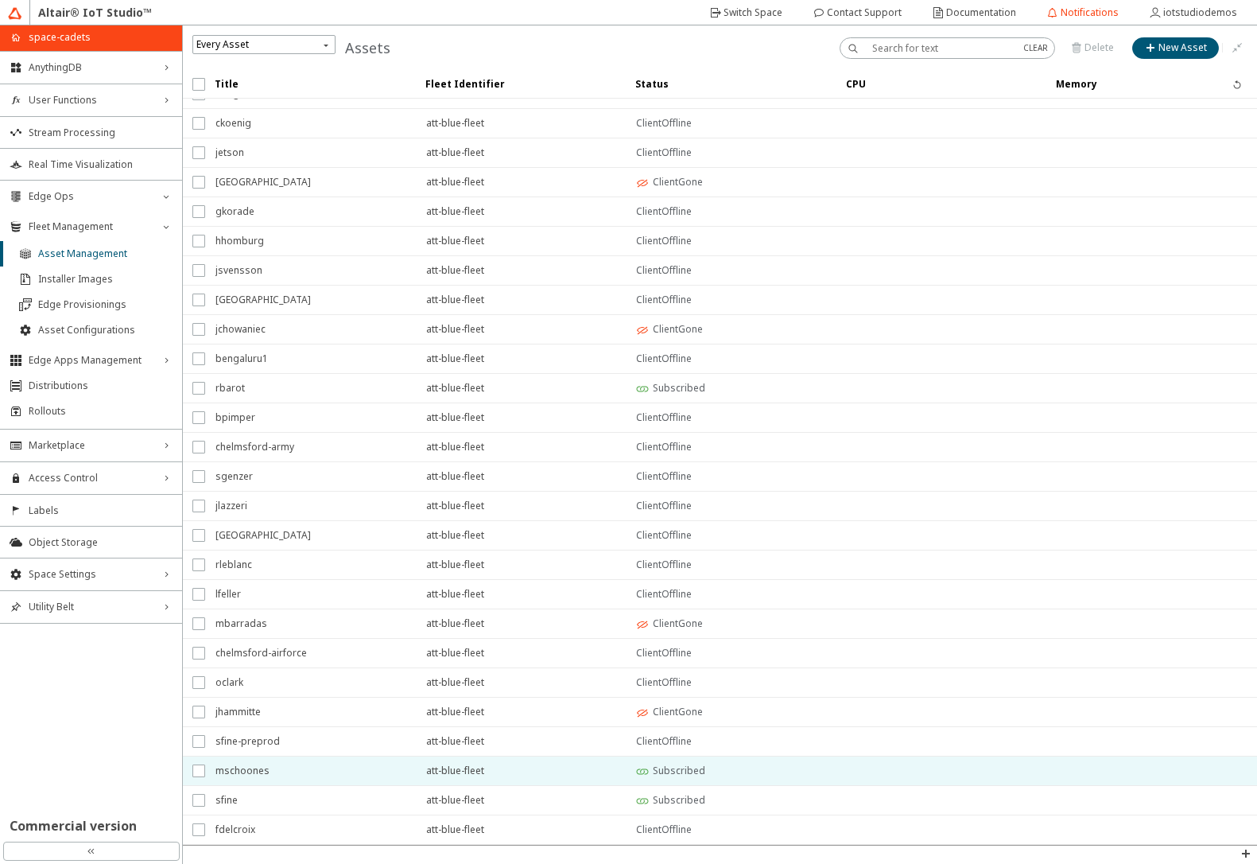
click at [344, 769] on span "mschoones" at bounding box center [311, 770] width 190 height 29
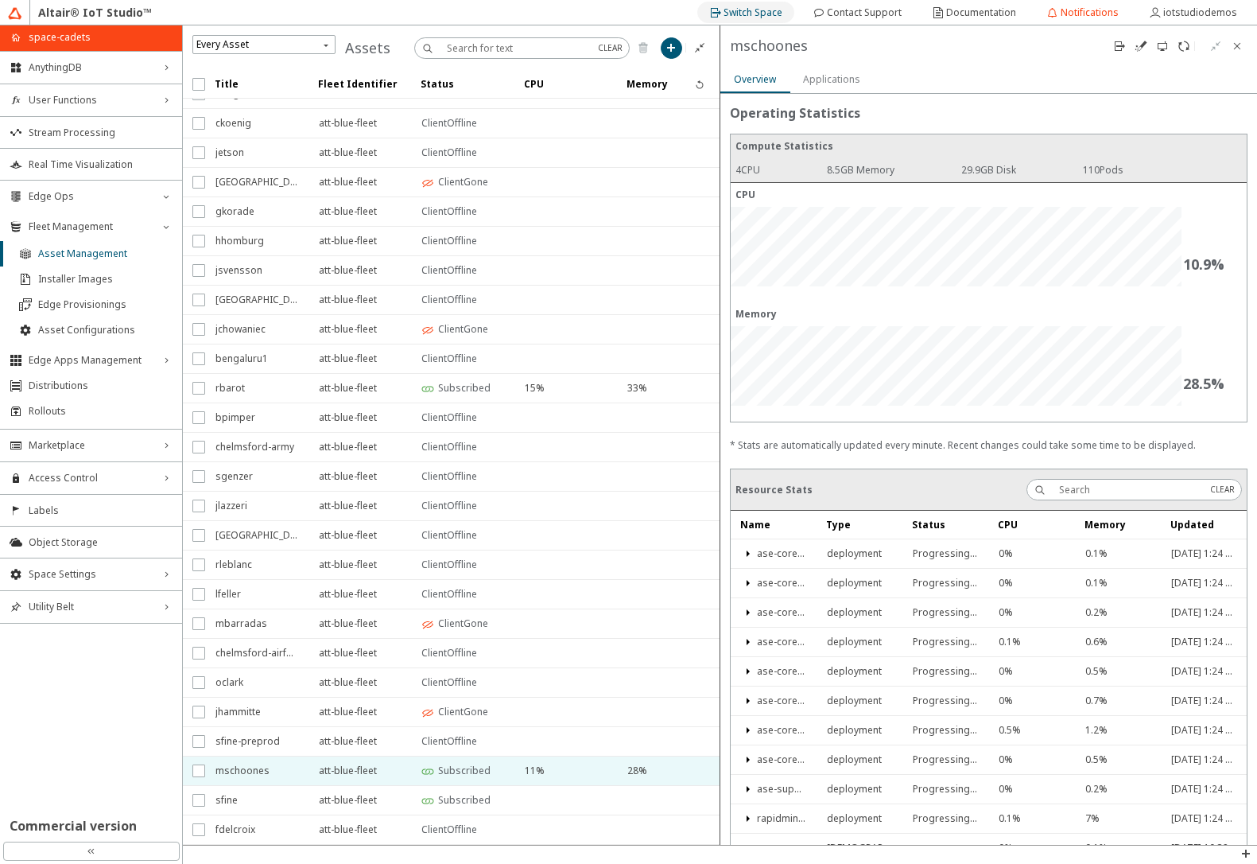
click at [729, 4] on paper-button "Switch Space" at bounding box center [746, 12] width 97 height 21
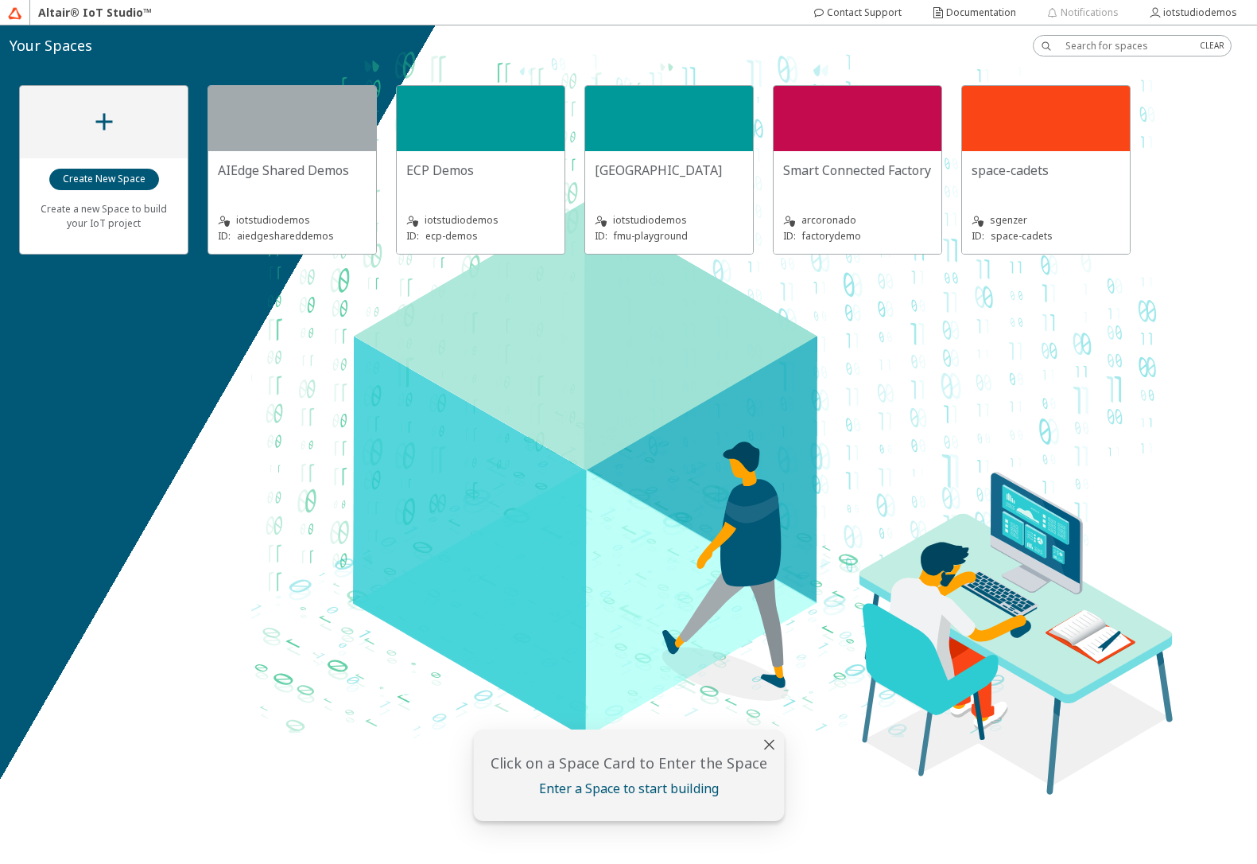
click at [462, 191] on div "ECP Demos" at bounding box center [480, 177] width 149 height 32
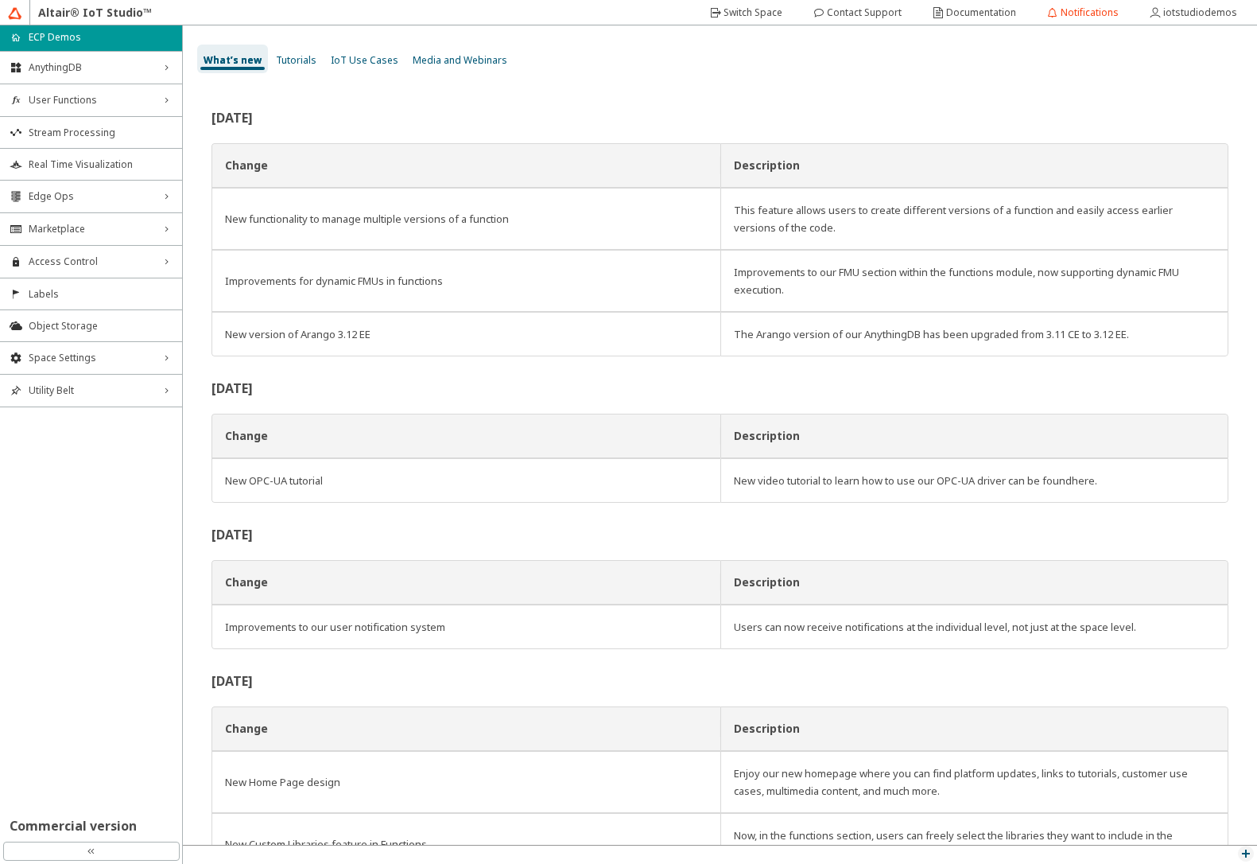
drag, startPoint x: 1249, startPoint y: 854, endPoint x: 1242, endPoint y: 857, distance: 8.6
click at [1242, 855] on iron-icon at bounding box center [1246, 853] width 13 height 13
click at [1192, 787] on p "Function Log" at bounding box center [1209, 784] width 95 height 14
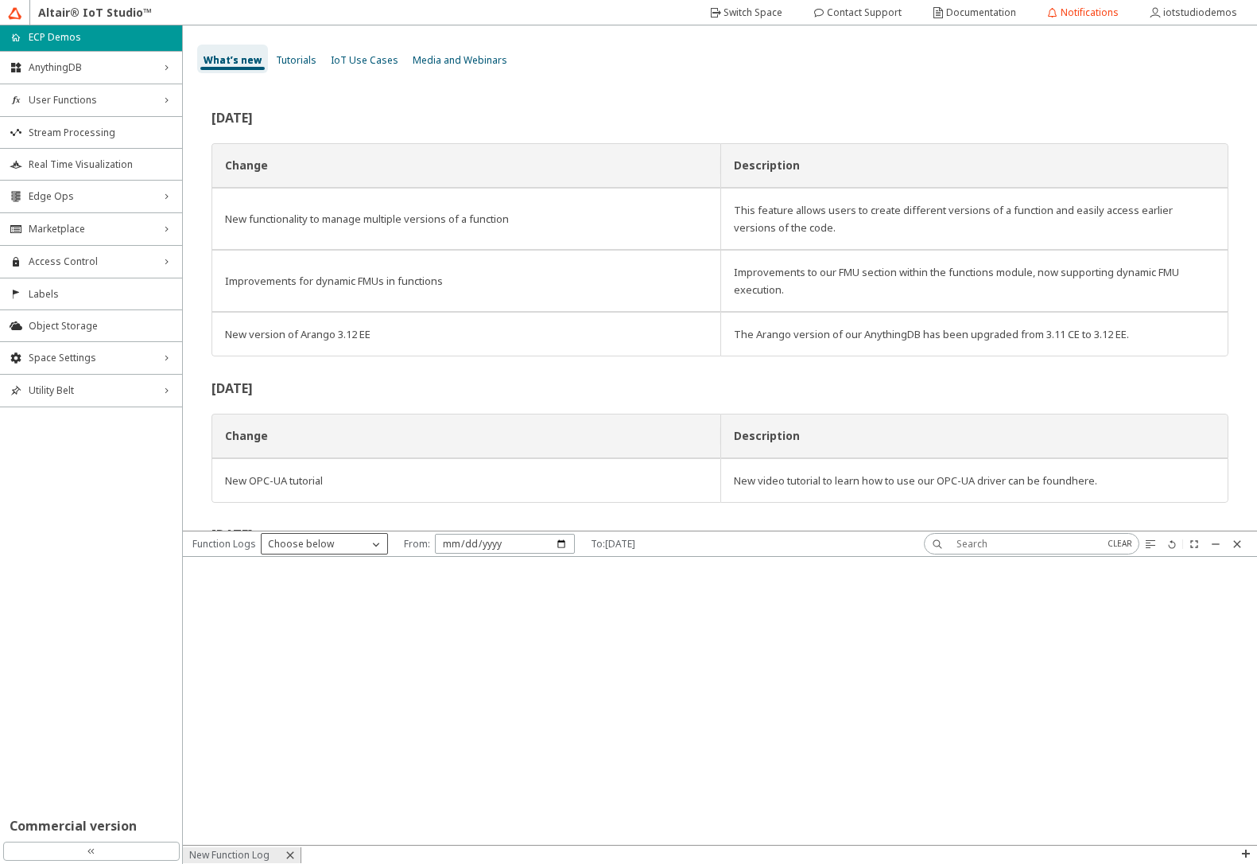
click at [308, 543] on p "Choose below" at bounding box center [301, 544] width 79 height 14
click at [308, 594] on span "edge-echo" at bounding box center [291, 591] width 49 height 14
click at [1240, 542] on iron-icon at bounding box center [1237, 542] width 13 height 13
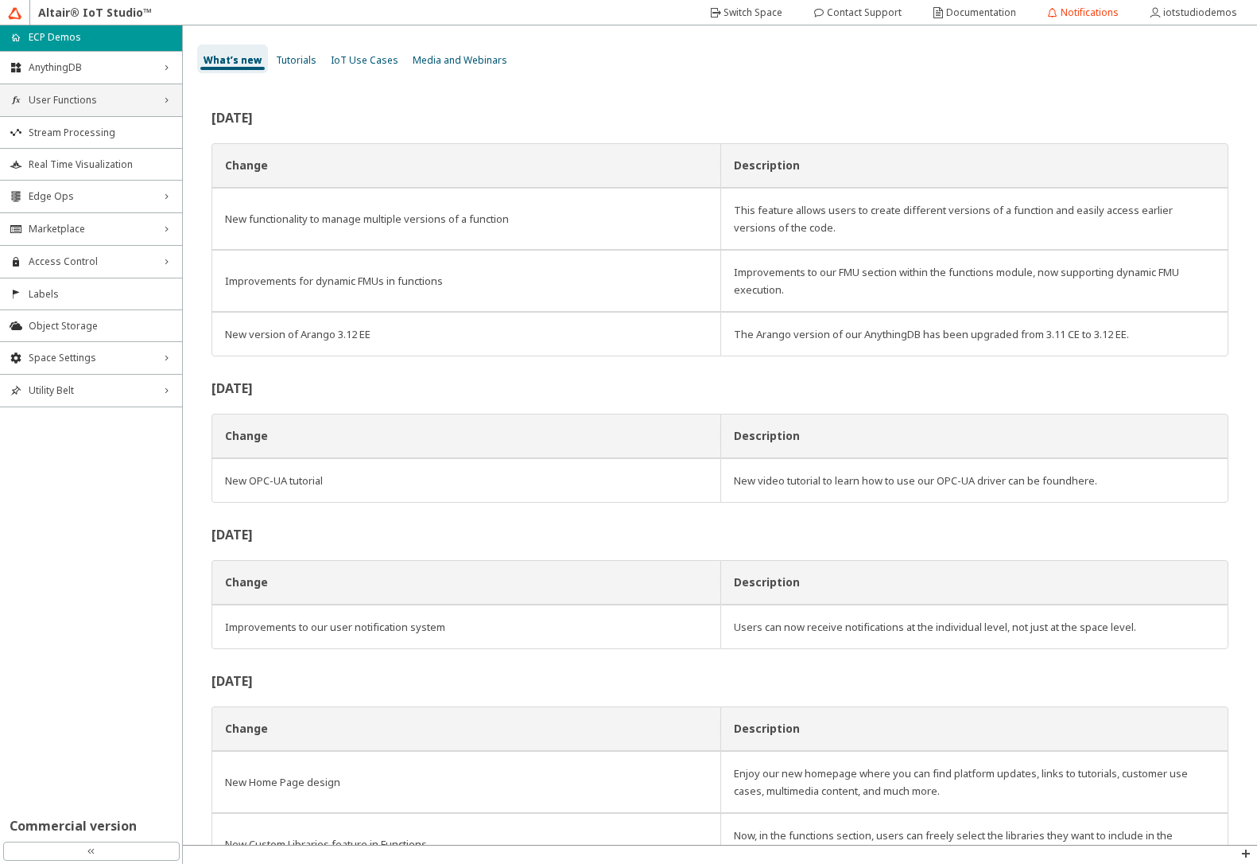
click at [59, 106] on span "User Functions" at bounding box center [91, 100] width 125 height 13
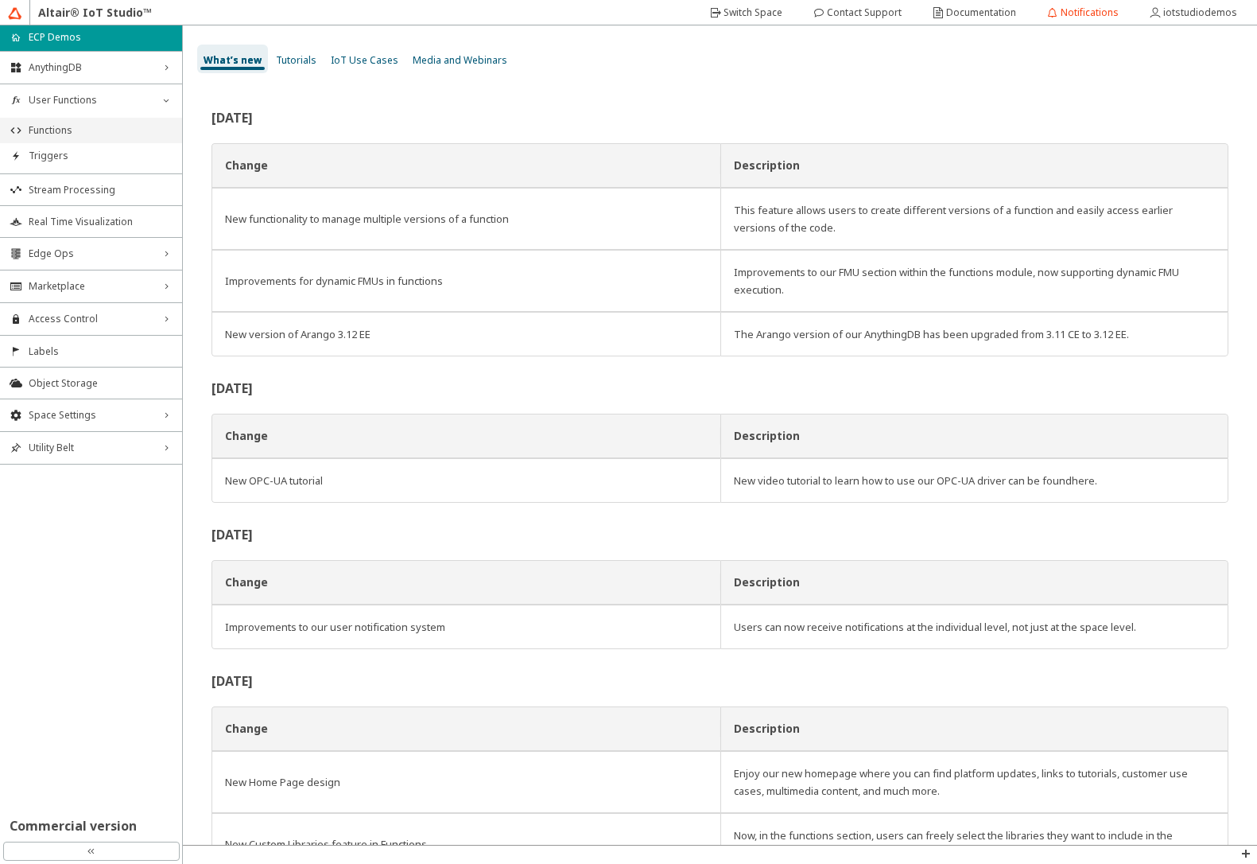
click at [55, 129] on span "Functions" at bounding box center [101, 130] width 144 height 13
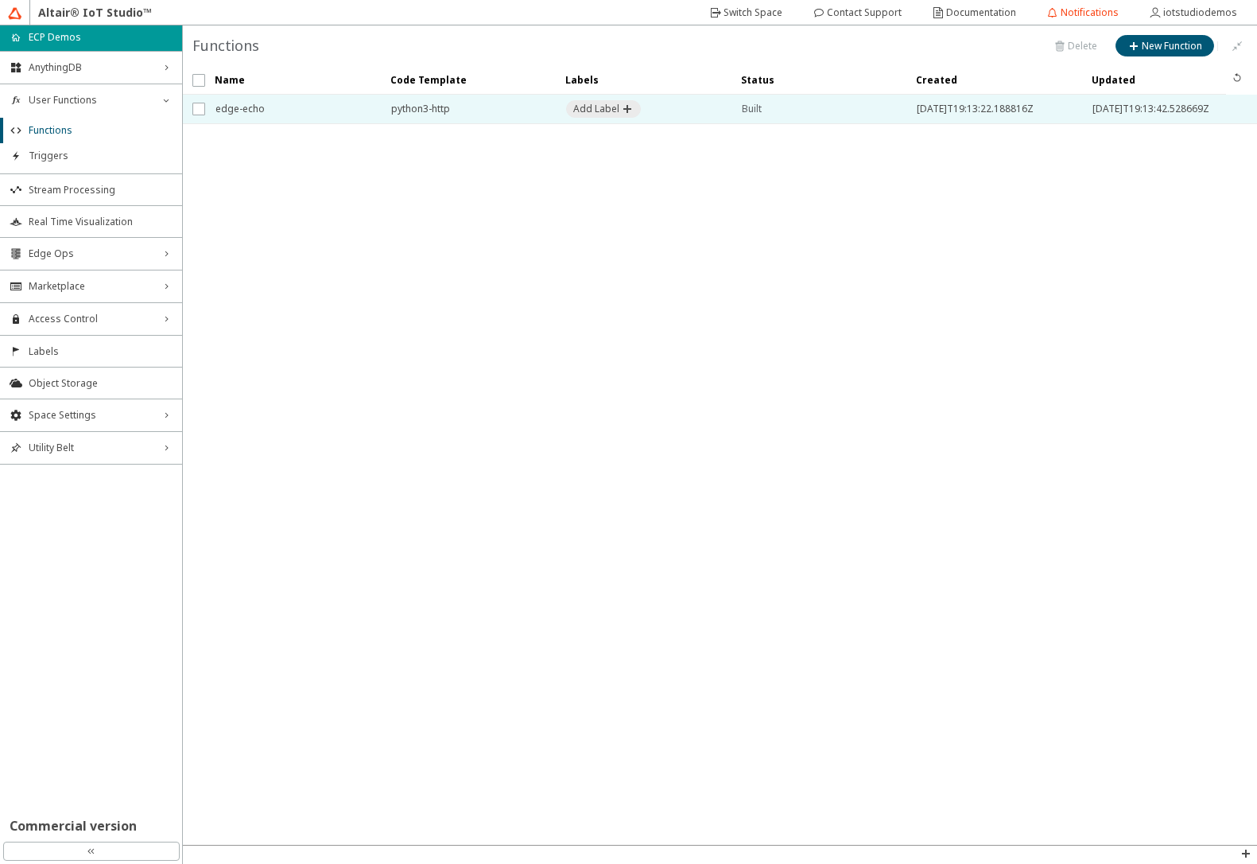
click at [261, 111] on span "edge-echo" at bounding box center [293, 109] width 155 height 29
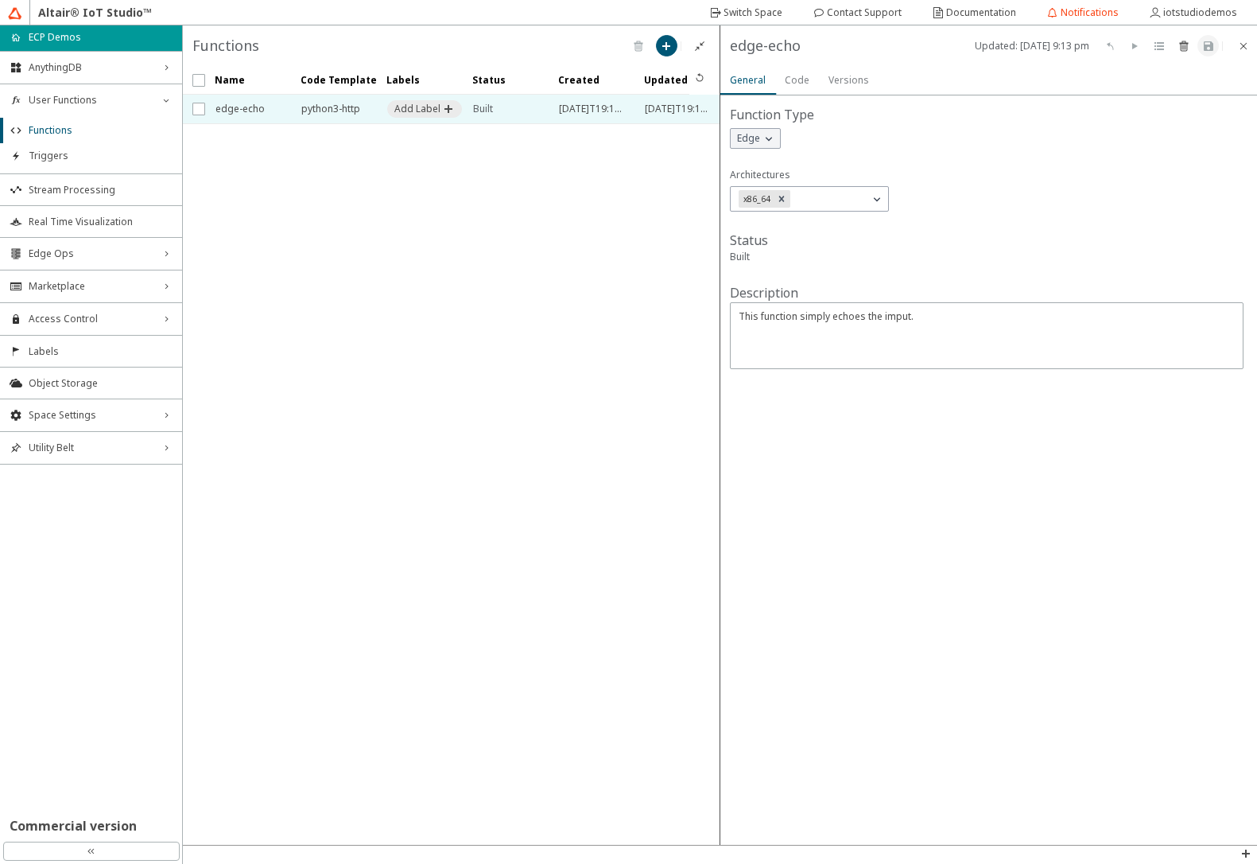
drag, startPoint x: 1243, startPoint y: 46, endPoint x: 1219, endPoint y: 46, distance: 23.9
click at [1238, 48] on iron-icon at bounding box center [1244, 46] width 13 height 13
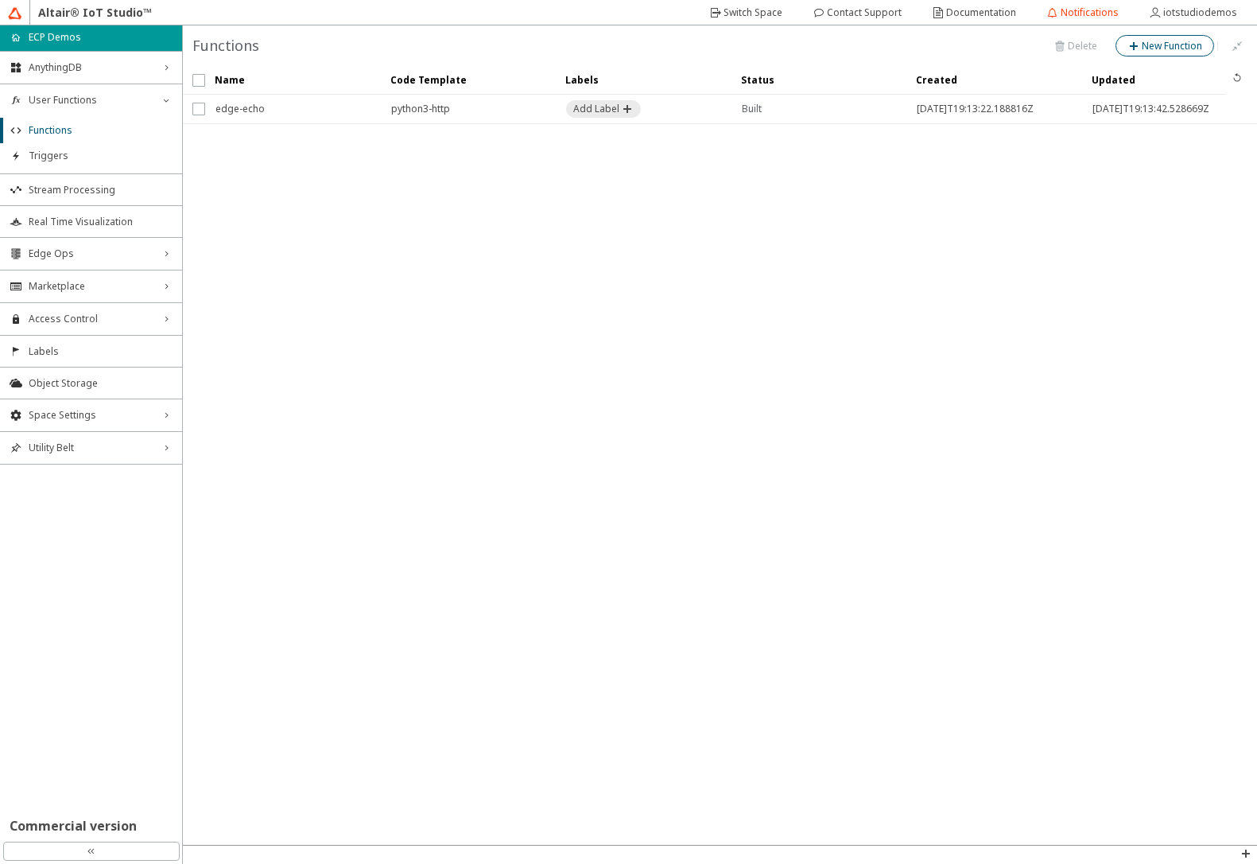
click at [0, 0] on slot "New Function" at bounding box center [0, 0] width 0 height 0
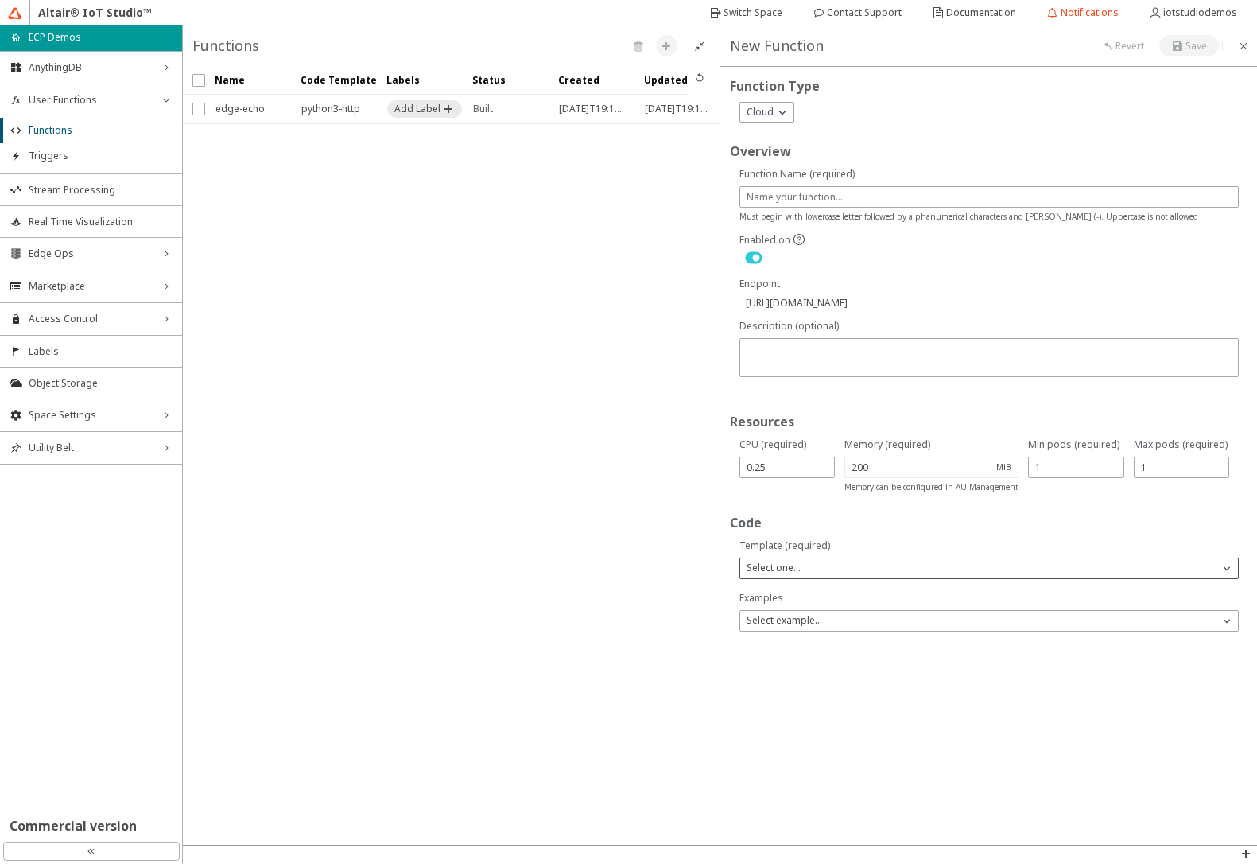
click at [770, 569] on p "Select one..." at bounding box center [773, 568] width 67 height 14
click at [764, 664] on span "Python 3" at bounding box center [766, 663] width 39 height 14
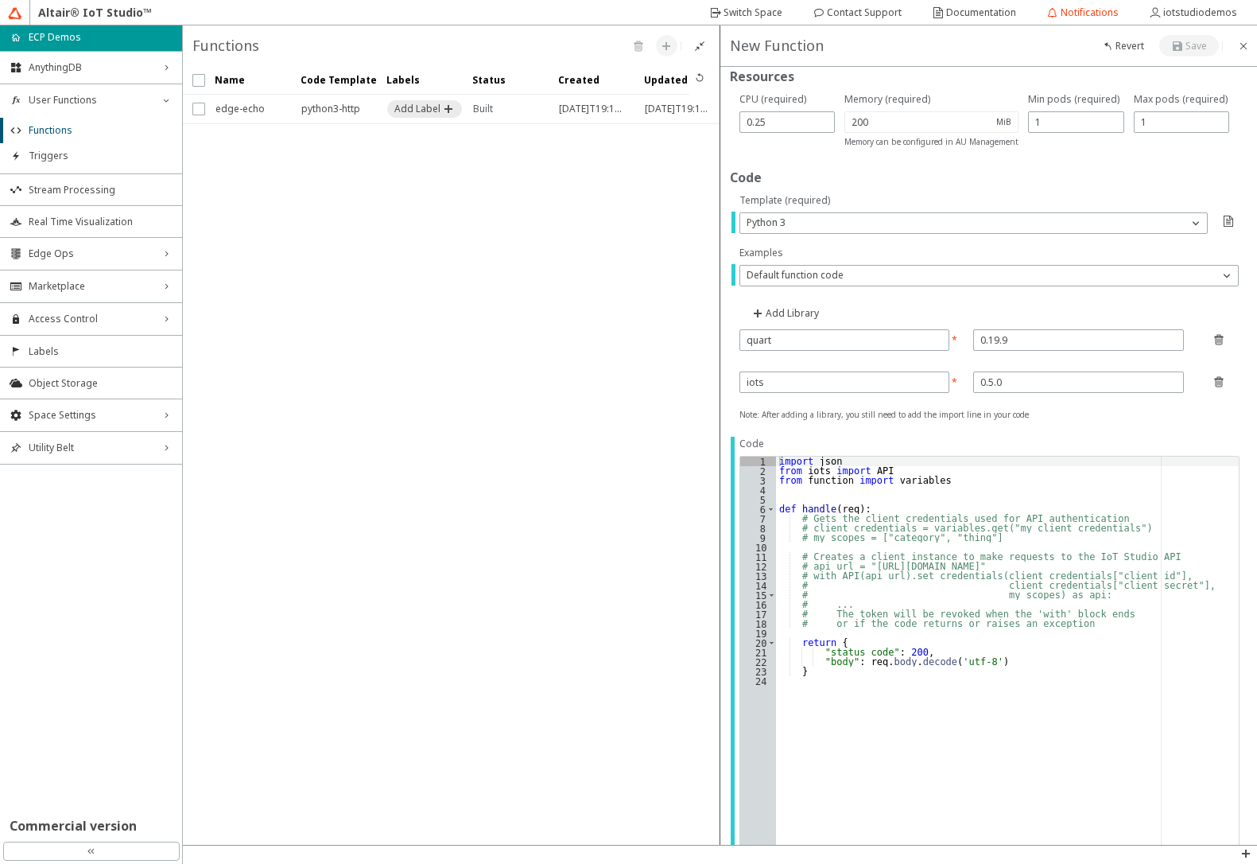
scroll to position [382, 0]
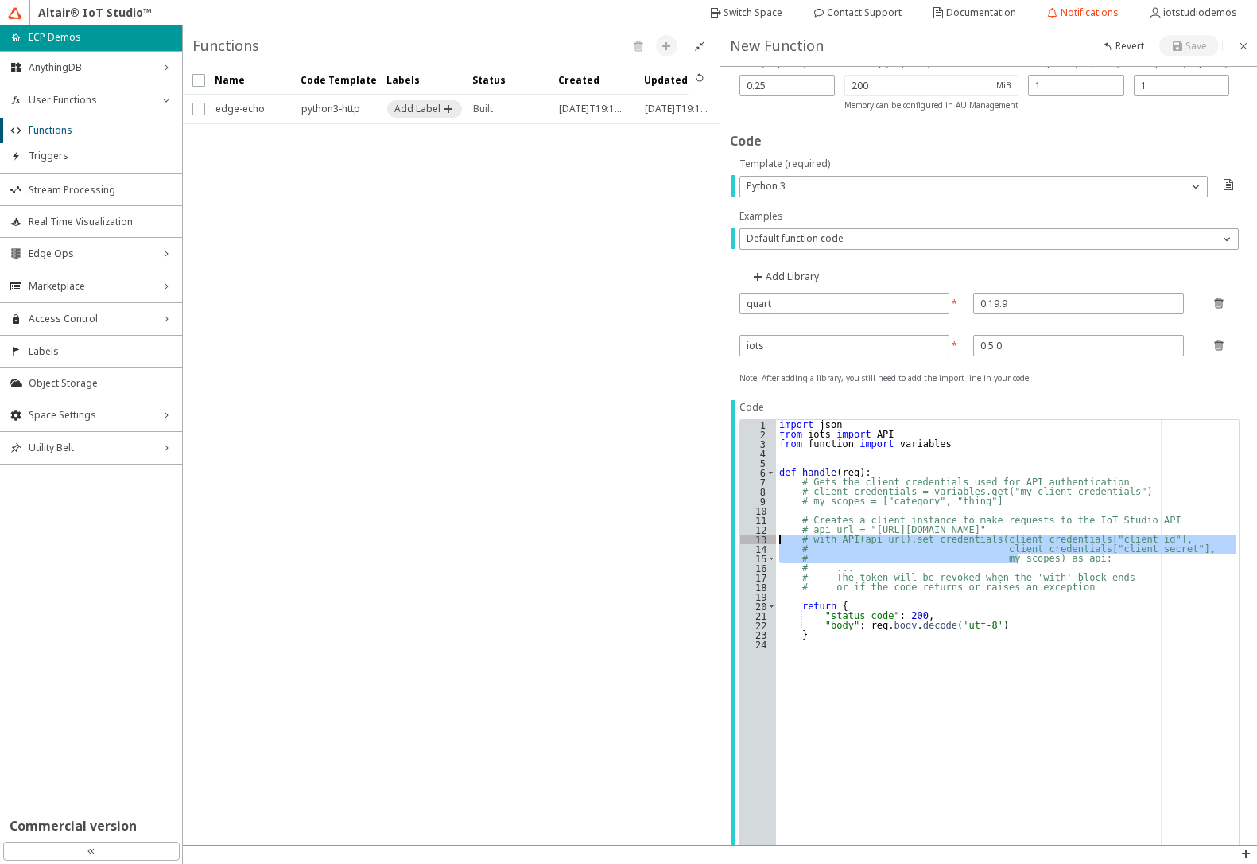
drag, startPoint x: 1016, startPoint y: 558, endPoint x: 778, endPoint y: 542, distance: 239.2
click at [778, 542] on div "import json from iots import API from function import variables def handle ( re…" at bounding box center [1008, 809] width 464 height 778
type textarea "# with API(api_url).set_credentials(client_credentials["client_id"], # client_c…"
